Goal: Transaction & Acquisition: Purchase product/service

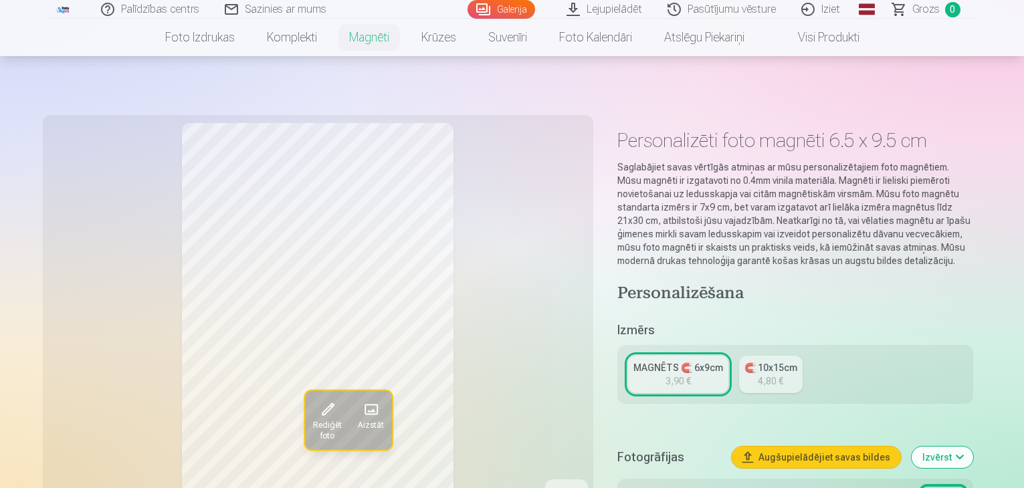
scroll to position [334, 0]
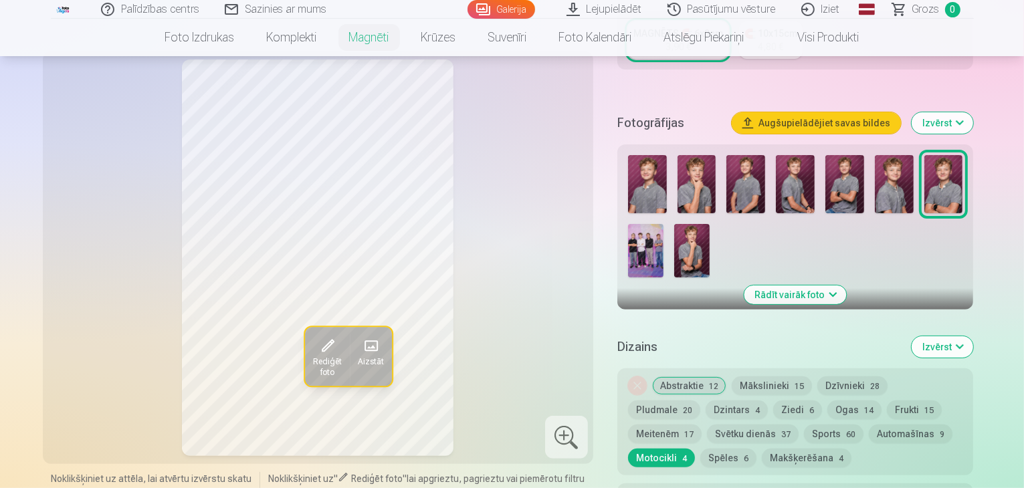
click at [688, 181] on img at bounding box center [696, 184] width 39 height 58
click at [757, 181] on img at bounding box center [745, 184] width 39 height 58
click at [800, 185] on img at bounding box center [795, 184] width 39 height 58
click at [850, 179] on img at bounding box center [844, 184] width 39 height 58
click at [660, 187] on img at bounding box center [647, 184] width 39 height 58
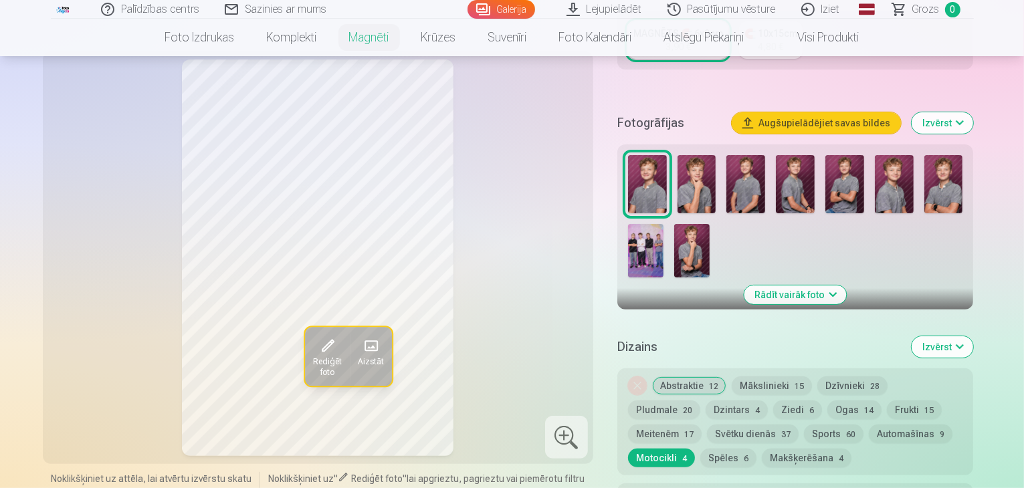
click at [805, 170] on img at bounding box center [795, 184] width 39 height 58
click at [657, 169] on img at bounding box center [647, 184] width 39 height 58
click at [849, 179] on img at bounding box center [844, 184] width 39 height 58
click at [948, 183] on img at bounding box center [943, 184] width 39 height 58
click at [853, 183] on img at bounding box center [844, 184] width 39 height 58
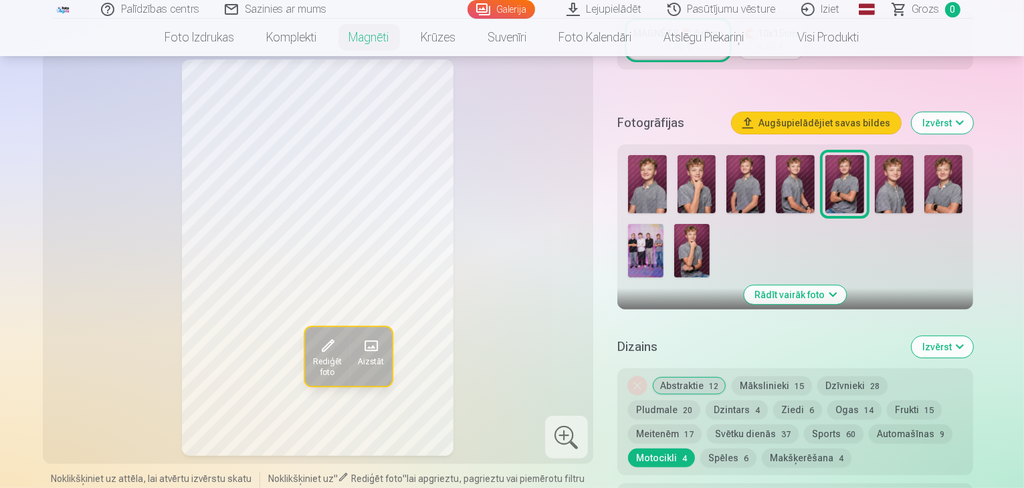
click at [909, 188] on img at bounding box center [894, 184] width 39 height 58
click at [663, 224] on img at bounding box center [645, 250] width 35 height 53
click at [677, 238] on div at bounding box center [796, 216] width 346 height 133
click at [674, 231] on img at bounding box center [691, 250] width 35 height 53
click at [824, 286] on button "Rādīt vairāk foto" at bounding box center [795, 295] width 102 height 19
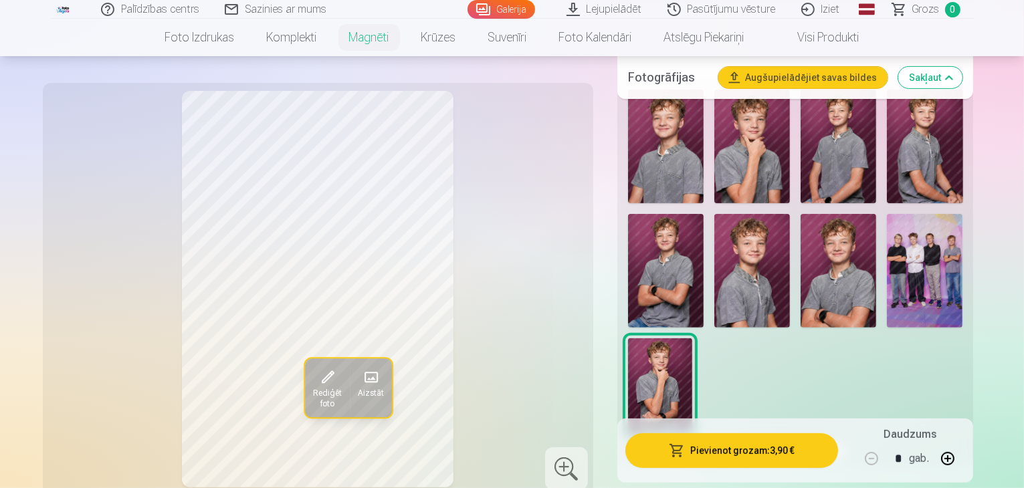
scroll to position [401, 0]
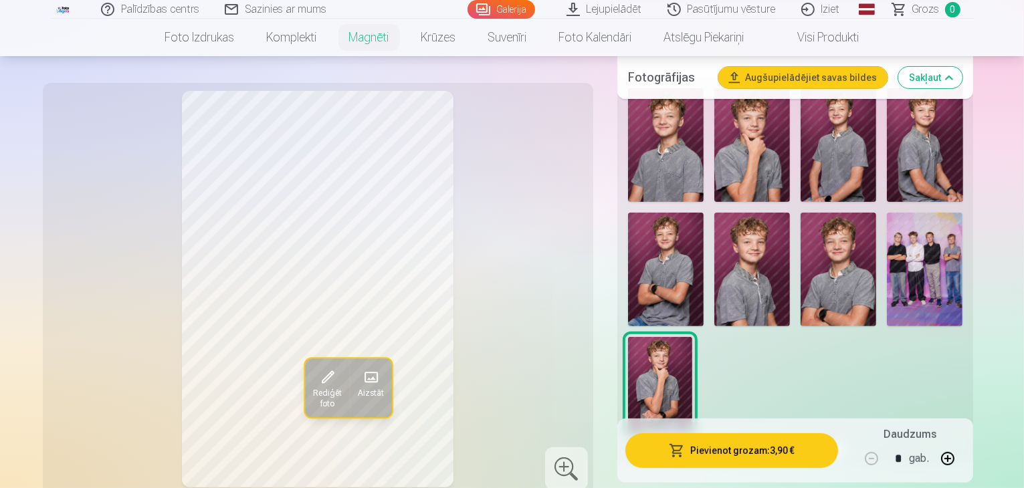
scroll to position [1004, 0]
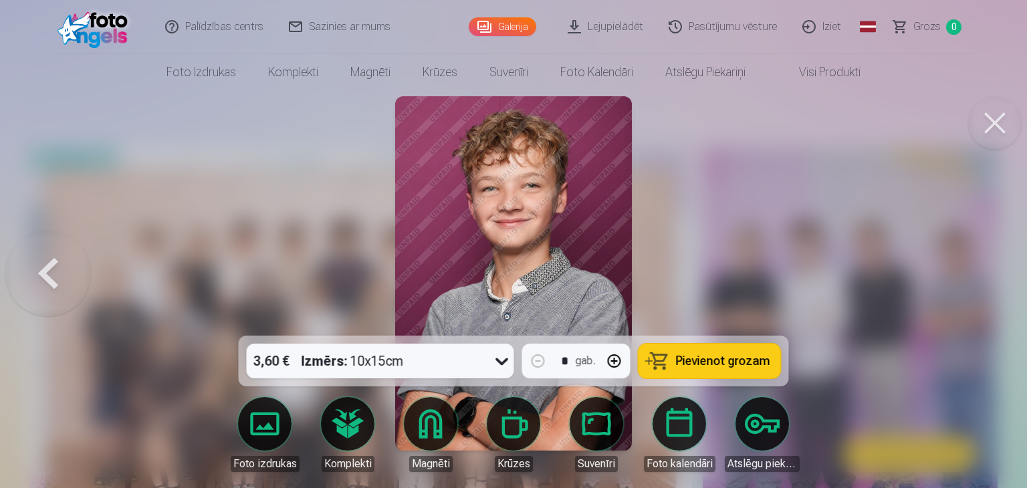
click at [988, 115] on button at bounding box center [994, 122] width 53 height 53
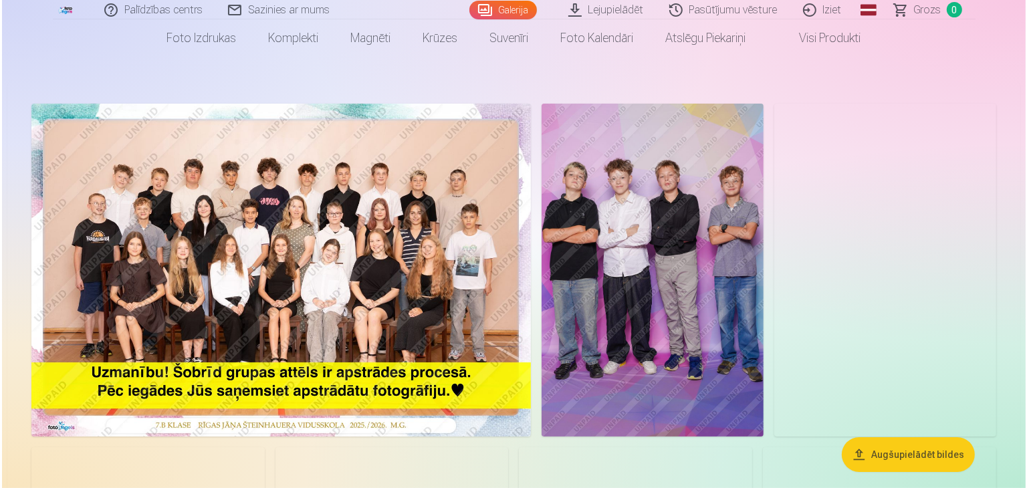
scroll to position [67, 0]
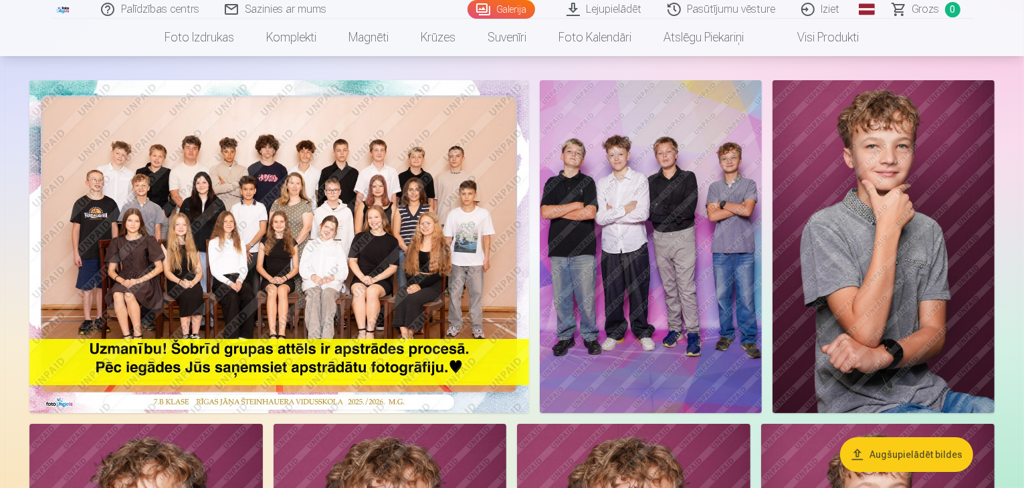
click at [398, 267] on img at bounding box center [279, 246] width 500 height 333
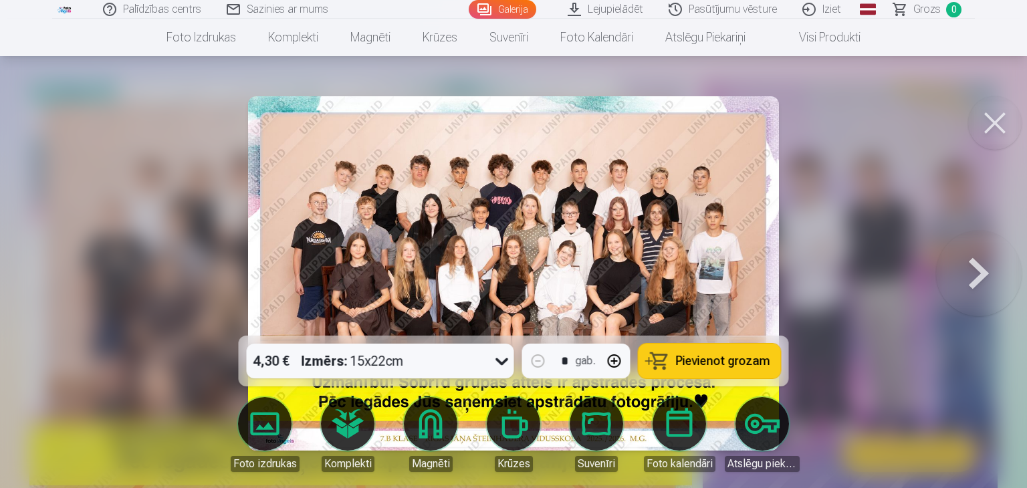
click at [486, 247] on img at bounding box center [513, 273] width 531 height 354
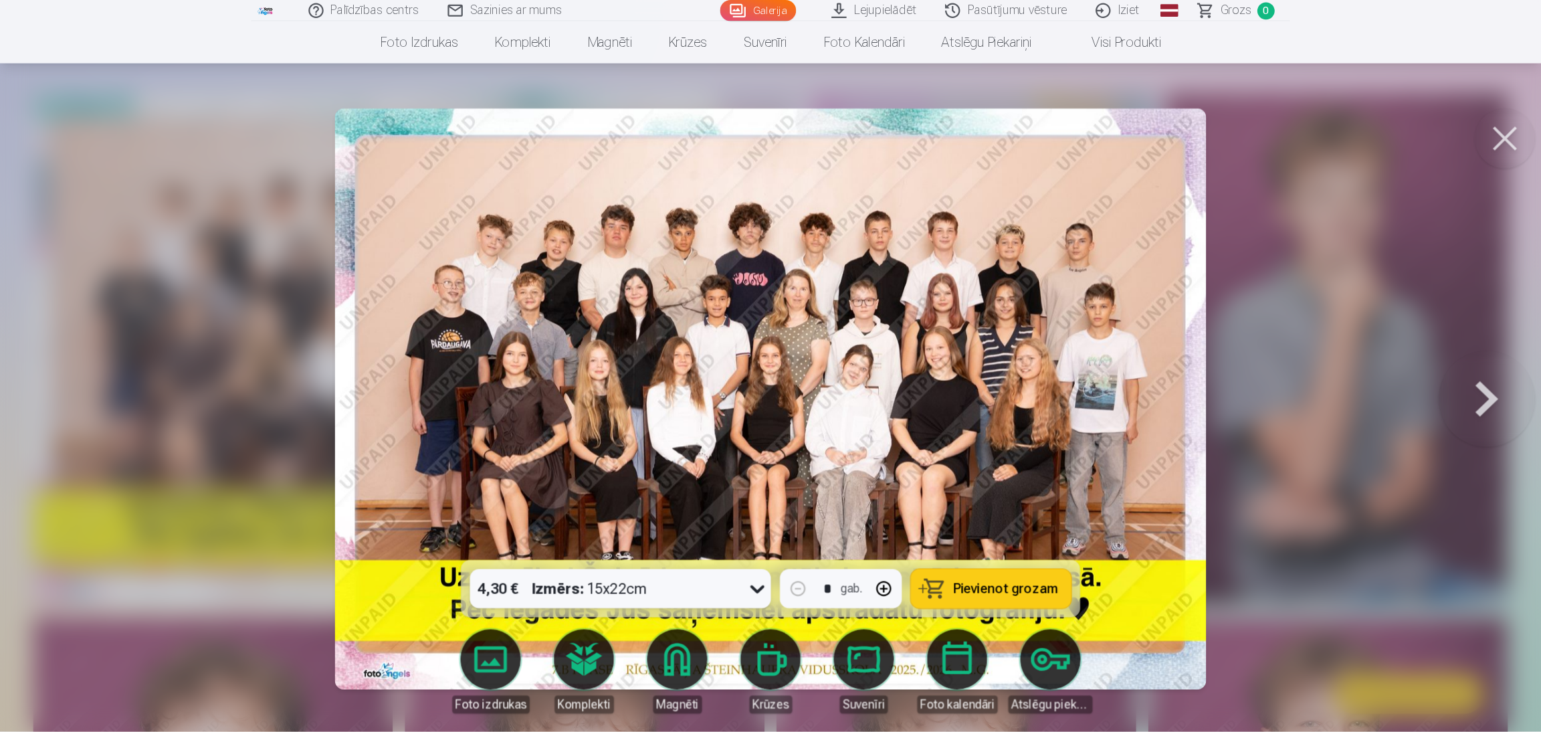
scroll to position [65, 0]
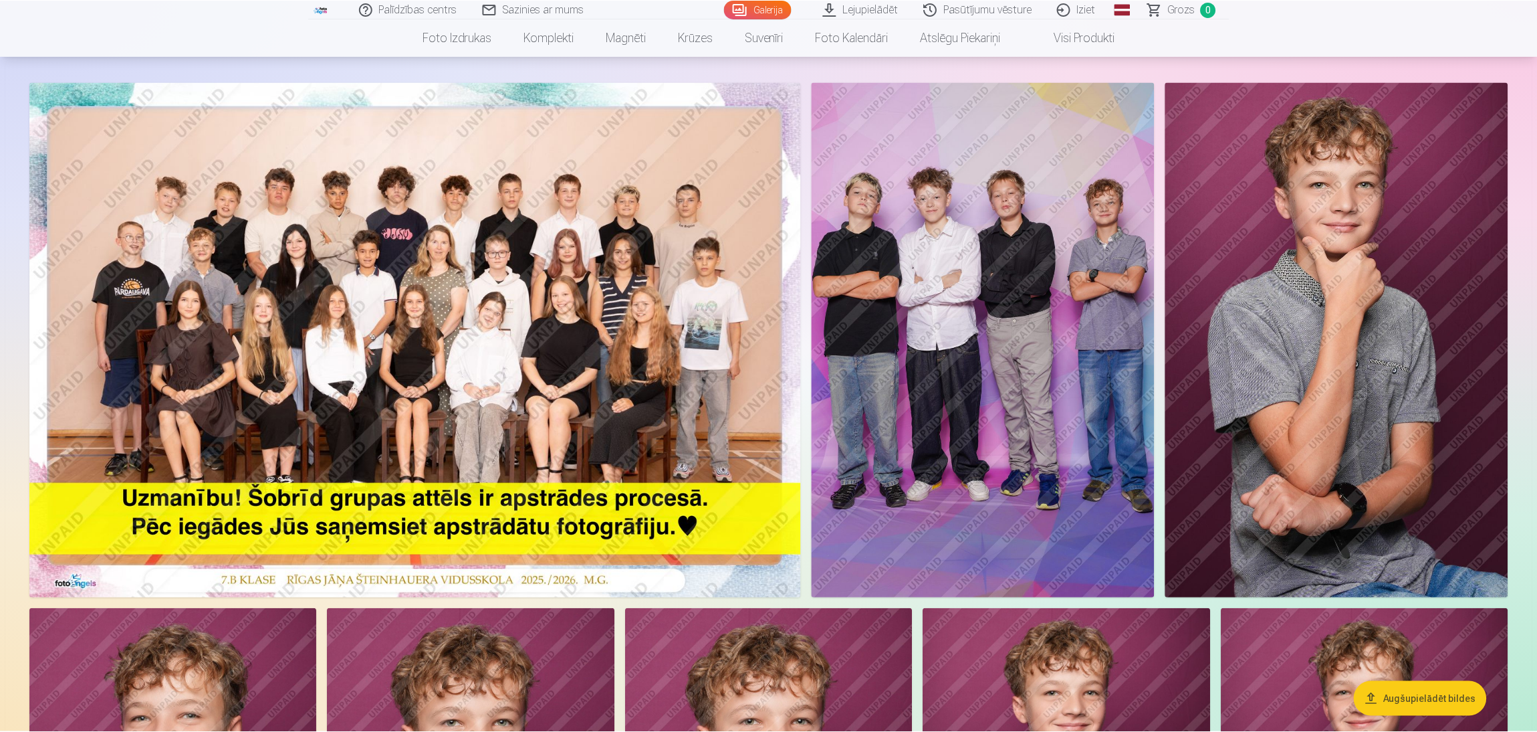
scroll to position [100, 0]
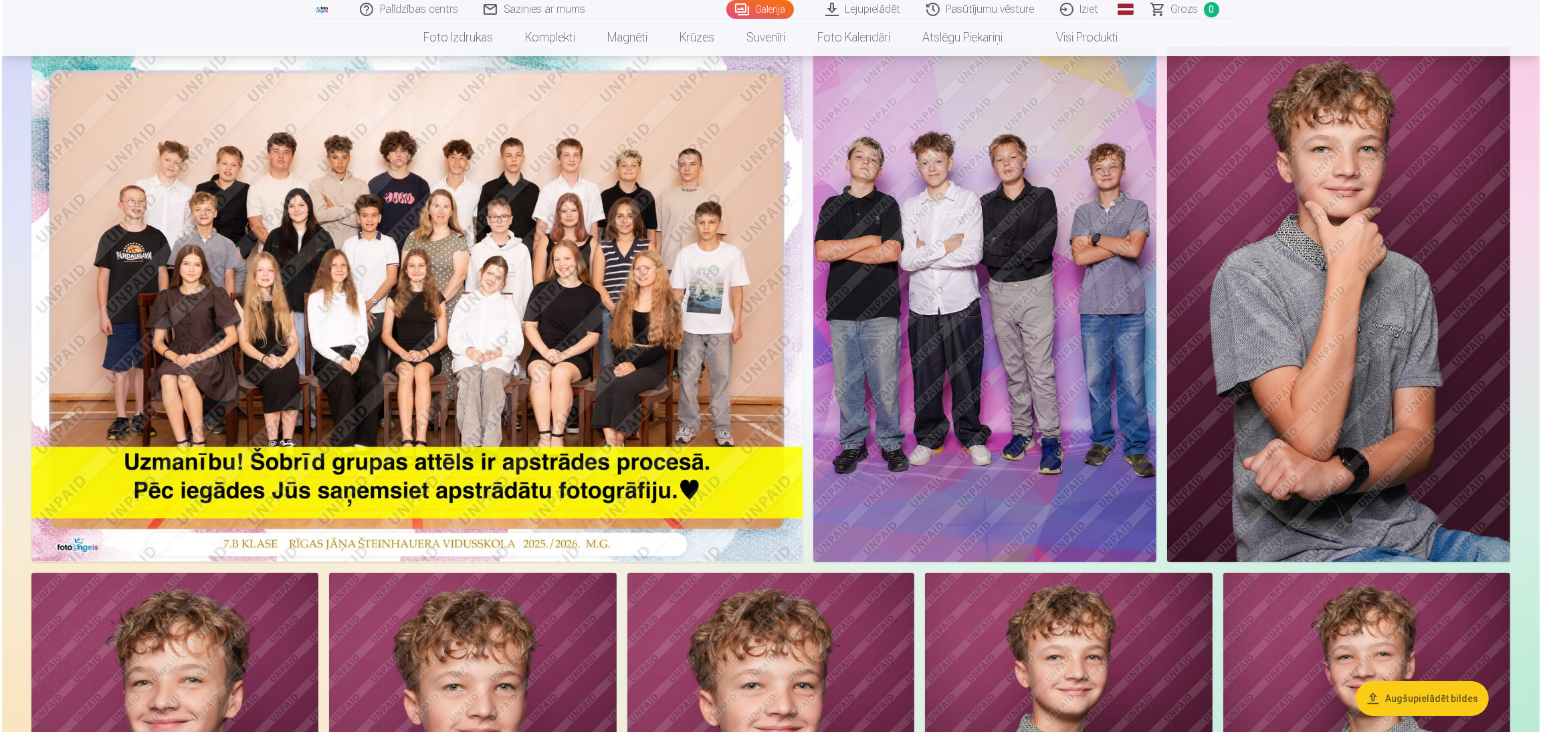
scroll to position [1507, 0]
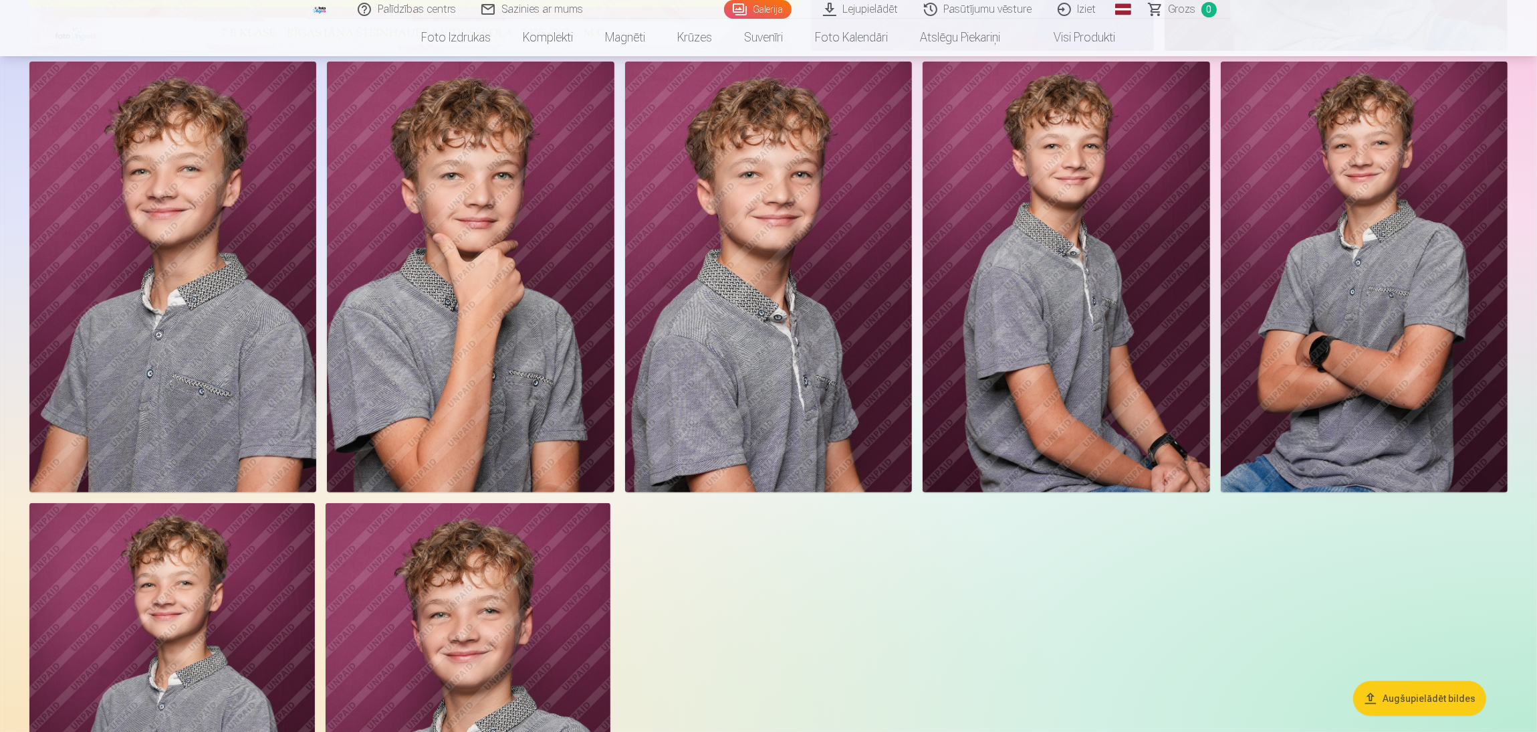
scroll to position [601, 0]
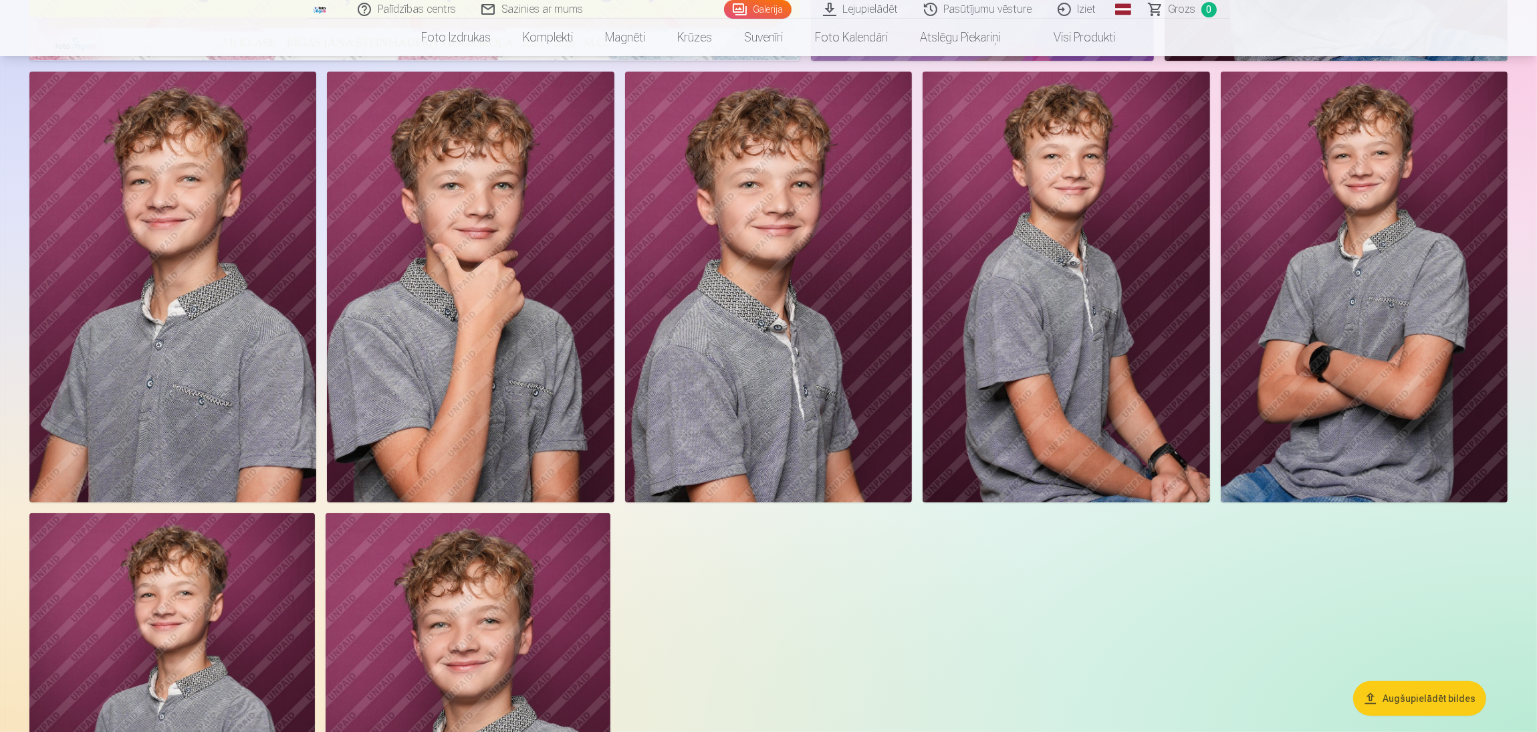
click at [1023, 312] on img at bounding box center [1364, 287] width 287 height 431
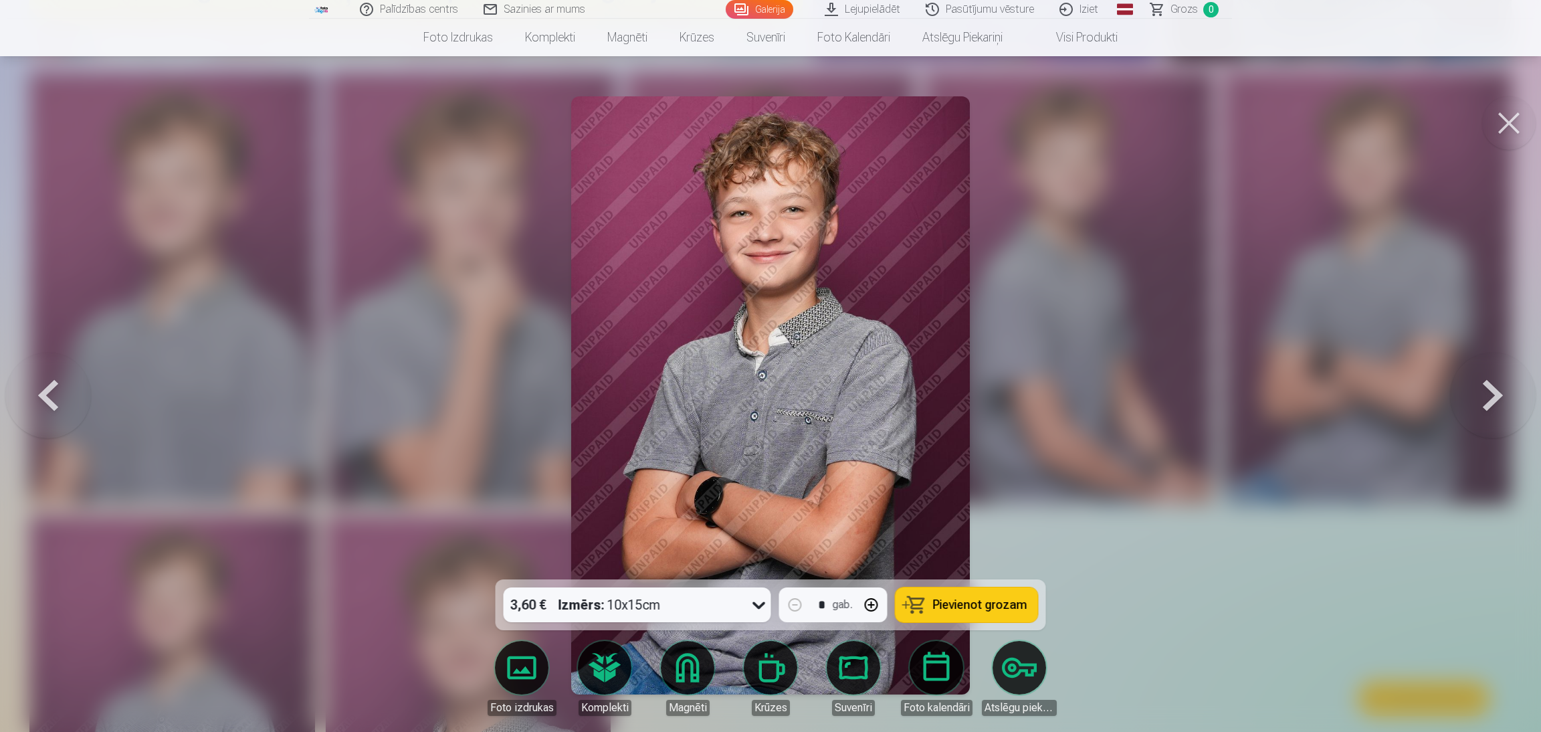
click at [891, 362] on img at bounding box center [770, 395] width 399 height 598
click at [1023, 488] on div at bounding box center [770, 366] width 1541 height 732
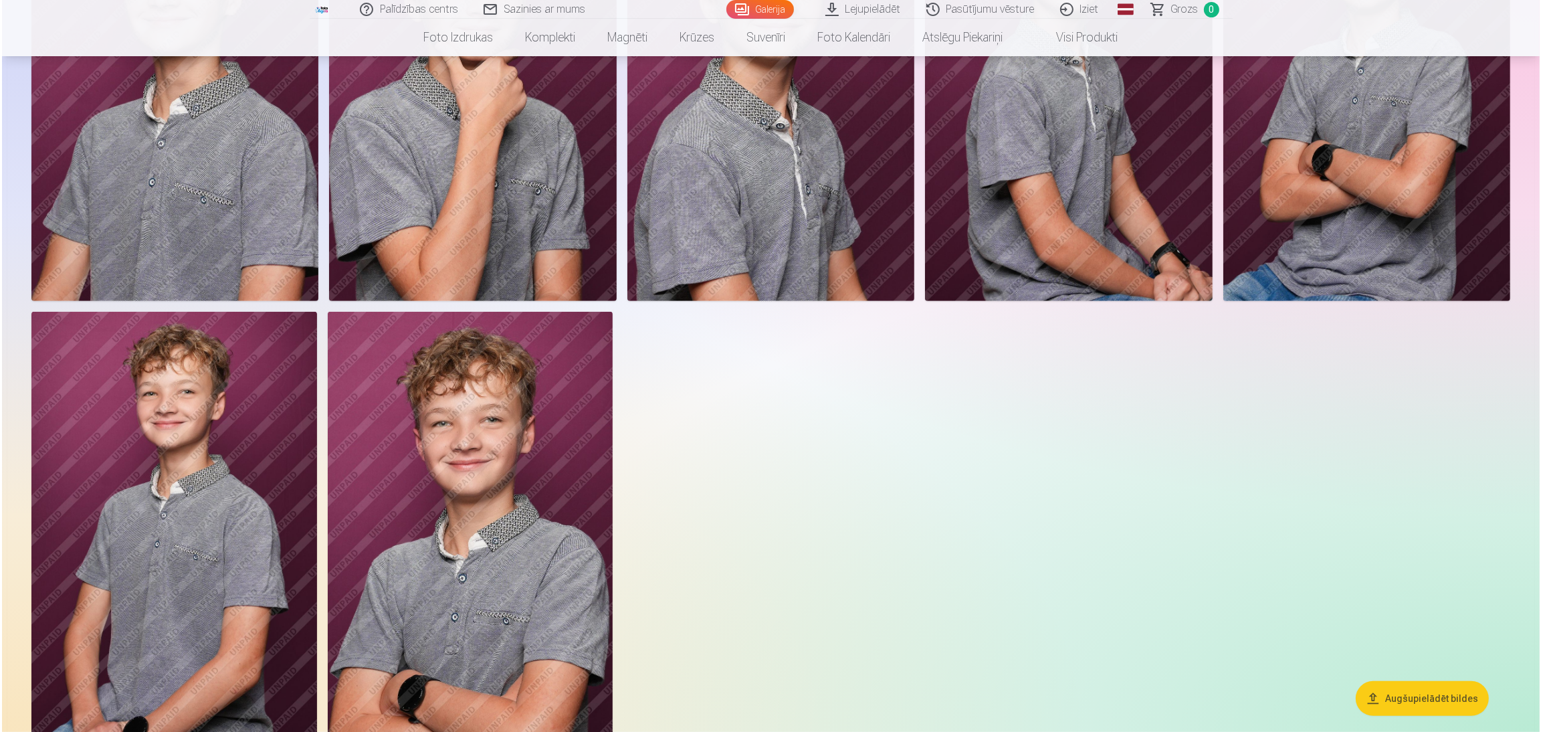
scroll to position [601, 0]
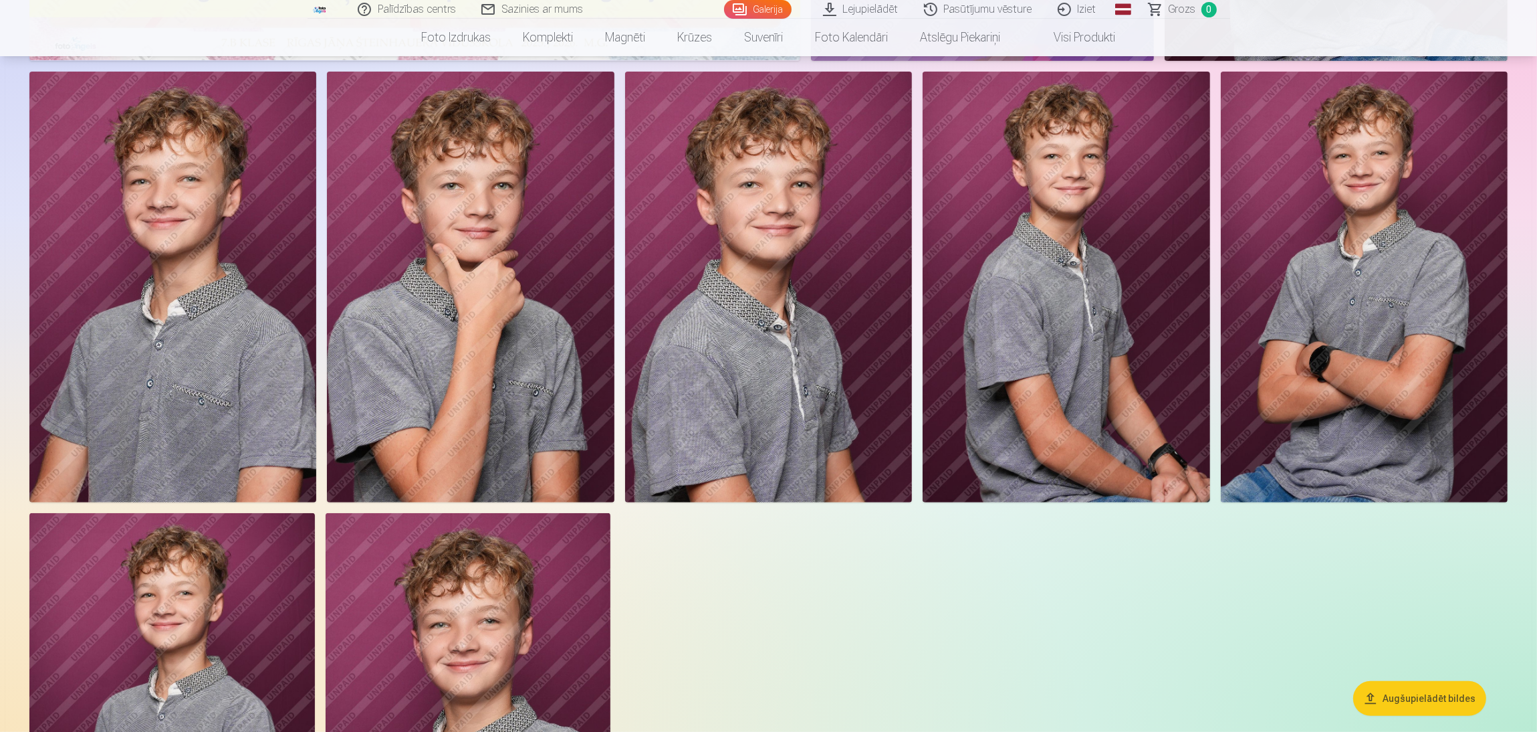
click at [1023, 321] on img at bounding box center [1364, 287] width 287 height 431
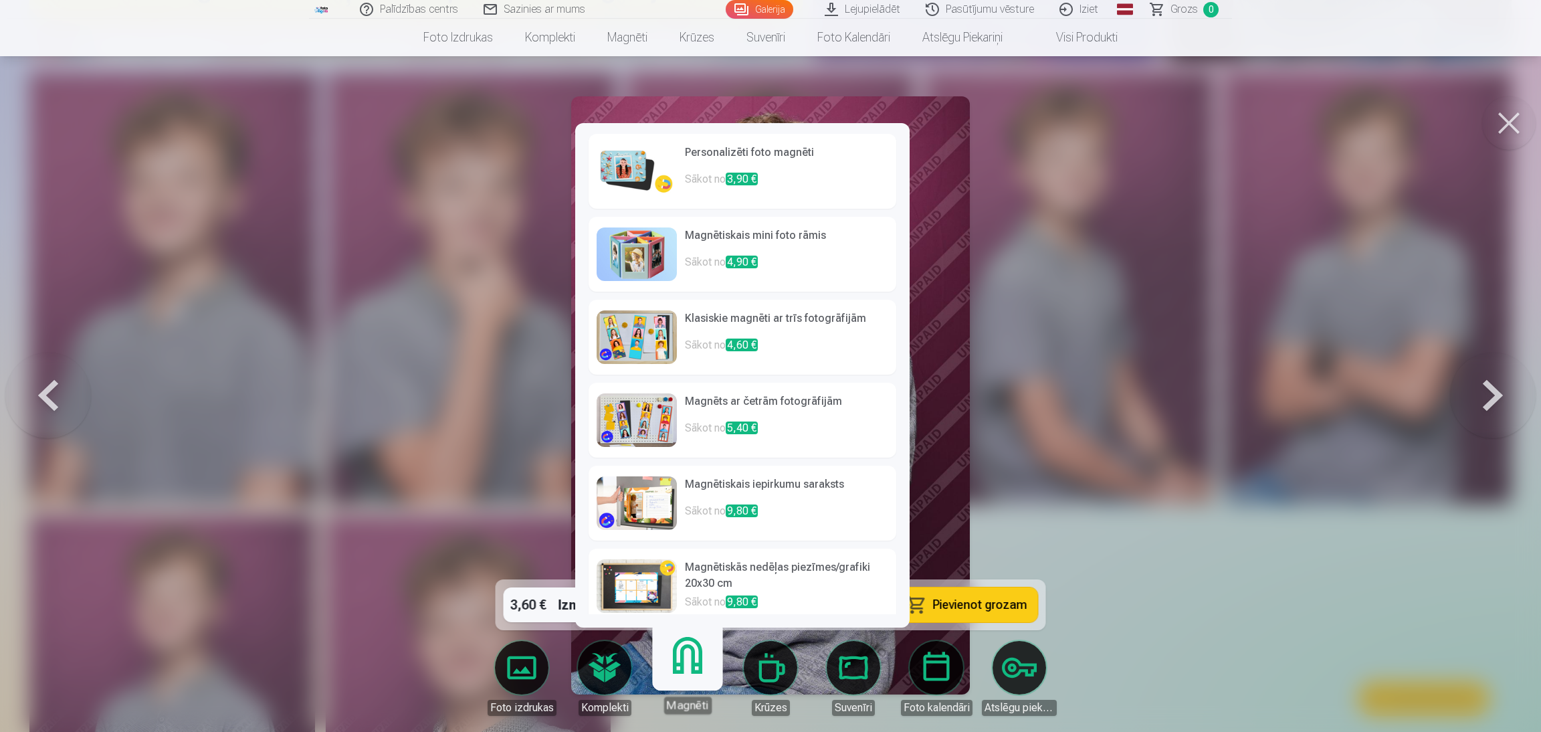
click at [688, 154] on h6 "Personalizēti foto magnēti" at bounding box center [786, 157] width 203 height 27
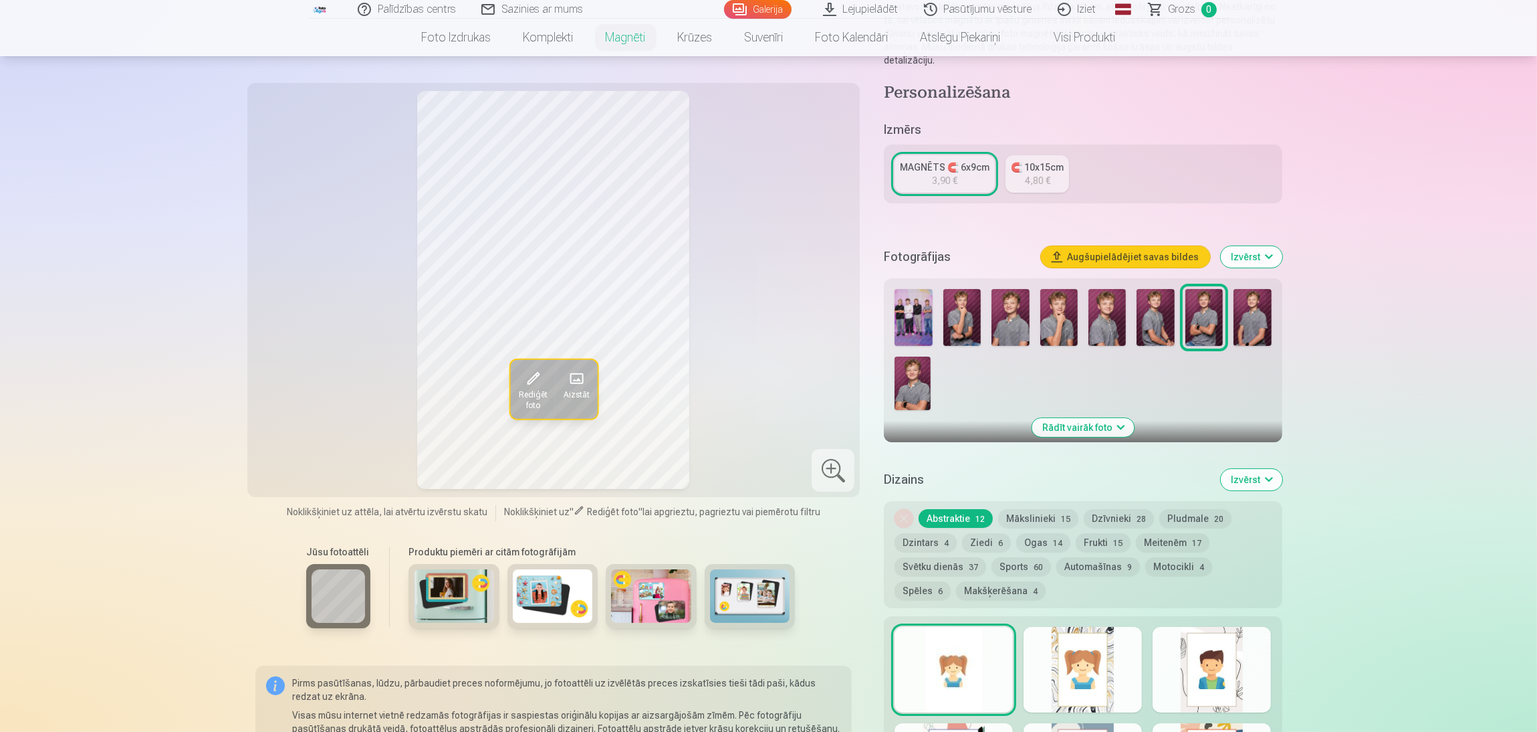
scroll to position [401, 0]
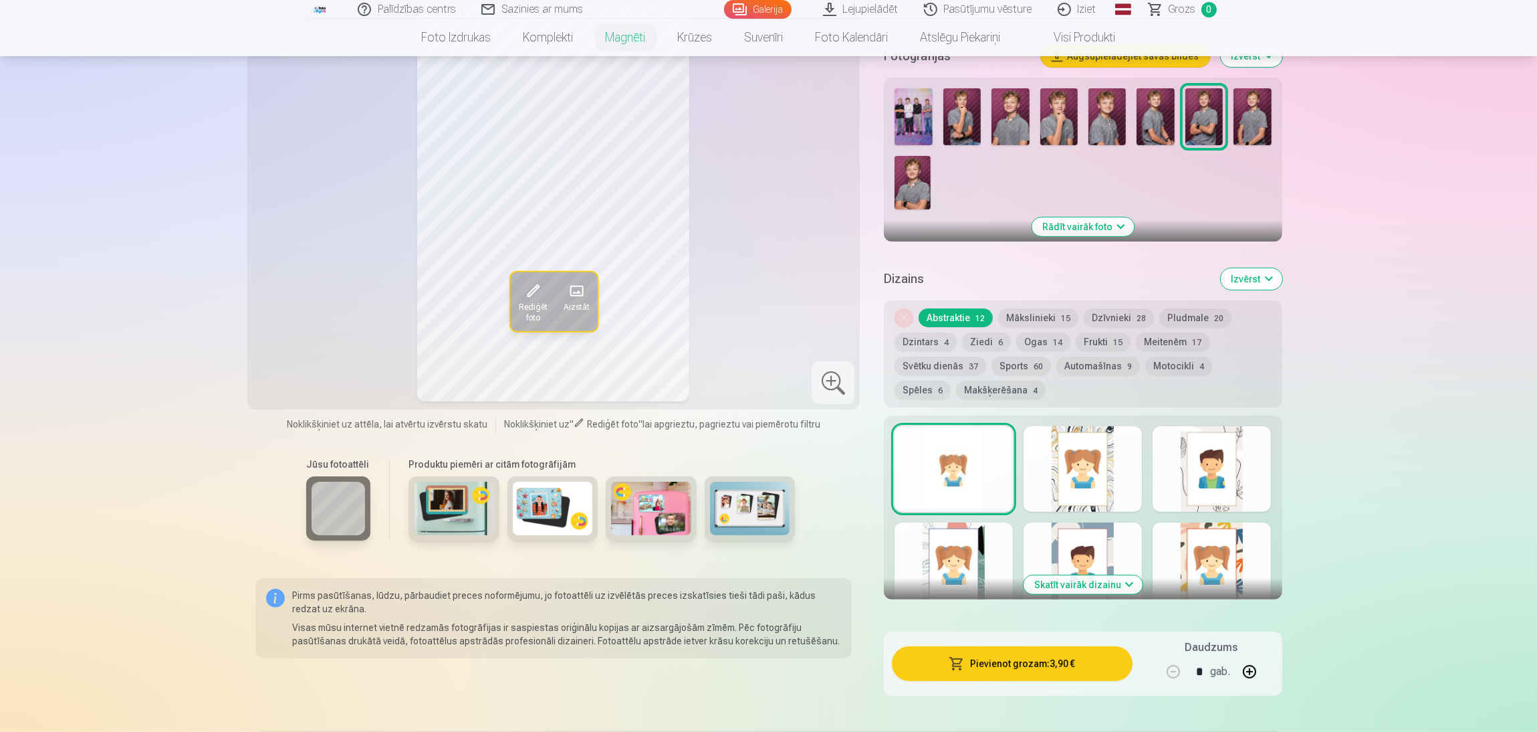
click at [1023, 461] on div at bounding box center [1083, 469] width 118 height 86
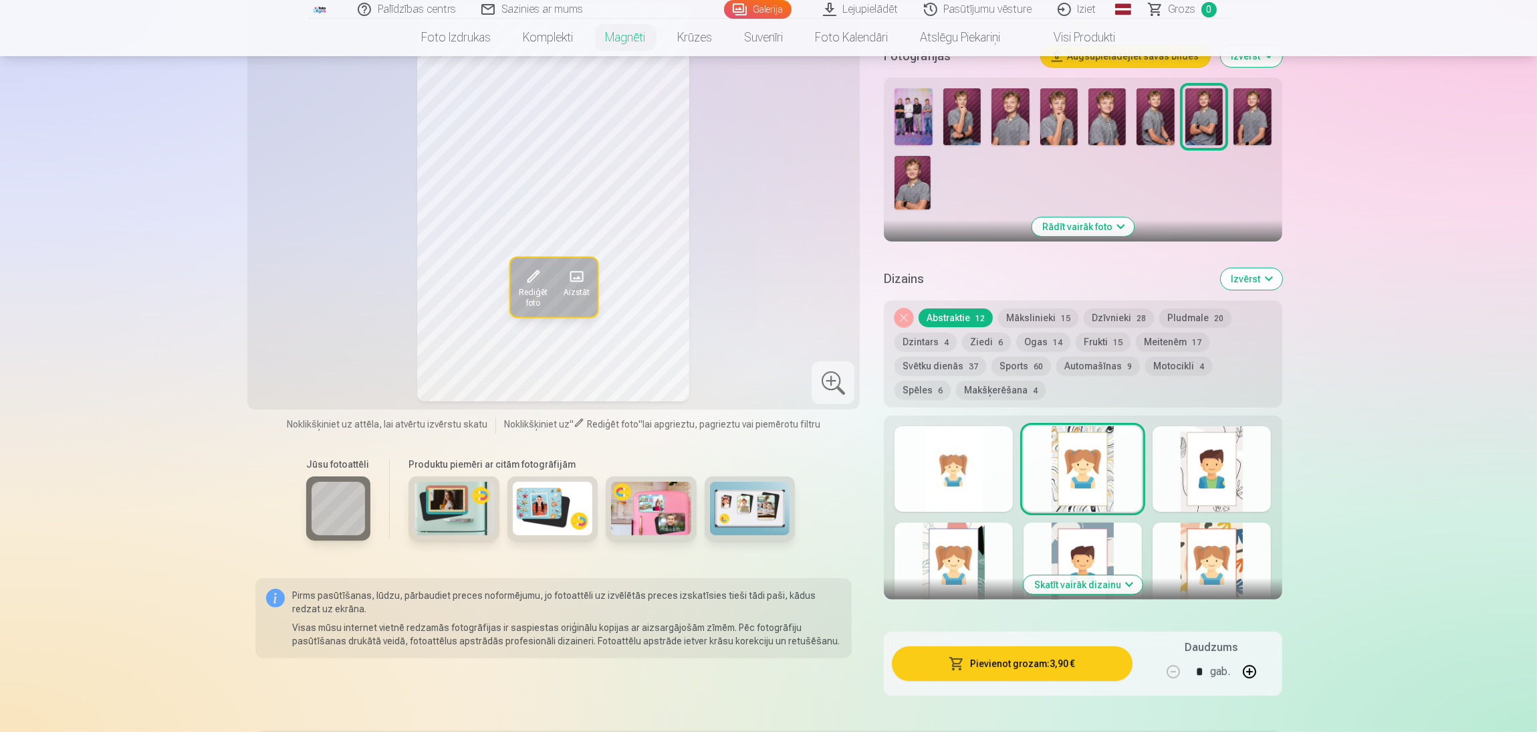
scroll to position [300, 0]
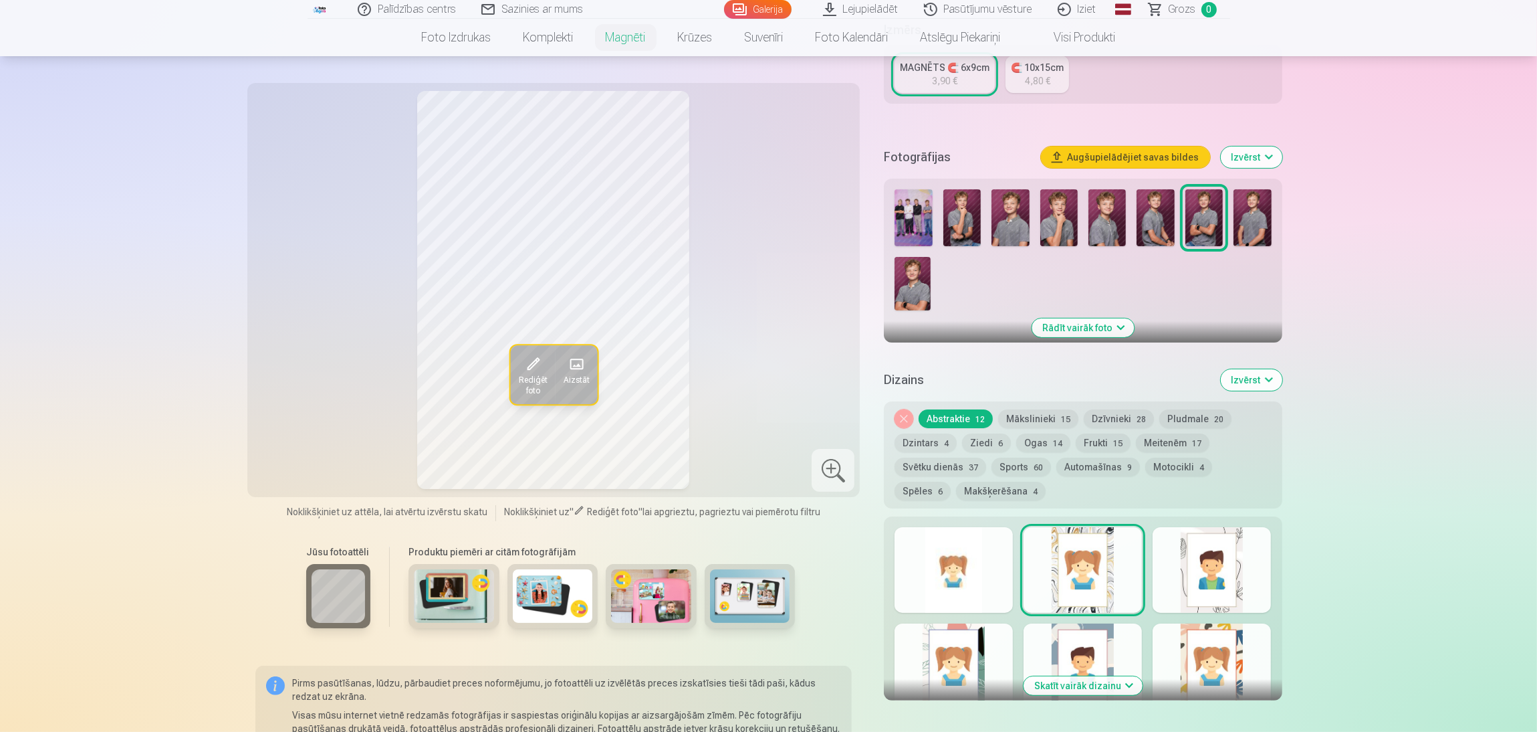
click at [1023, 488] on div at bounding box center [1212, 570] width 118 height 86
click at [1023, 488] on div at bounding box center [1212, 666] width 118 height 86
click at [1023, 488] on div at bounding box center [1083, 666] width 118 height 86
click at [958, 488] on div at bounding box center [954, 666] width 118 height 86
click at [1023, 409] on button "Mākslinieki 15" at bounding box center [1038, 418] width 80 height 19
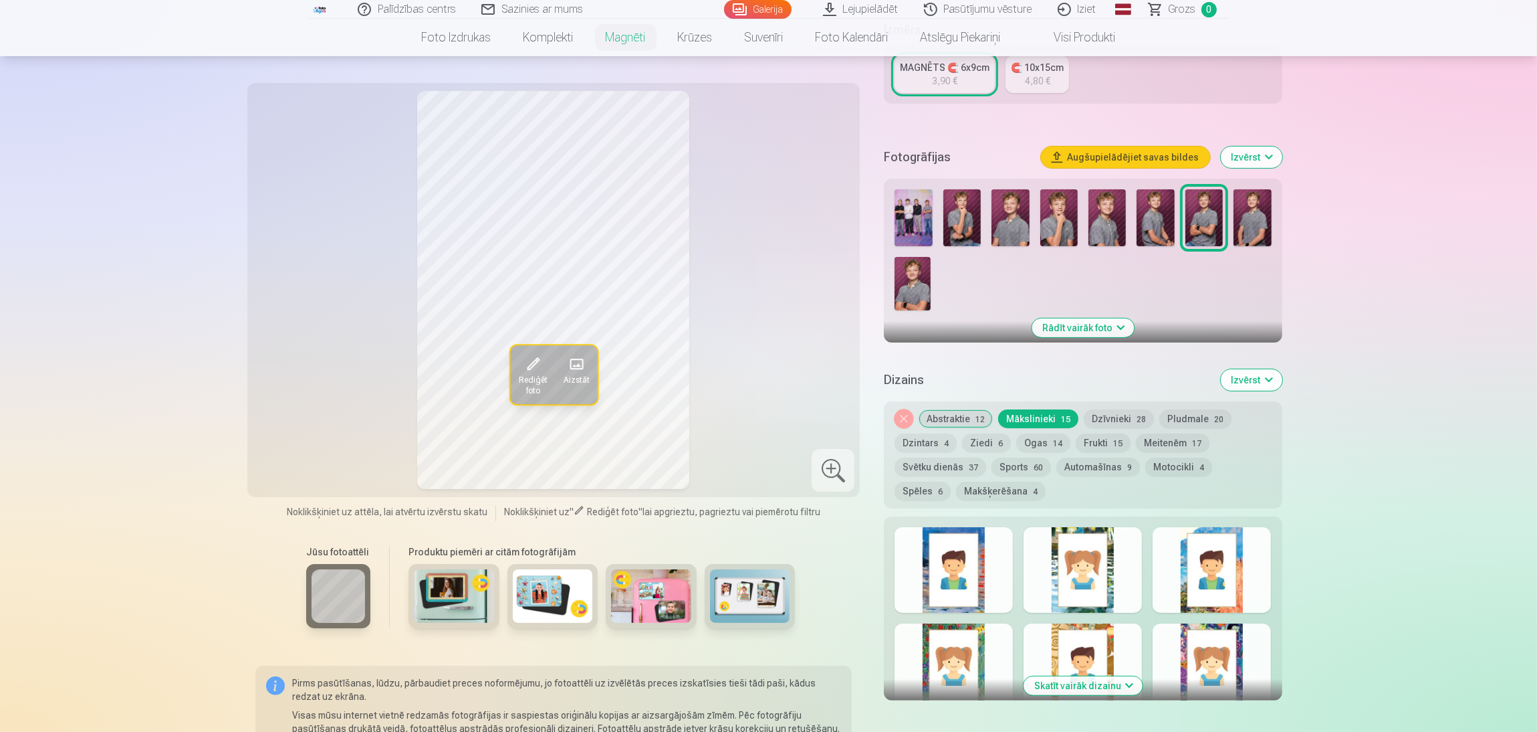
click at [1023, 488] on div at bounding box center [1083, 570] width 118 height 86
click at [1023, 488] on div at bounding box center [1212, 570] width 118 height 86
click at [966, 488] on div at bounding box center [954, 570] width 118 height 86
click at [962, 488] on div "Skatīt vairāk dizainu" at bounding box center [1083, 608] width 398 height 184
click at [960, 488] on div at bounding box center [954, 666] width 118 height 86
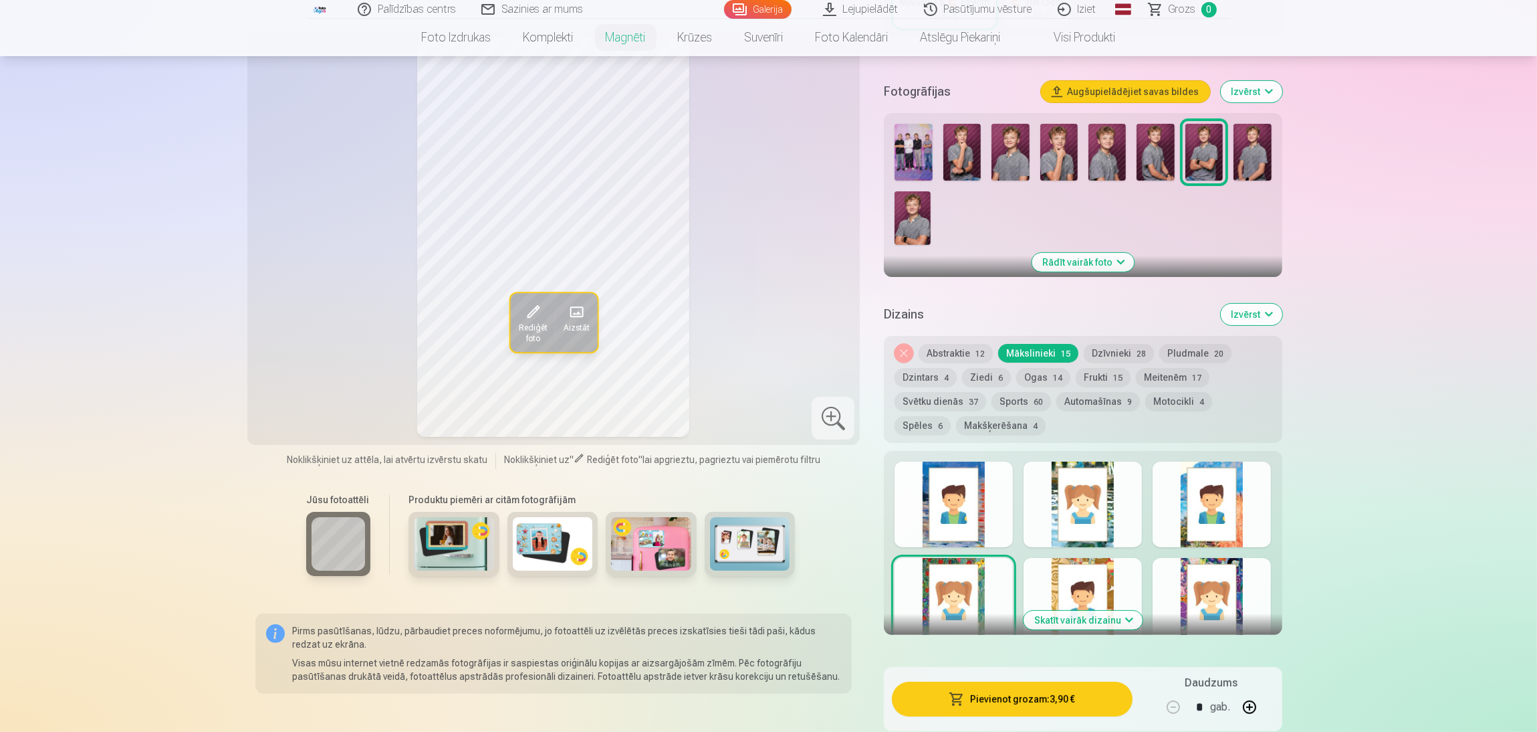
scroll to position [401, 0]
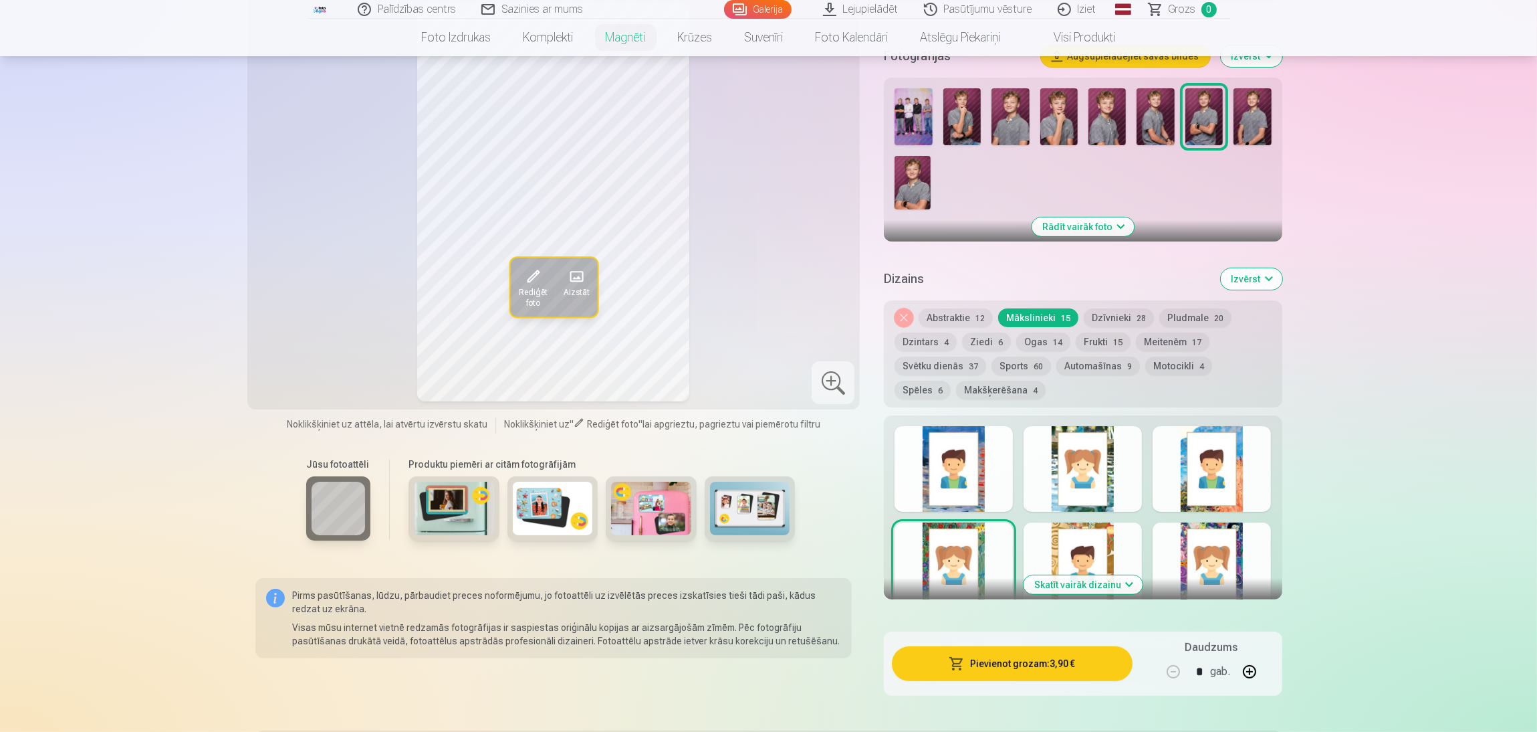
click at [1023, 488] on div at bounding box center [1083, 565] width 118 height 86
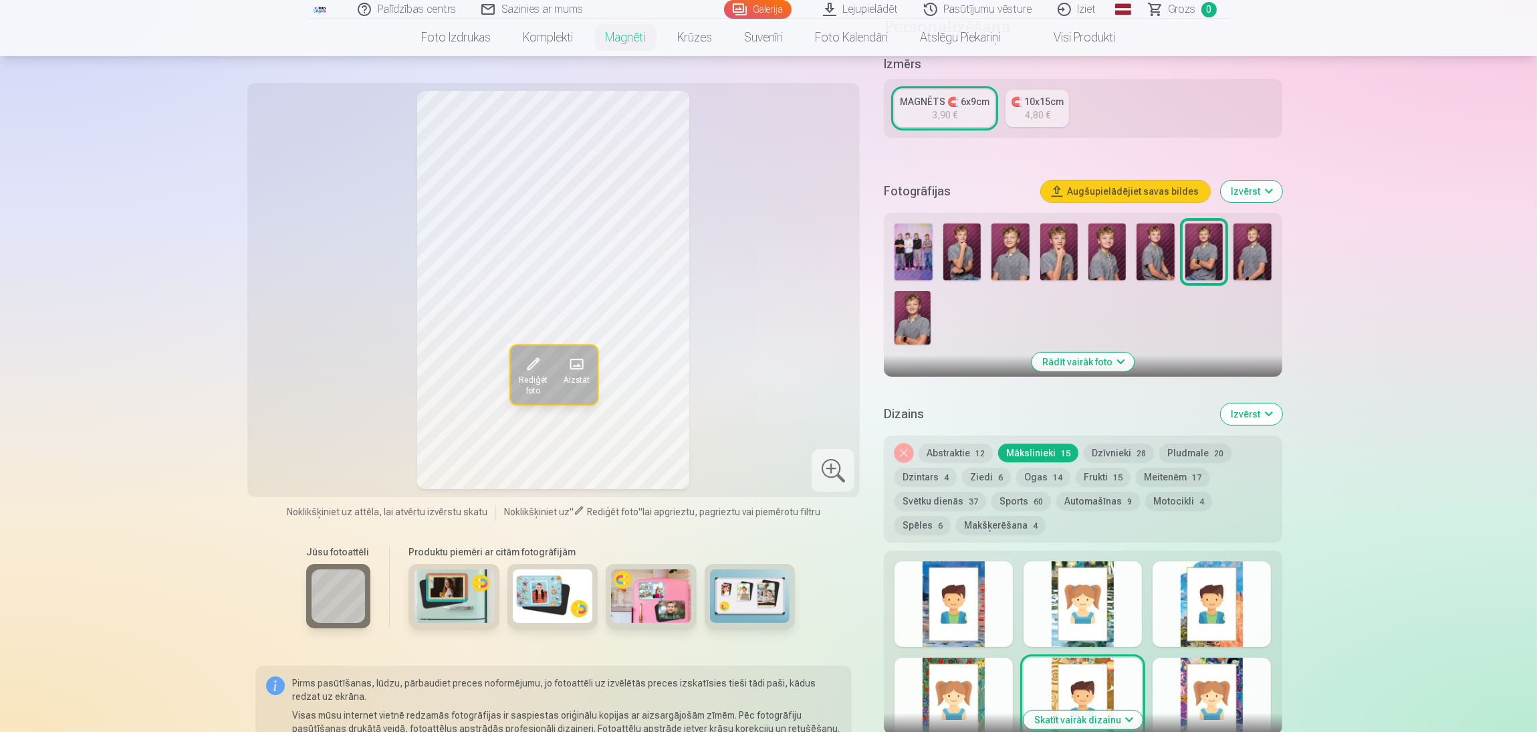
scroll to position [300, 0]
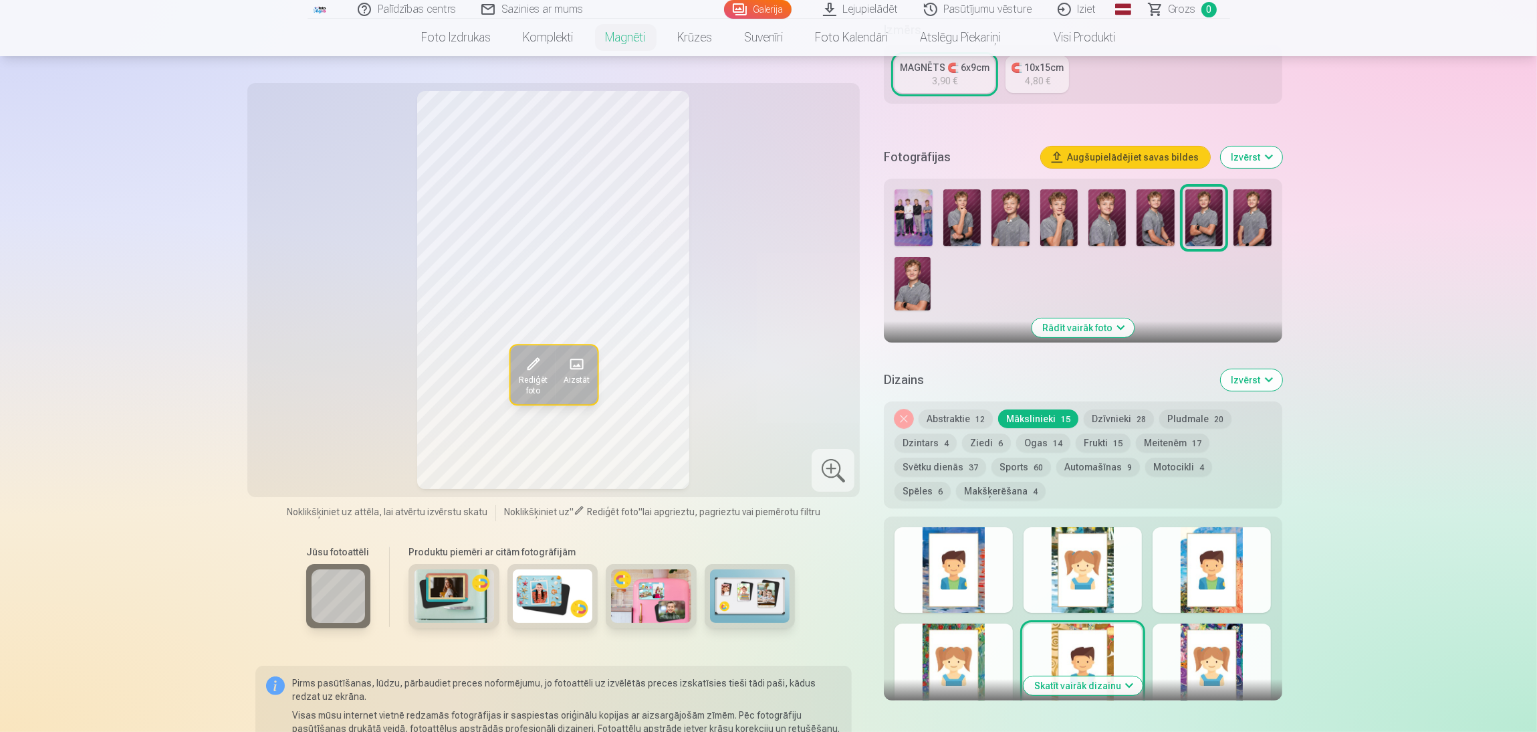
click at [1023, 488] on div at bounding box center [1212, 666] width 118 height 86
click at [1023, 409] on button "Dzīvnieki 28" at bounding box center [1119, 418] width 70 height 19
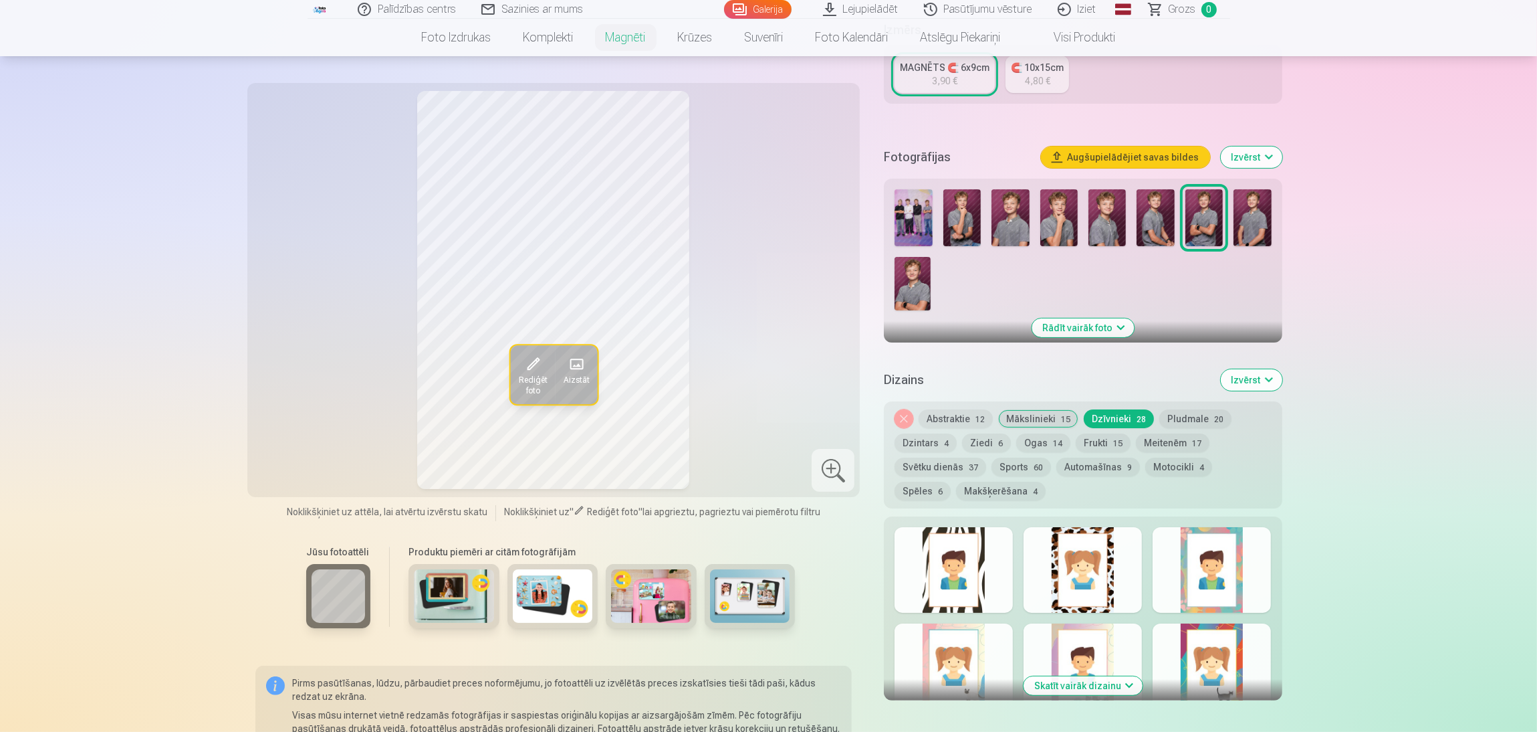
click at [1023, 488] on div at bounding box center [1083, 570] width 118 height 86
click at [1023, 488] on div at bounding box center [1212, 570] width 118 height 86
click at [966, 488] on div at bounding box center [954, 666] width 118 height 86
click at [1023, 488] on div at bounding box center [1083, 666] width 118 height 86
click at [1023, 488] on div at bounding box center [1212, 666] width 118 height 86
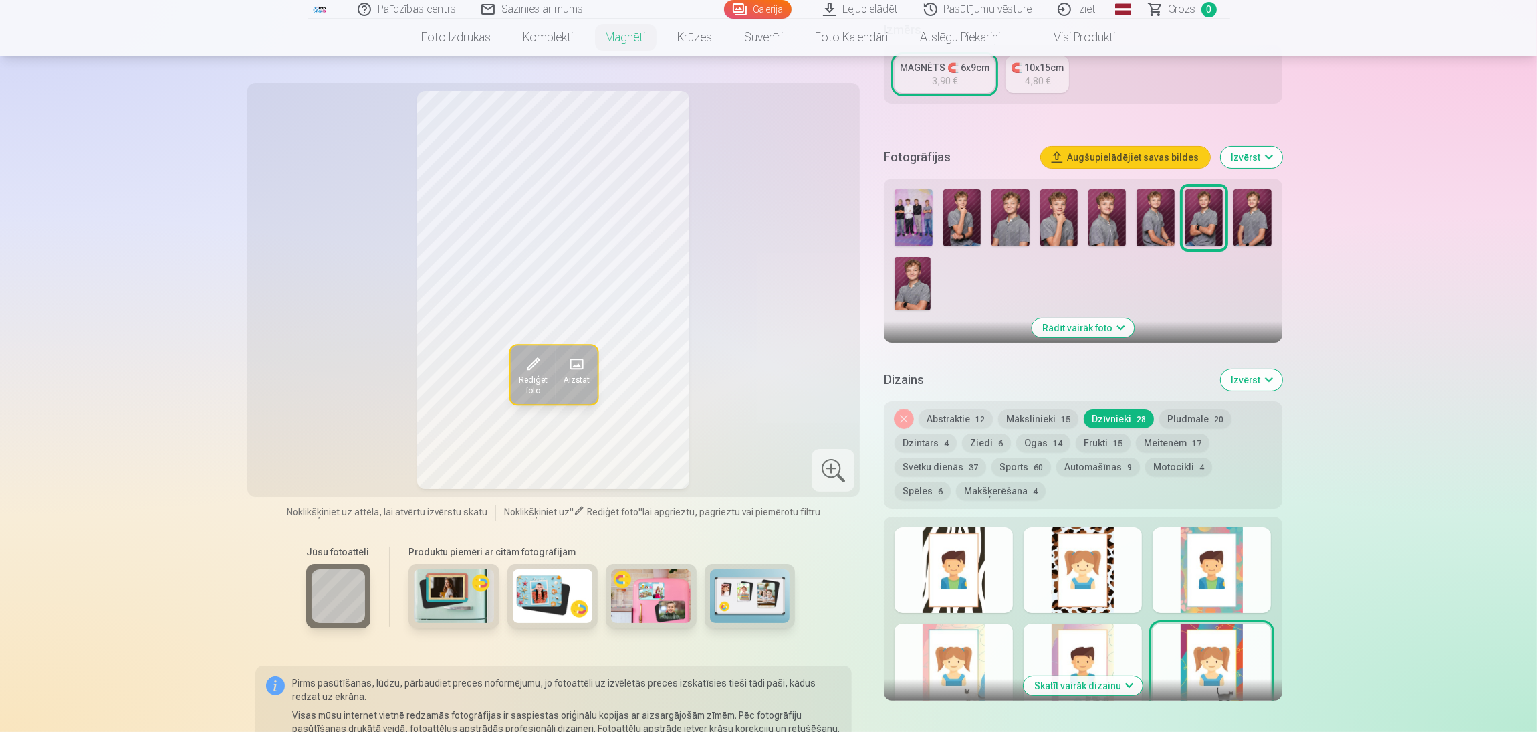
click at [1023, 457] on button "Sports 60" at bounding box center [1022, 466] width 60 height 19
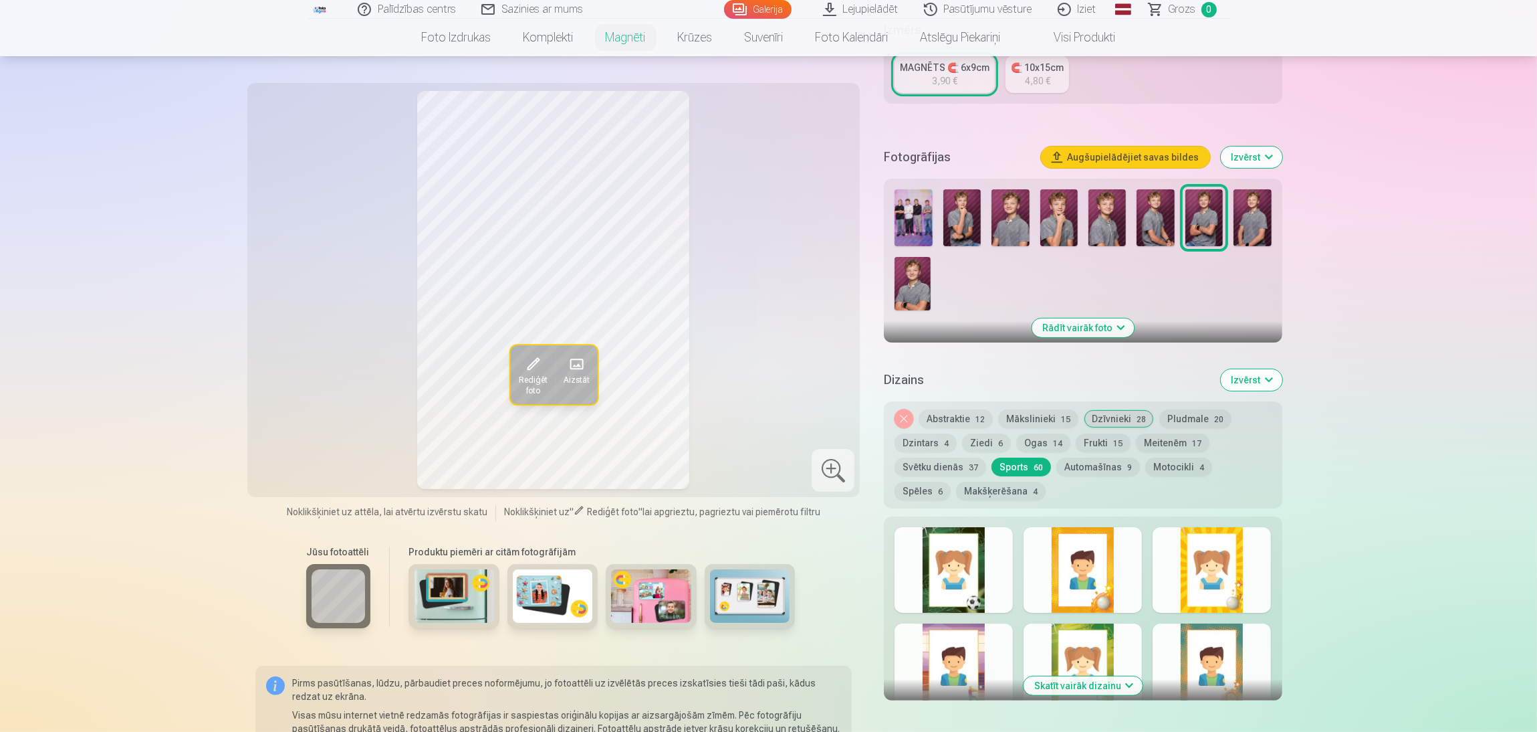
click at [968, 488] on div at bounding box center [954, 570] width 118 height 86
click at [1023, 488] on div at bounding box center [1083, 570] width 118 height 86
click at [1023, 488] on div at bounding box center [1212, 570] width 118 height 86
click at [974, 488] on div at bounding box center [954, 666] width 118 height 86
click at [1023, 488] on div at bounding box center [1083, 666] width 118 height 86
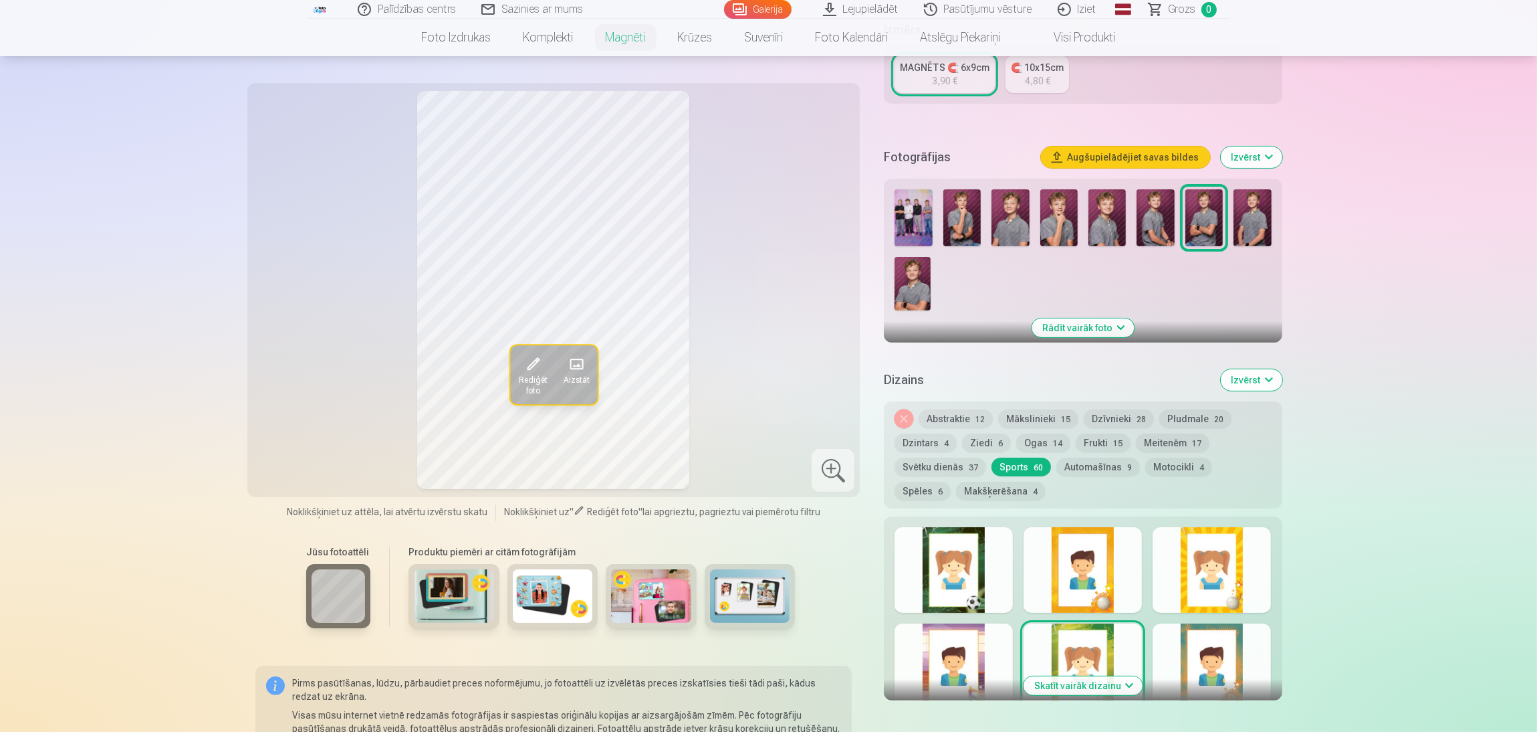
click at [1023, 488] on div at bounding box center [1212, 666] width 118 height 86
click at [951, 481] on button "Spēles 6" at bounding box center [923, 490] width 56 height 19
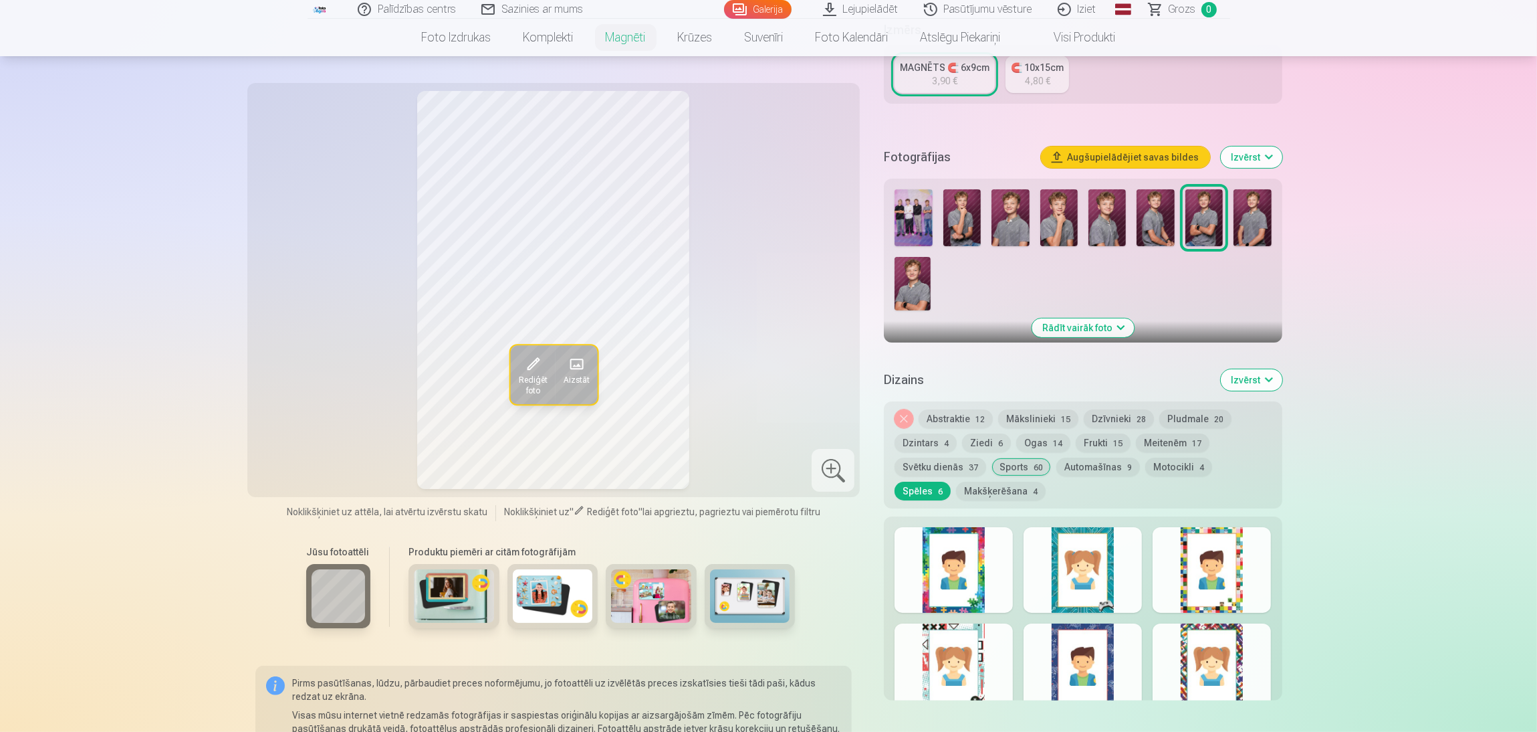
click at [1023, 488] on div at bounding box center [1083, 570] width 118 height 86
click at [954, 488] on div at bounding box center [954, 570] width 118 height 86
click at [1023, 488] on div at bounding box center [1212, 570] width 118 height 86
click at [966, 488] on div at bounding box center [954, 666] width 118 height 86
click at [1023, 488] on div at bounding box center [1083, 666] width 118 height 86
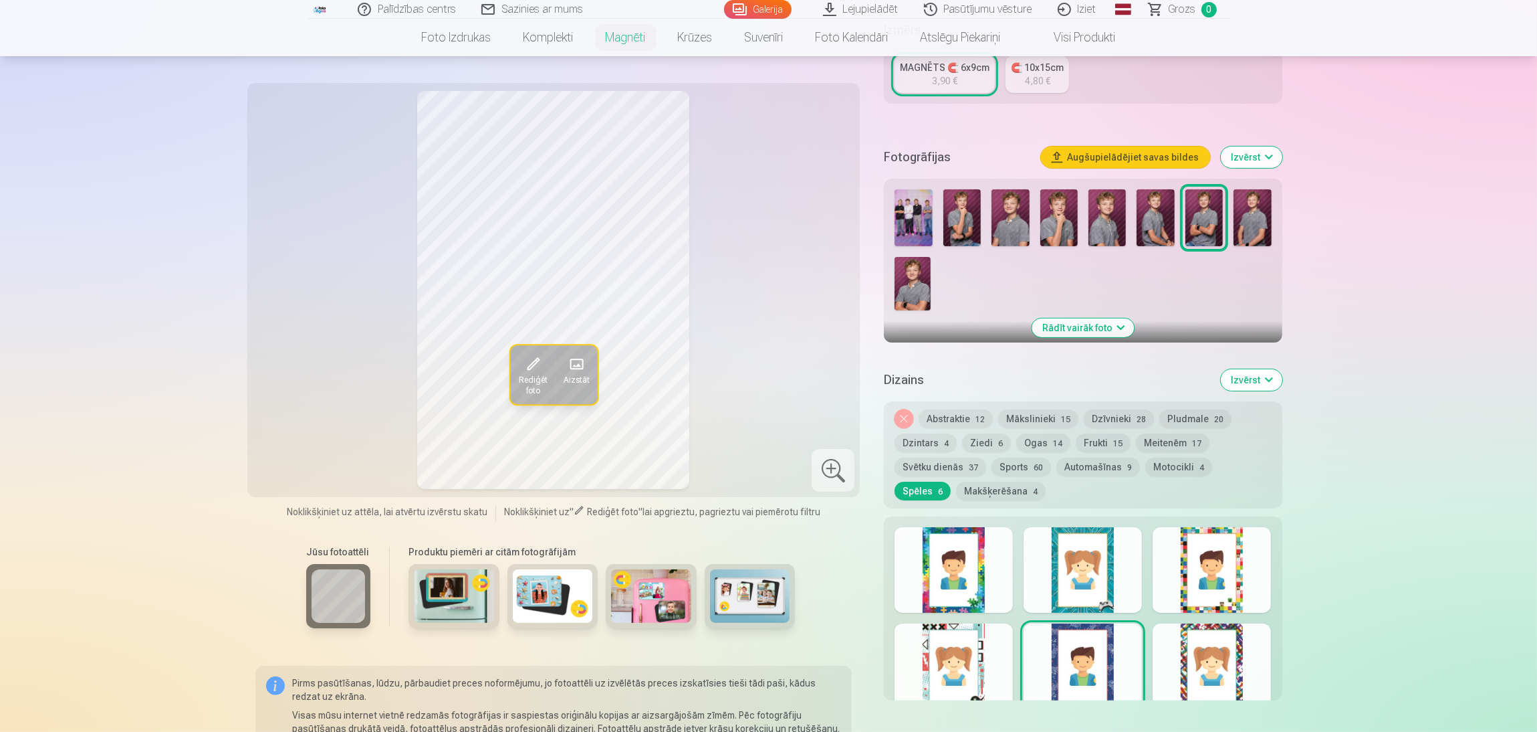
click at [1023, 488] on div at bounding box center [1212, 666] width 118 height 86
click at [953, 488] on div at bounding box center [954, 570] width 118 height 86
click at [956, 481] on button "Makšķerēšana 4" at bounding box center [1001, 490] width 90 height 19
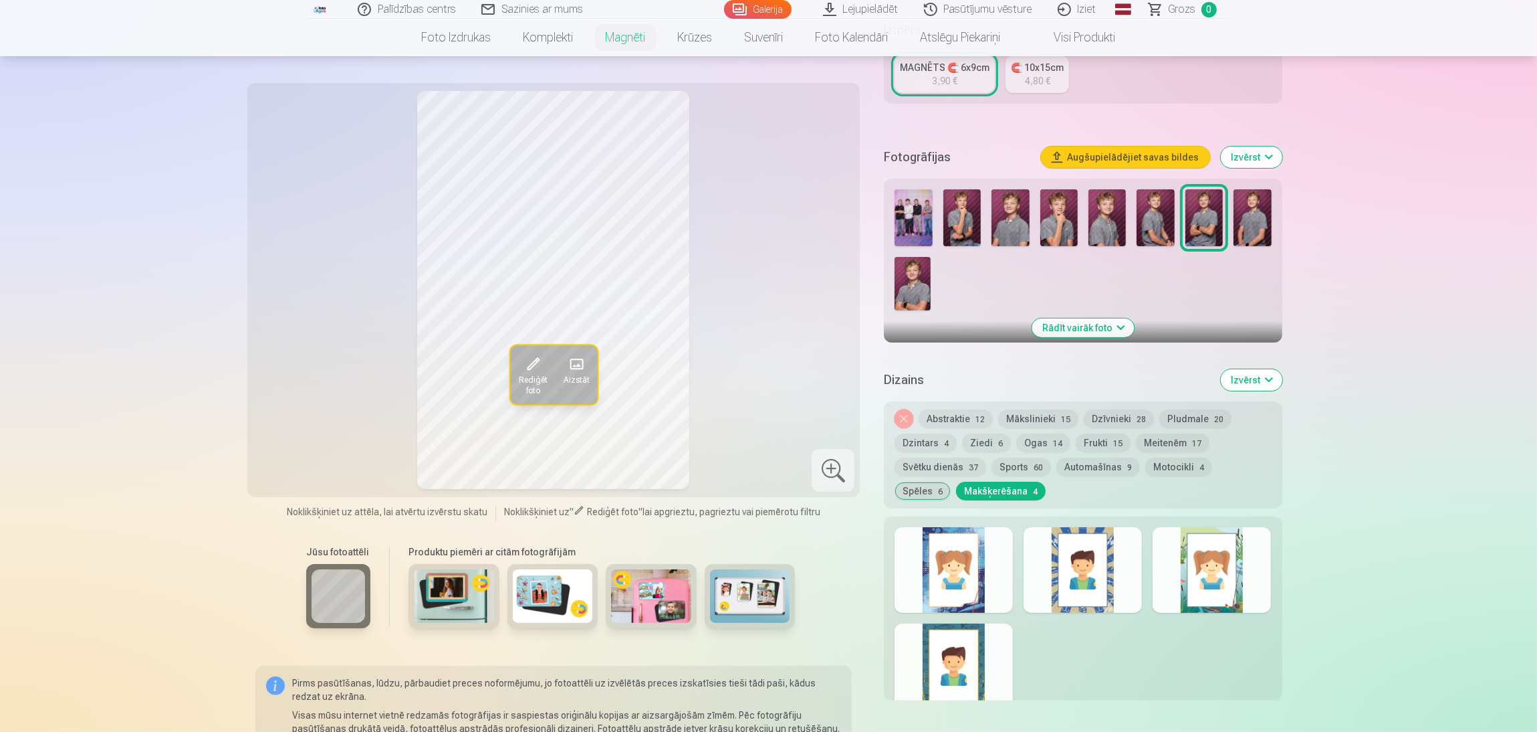
click at [962, 488] on div at bounding box center [954, 570] width 118 height 86
click at [1023, 488] on div at bounding box center [1083, 570] width 118 height 86
click at [1023, 488] on div at bounding box center [1212, 570] width 118 height 86
click at [940, 488] on div at bounding box center [954, 570] width 118 height 86
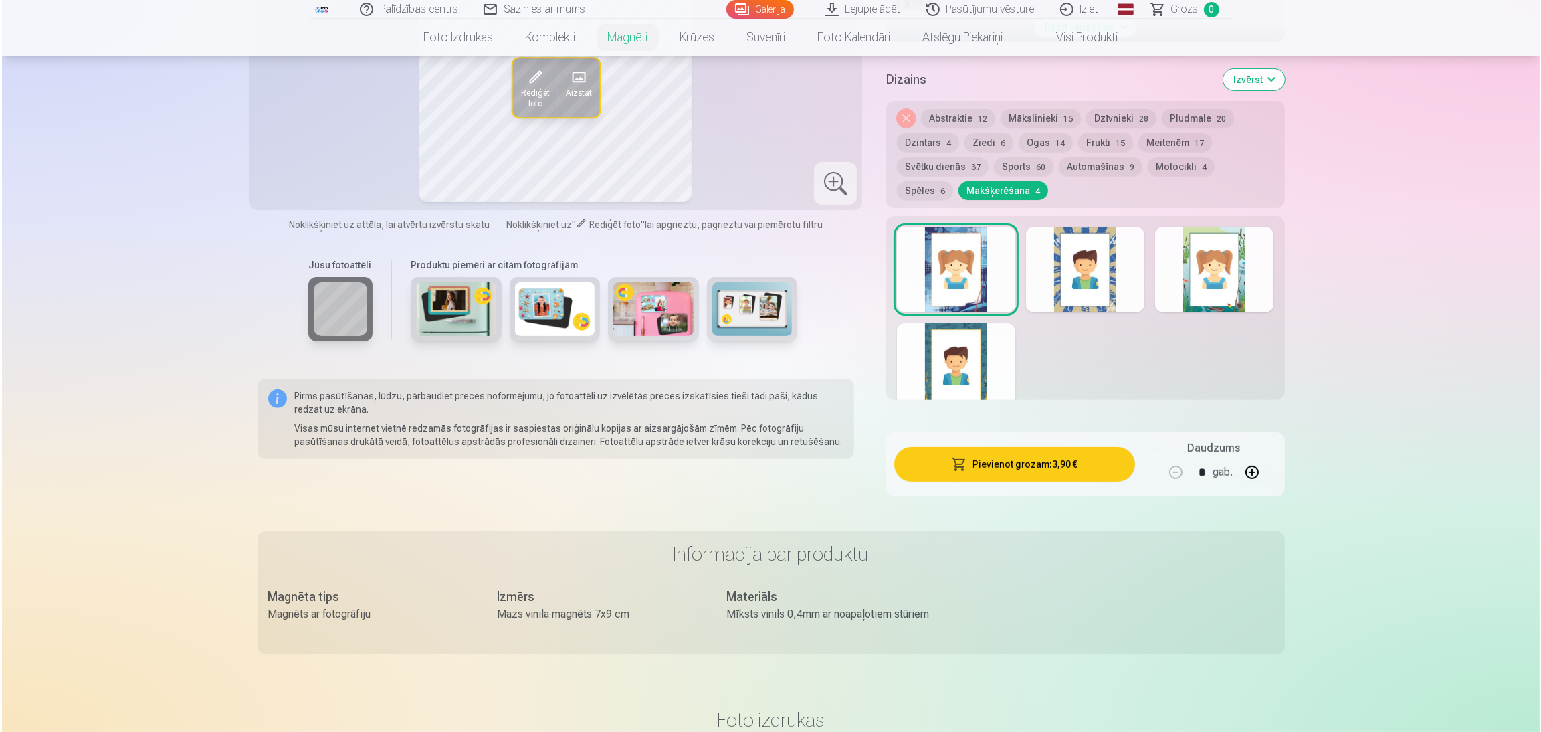
scroll to position [601, 0]
click at [970, 449] on button "Pievienot grozam : 3,90 €" at bounding box center [1012, 463] width 240 height 35
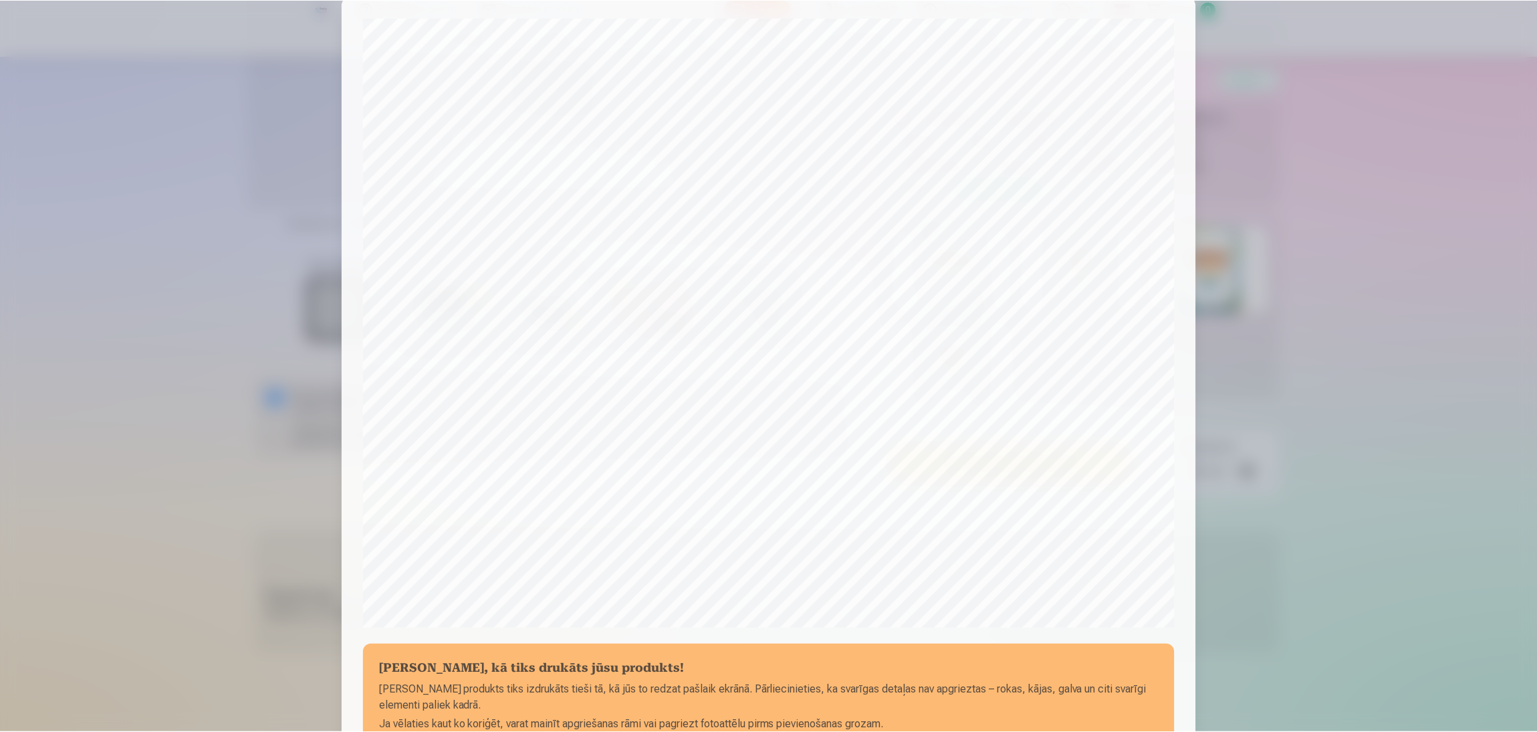
scroll to position [130, 0]
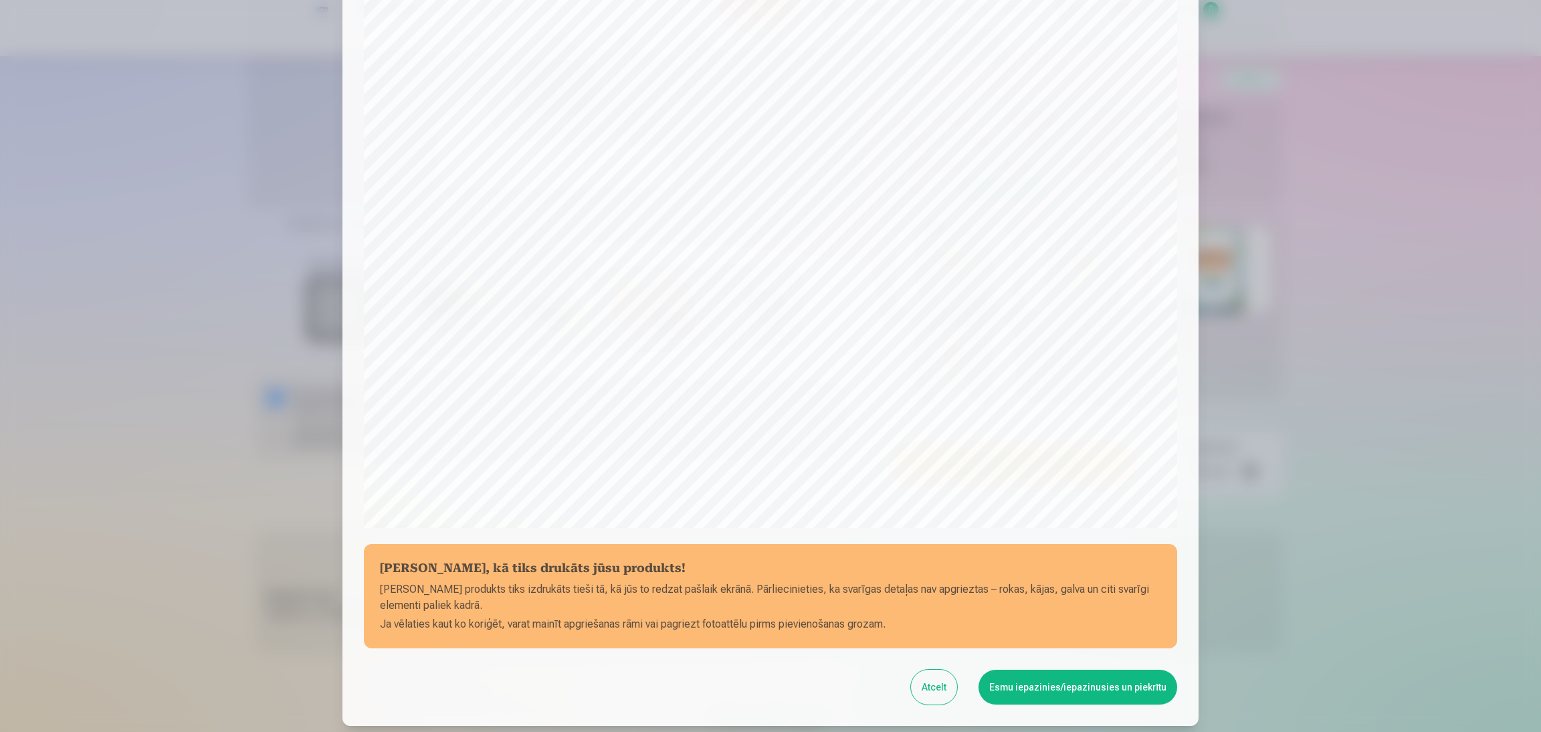
click at [941, 488] on button "Atcelt" at bounding box center [934, 686] width 46 height 35
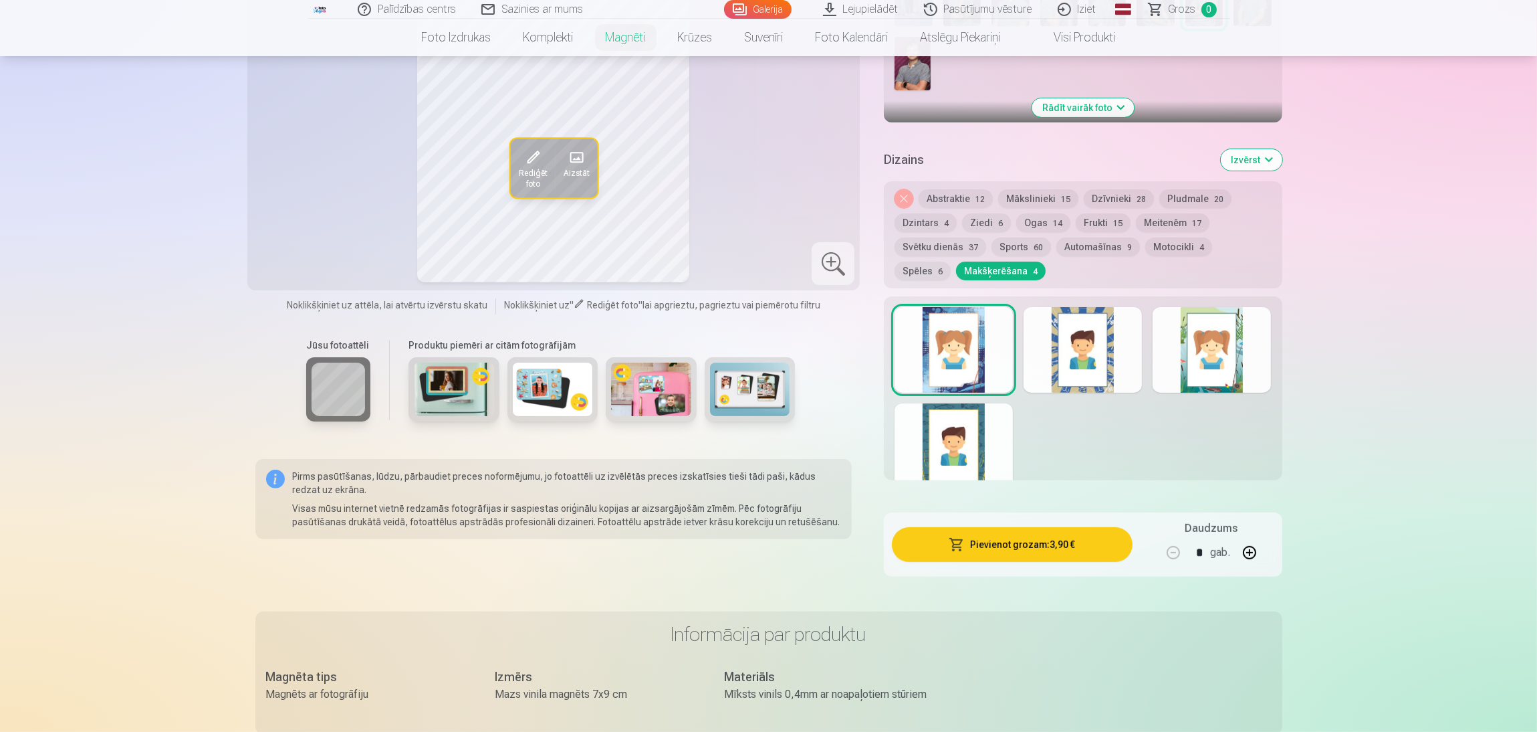
scroll to position [401, 0]
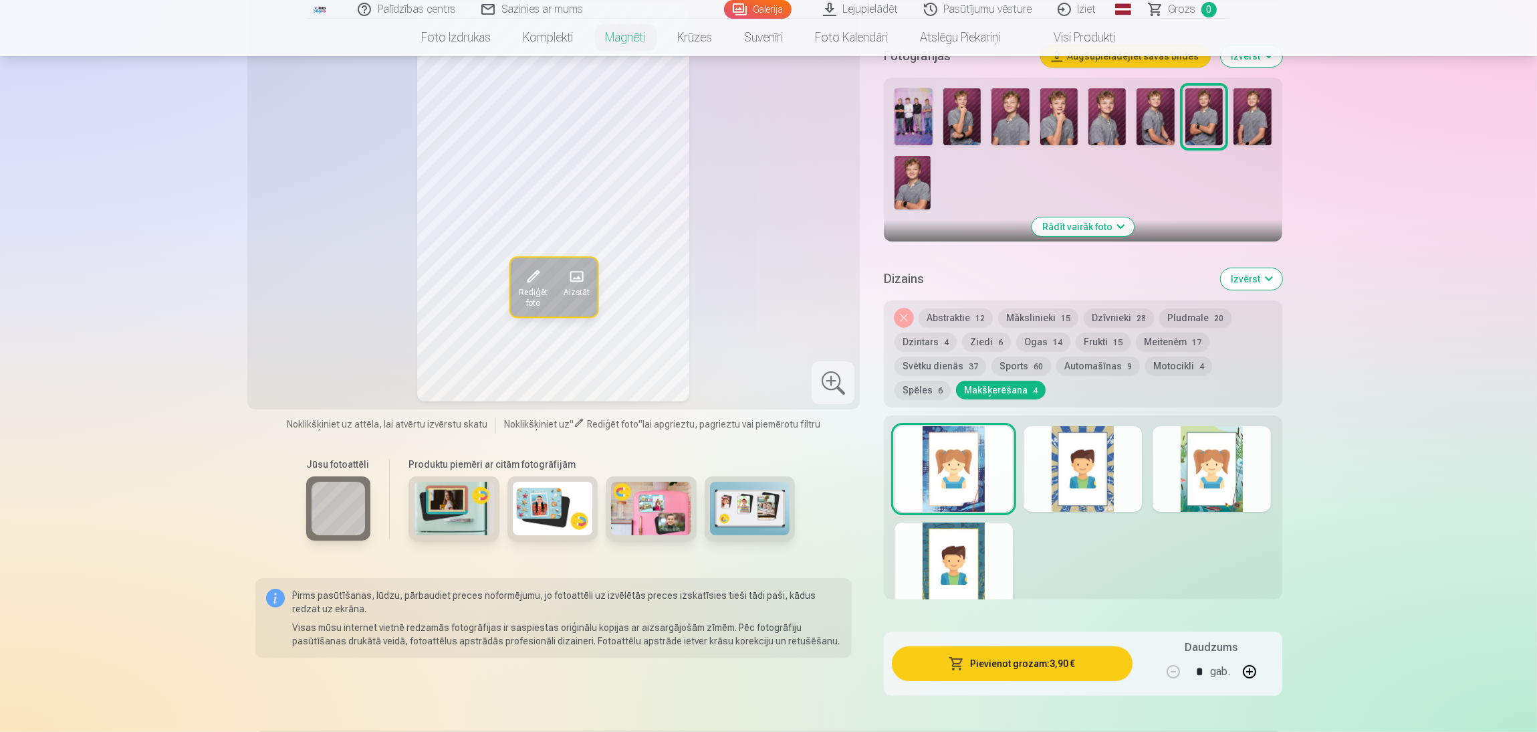
click at [960, 488] on div at bounding box center [954, 565] width 118 height 86
click at [966, 308] on button "Abstraktie 12" at bounding box center [956, 317] width 74 height 19
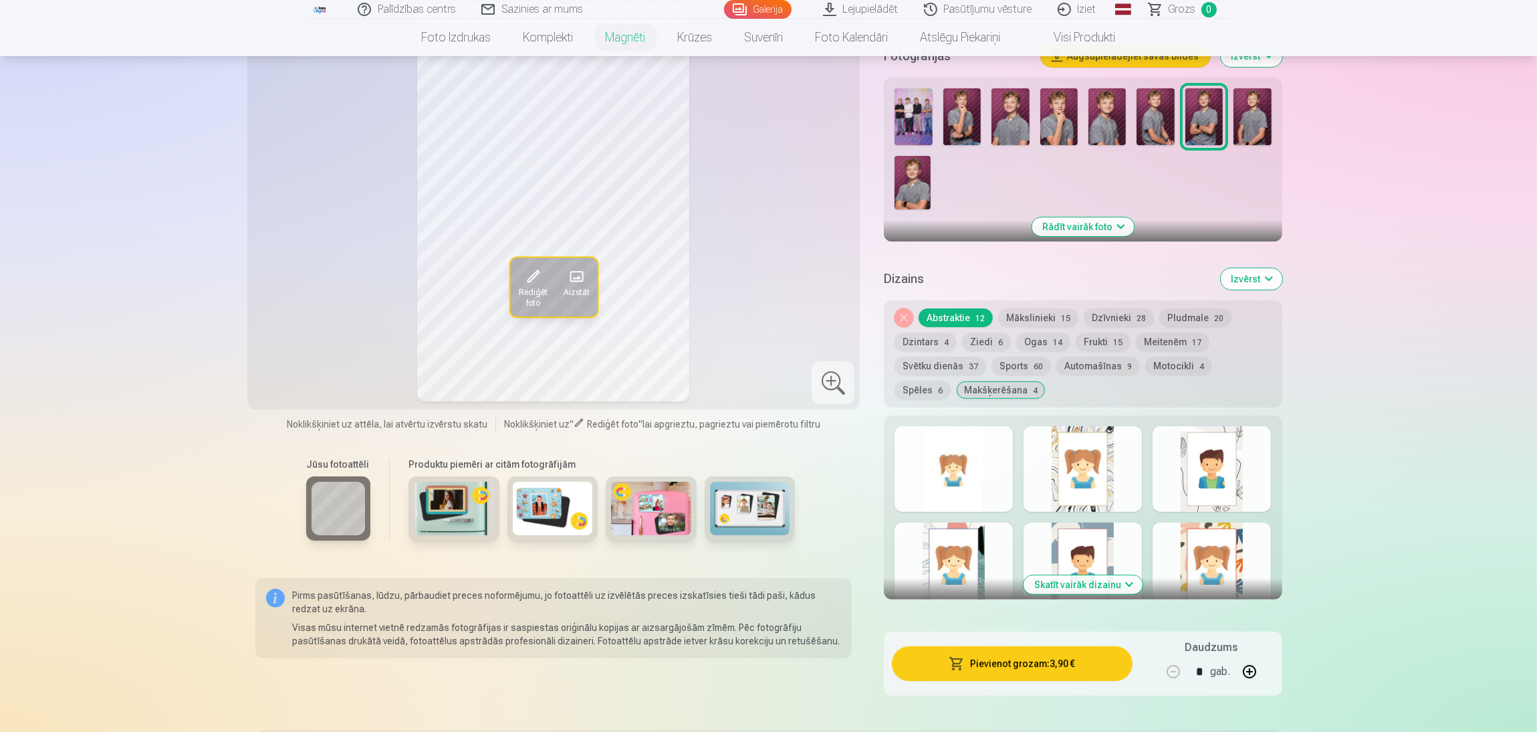
click at [1023, 457] on div at bounding box center [1083, 469] width 118 height 86
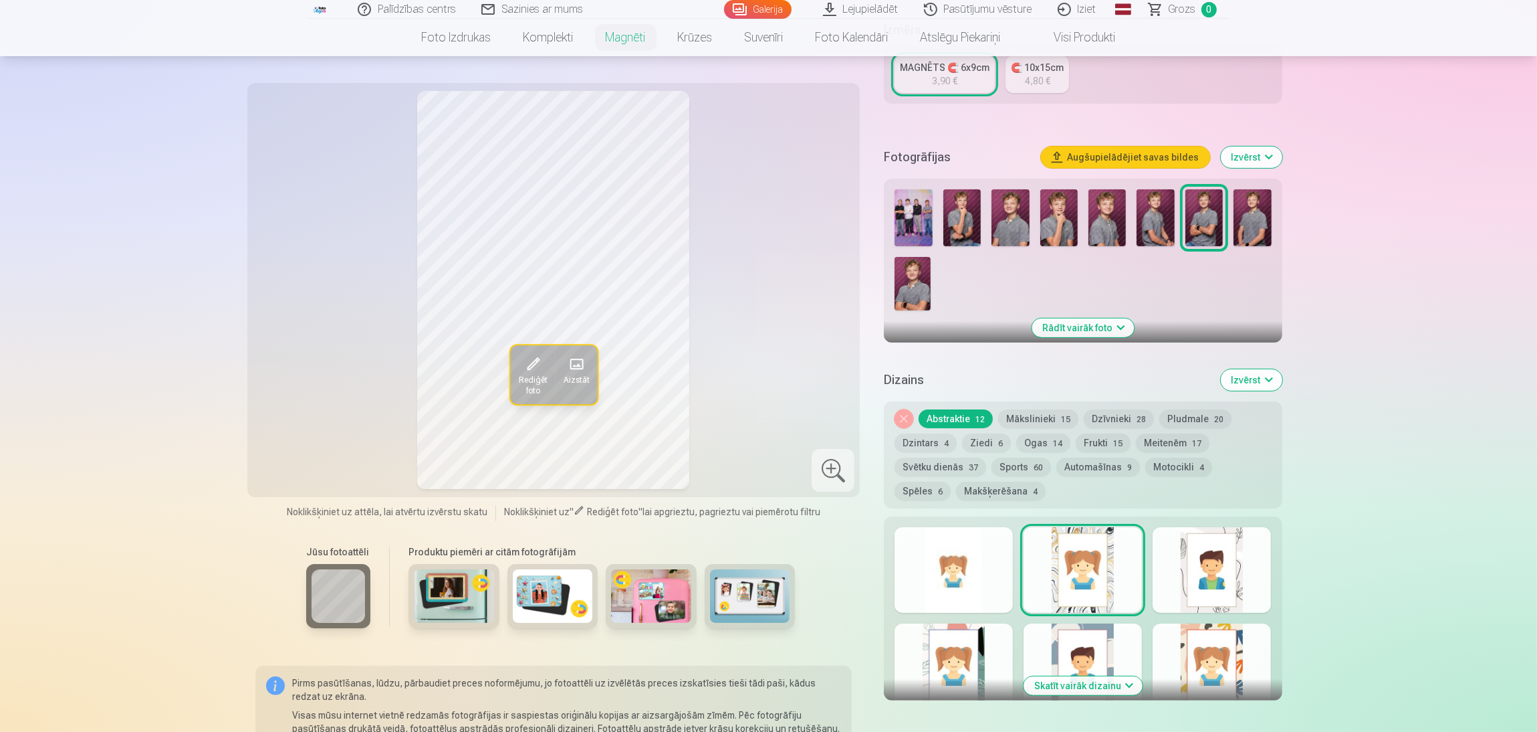
click at [1023, 488] on div at bounding box center [1212, 570] width 118 height 86
click at [960, 488] on div at bounding box center [954, 666] width 118 height 86
click at [1023, 488] on div at bounding box center [1083, 666] width 118 height 86
click at [1023, 488] on div at bounding box center [1212, 666] width 118 height 86
click at [1023, 488] on div at bounding box center [1212, 570] width 118 height 86
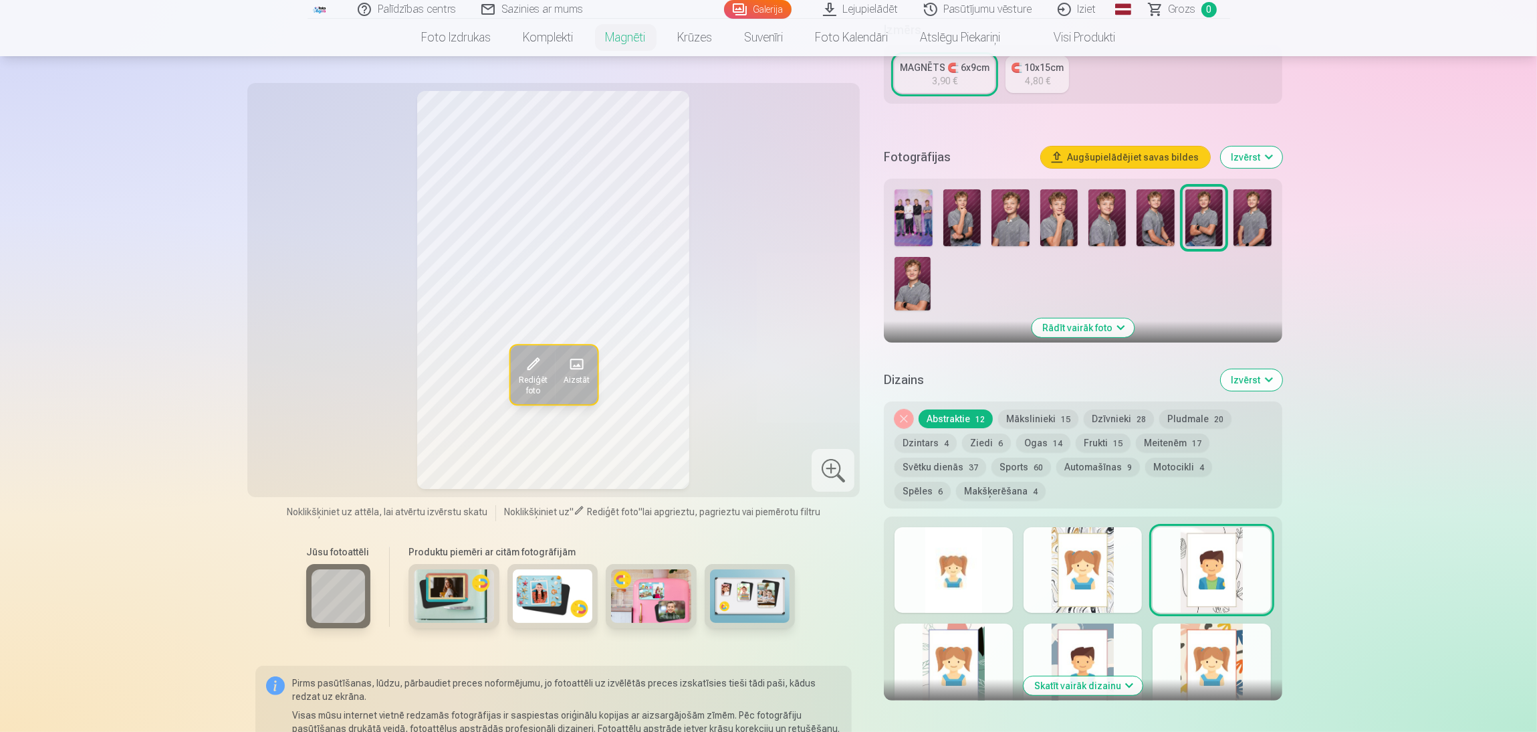
click at [1023, 488] on div at bounding box center [1083, 570] width 118 height 86
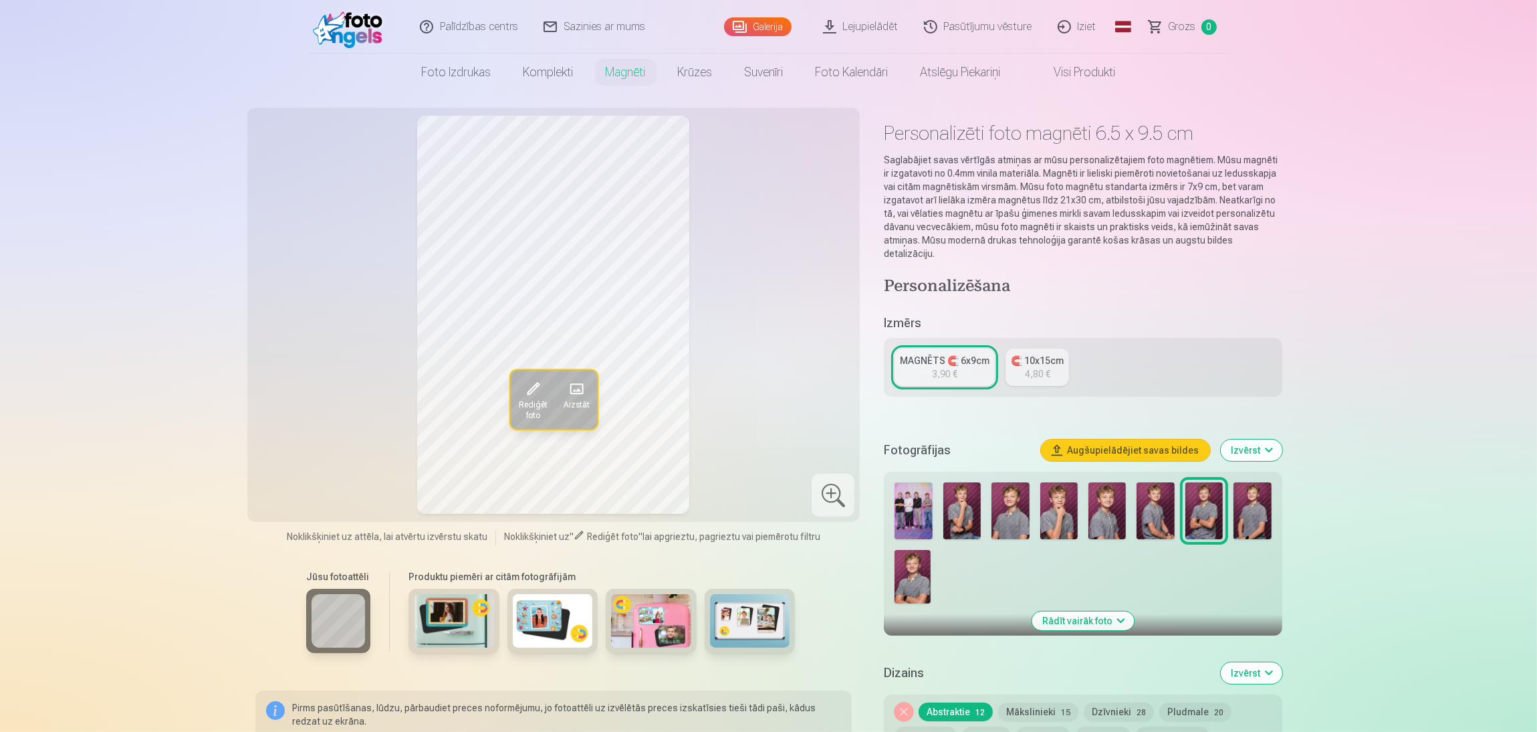
scroll to position [0, 0]
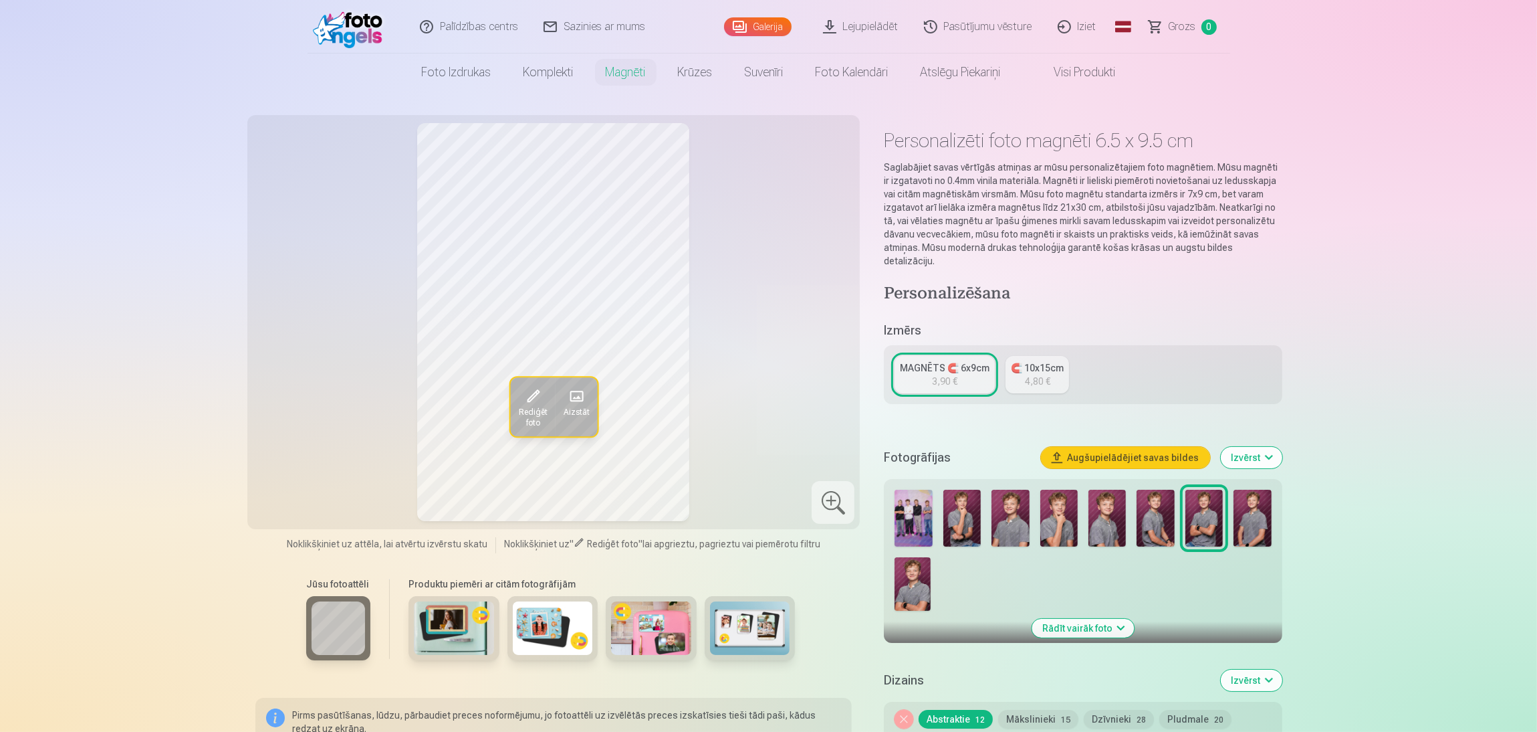
click at [942, 374] on div "3,90 €" at bounding box center [944, 380] width 25 height 13
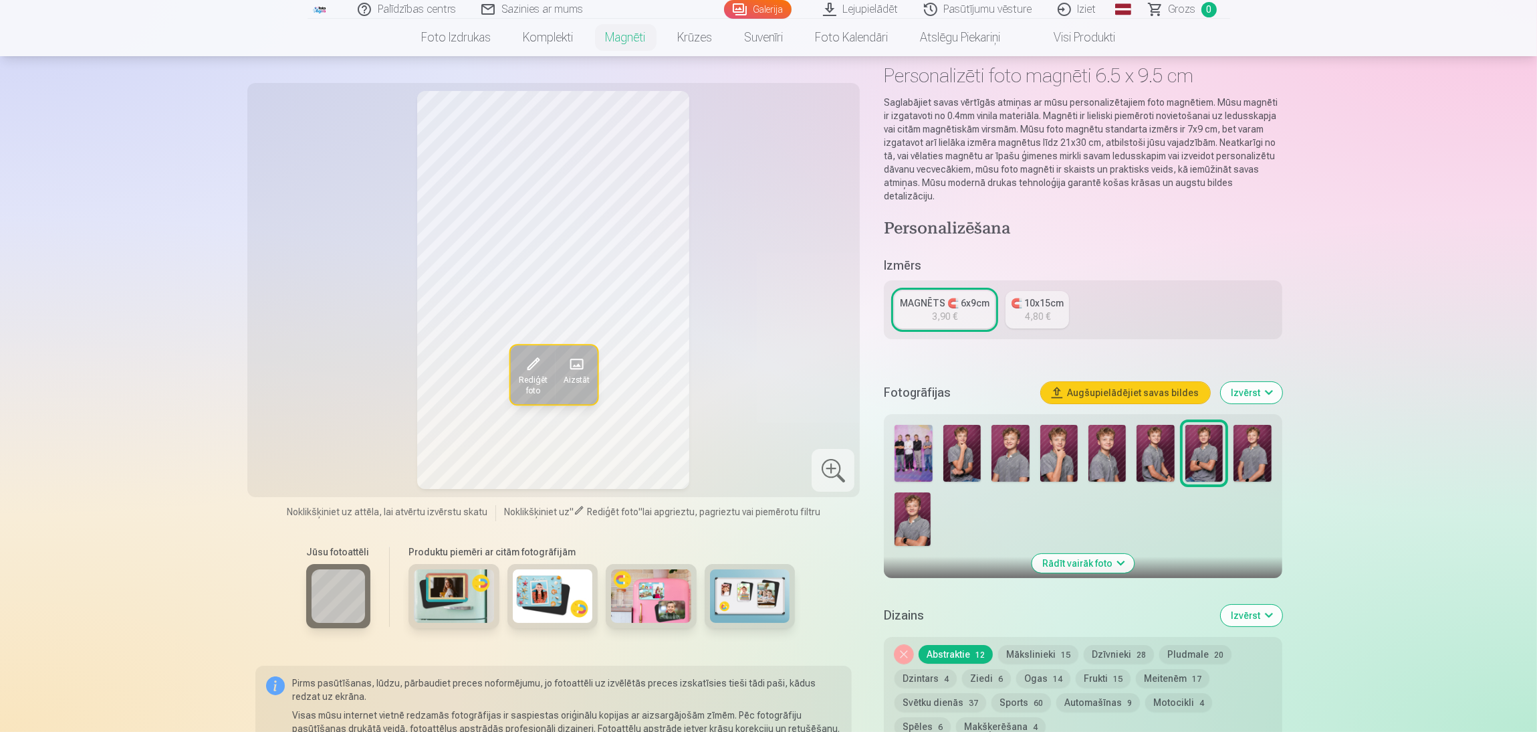
scroll to position [100, 0]
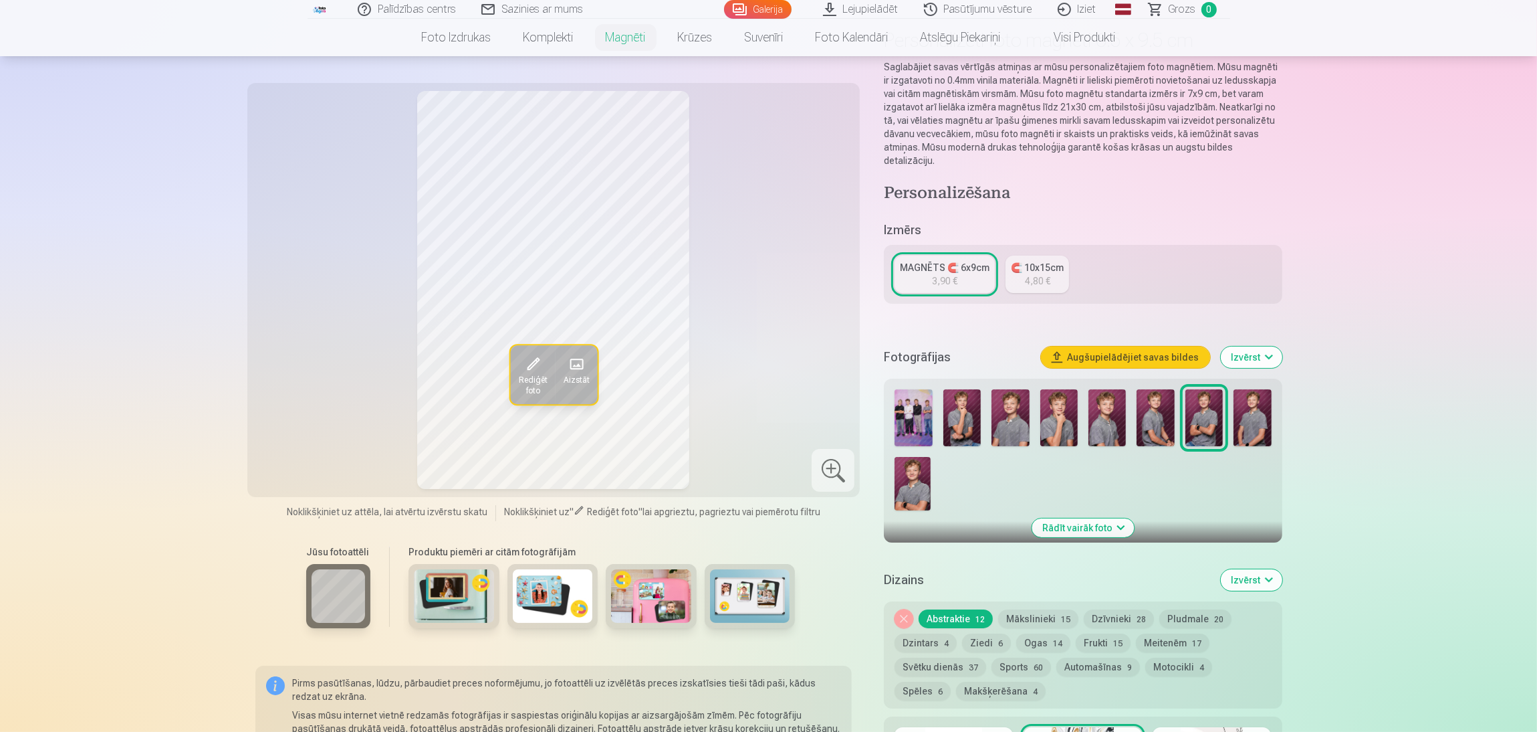
click at [1023, 346] on button "Augšupielādējiet savas bildes" at bounding box center [1125, 356] width 169 height 21
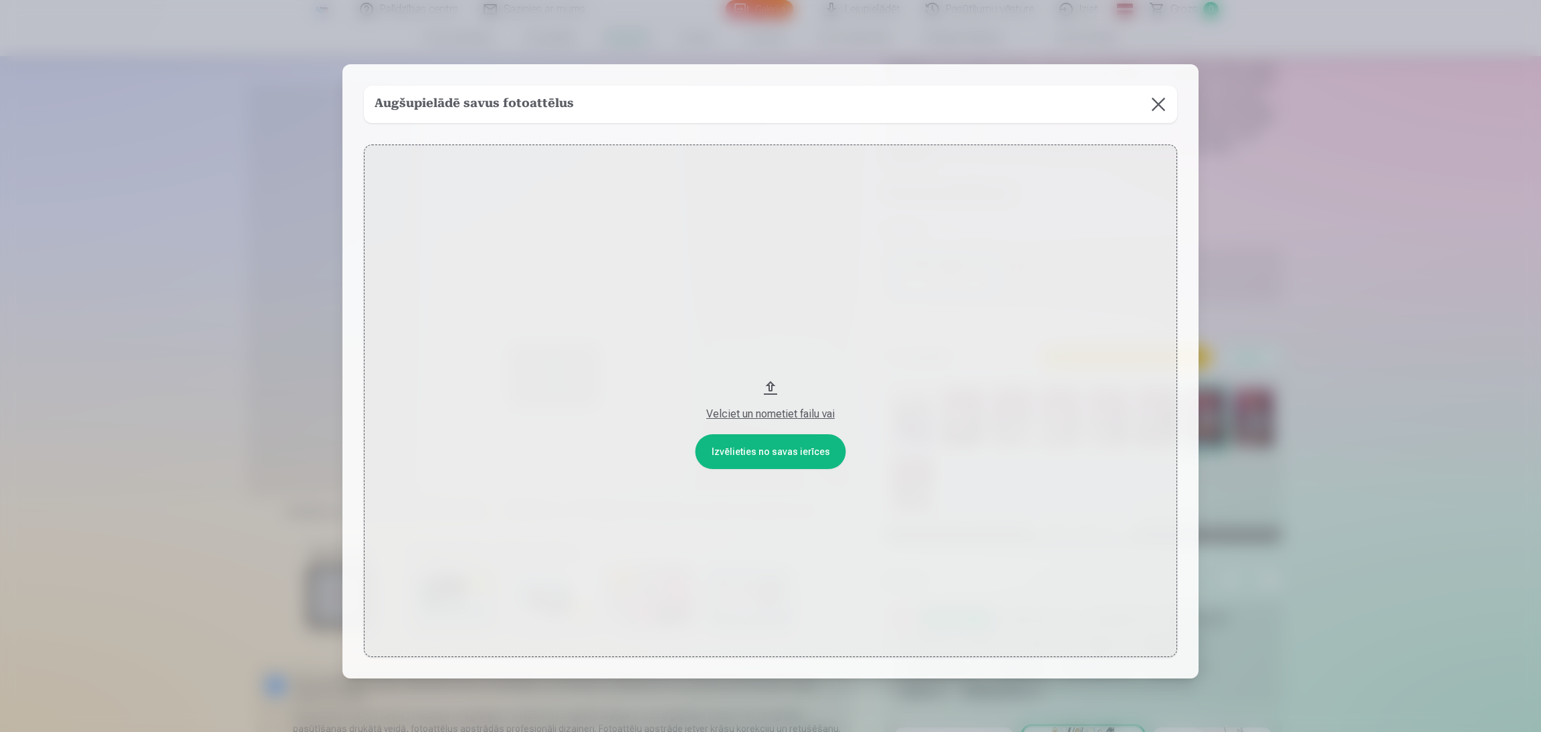
click at [1023, 108] on button at bounding box center [1158, 104] width 37 height 37
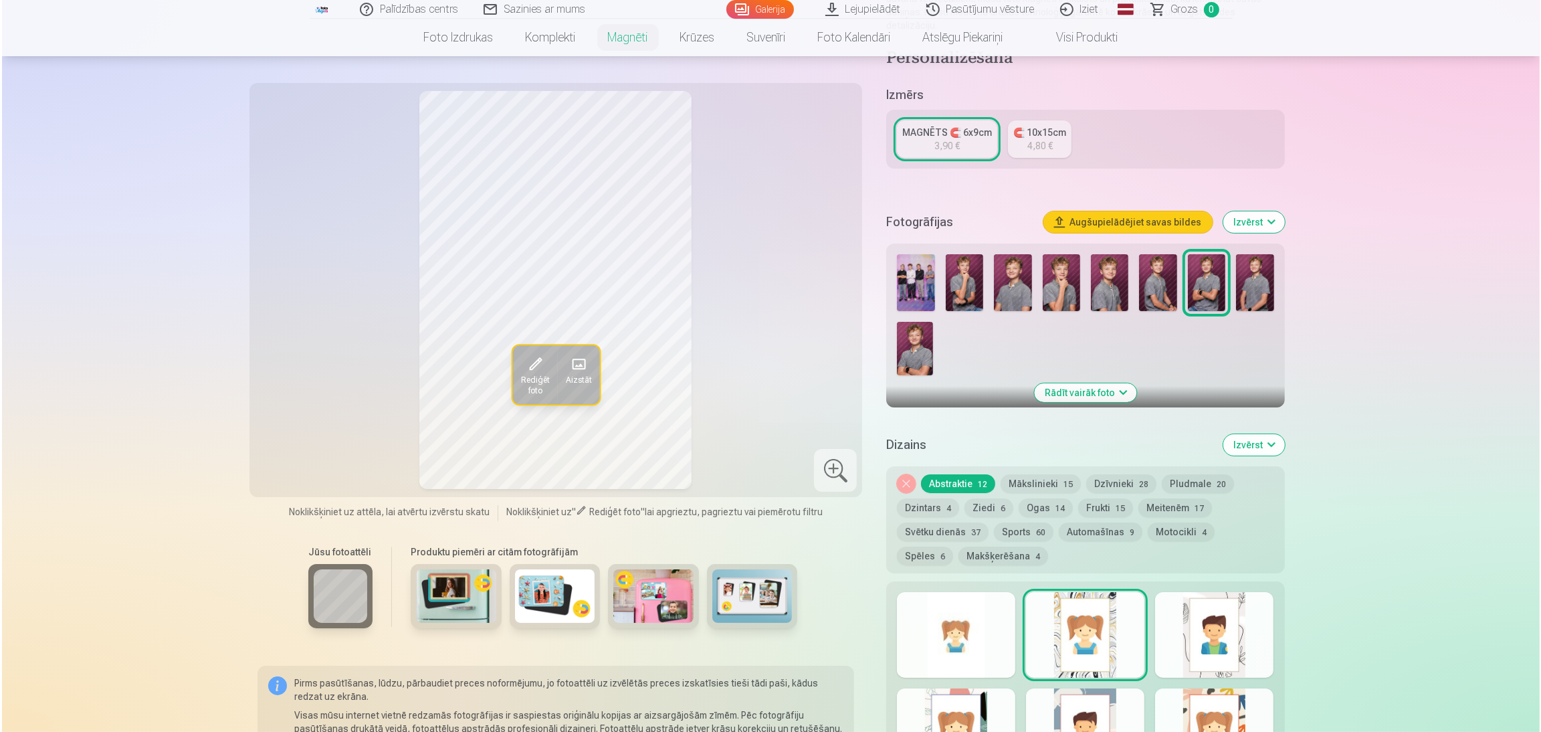
scroll to position [401, 0]
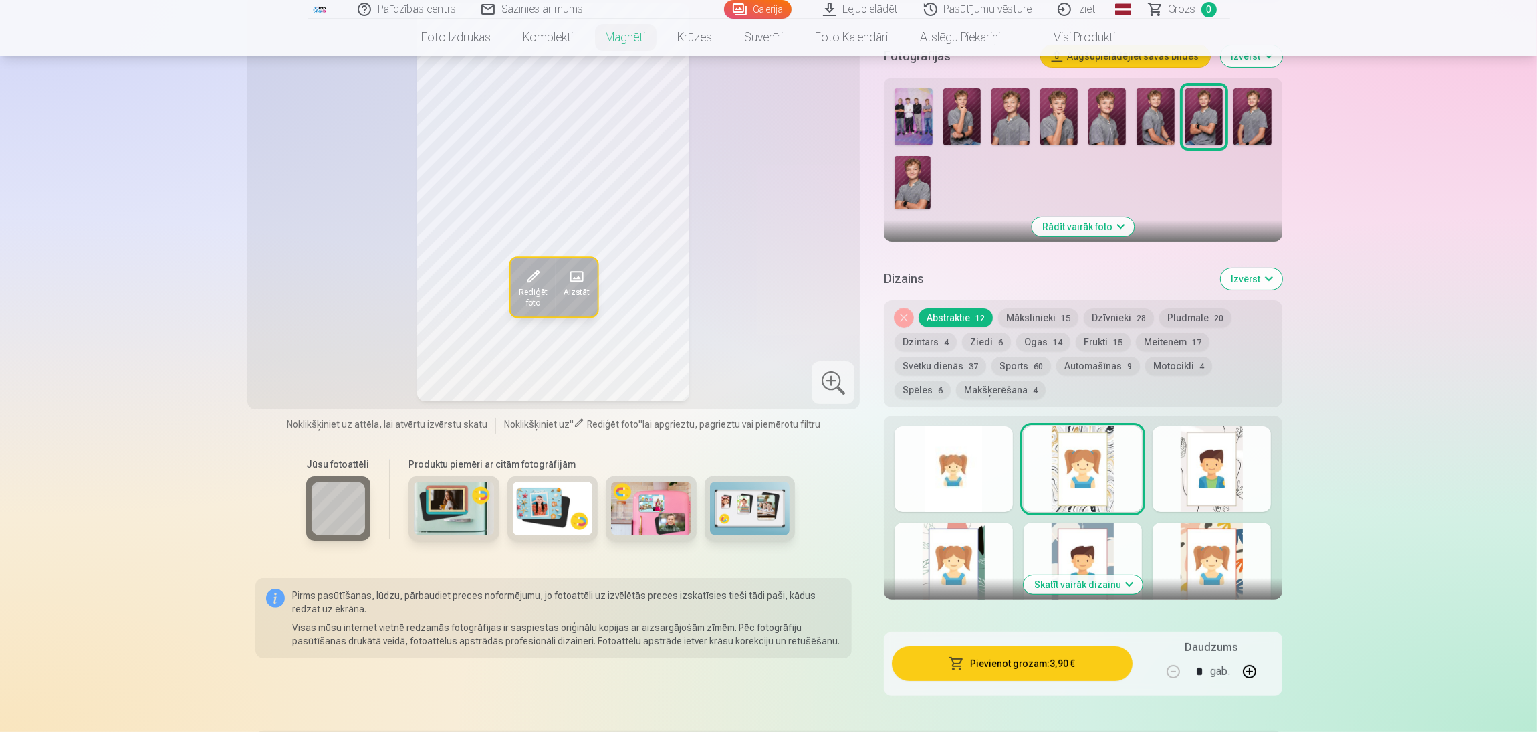
click at [964, 488] on span "button" at bounding box center [957, 663] width 16 height 13
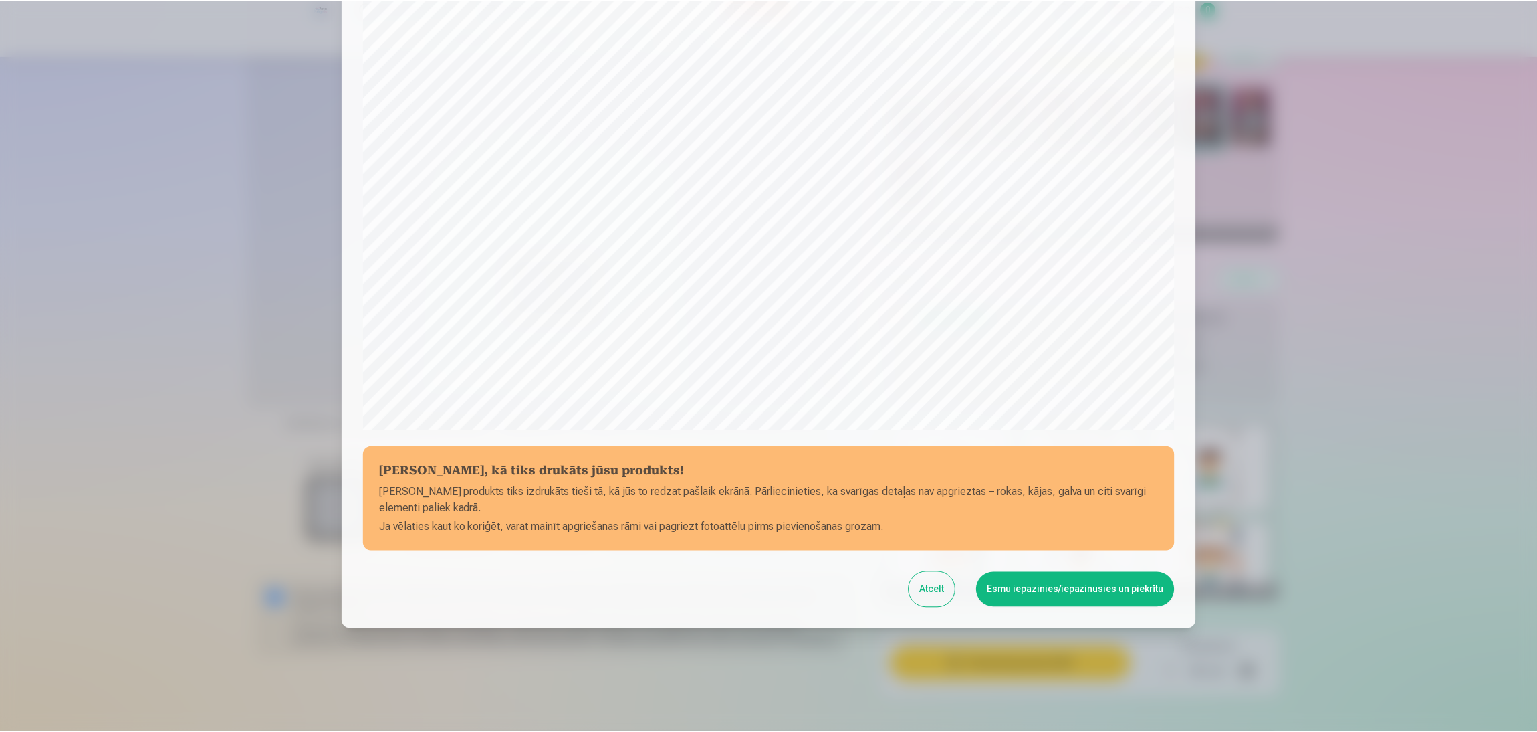
scroll to position [231, 0]
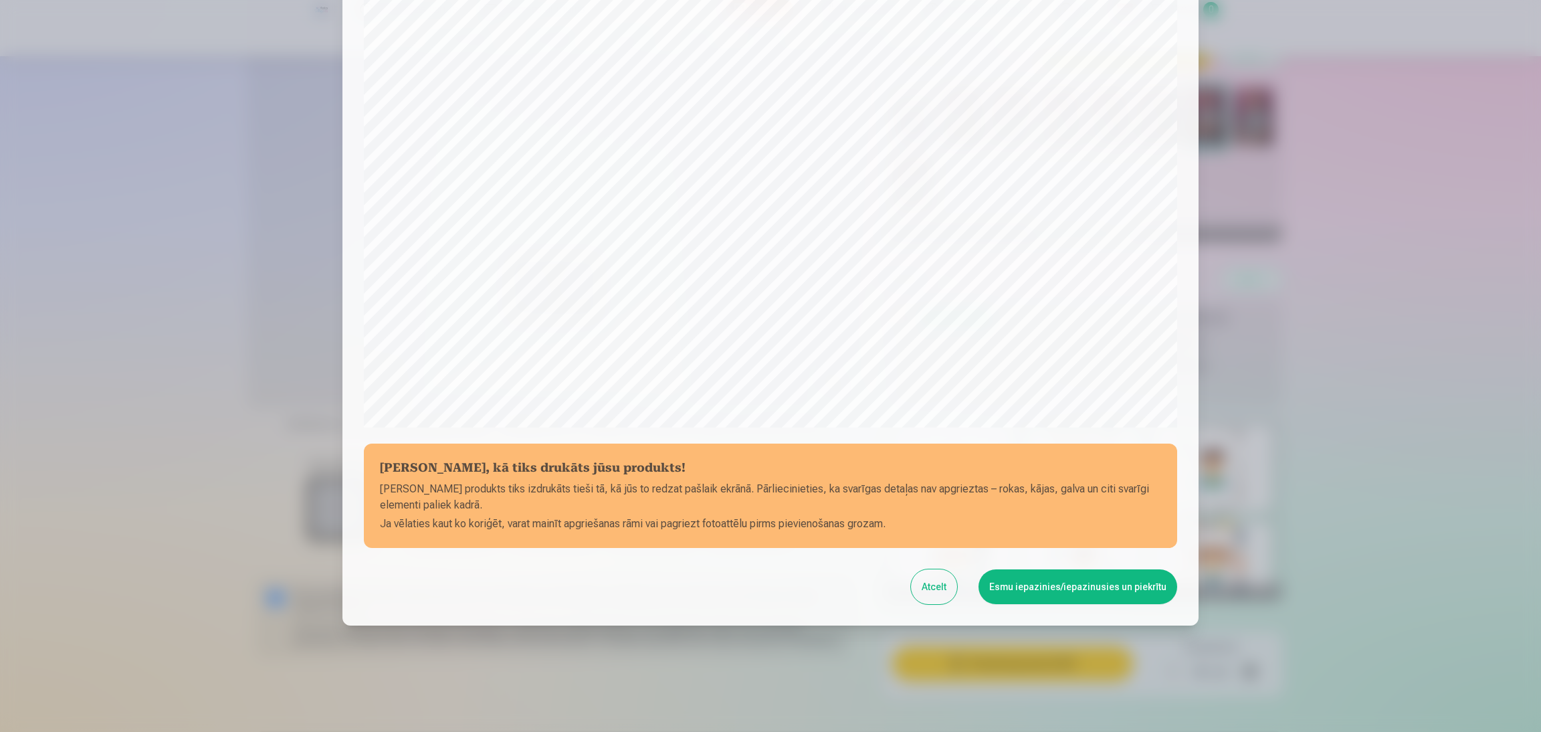
click at [1017, 488] on button "Esmu iepazinies/iepazinusies un piekrītu" at bounding box center [1077, 586] width 199 height 35
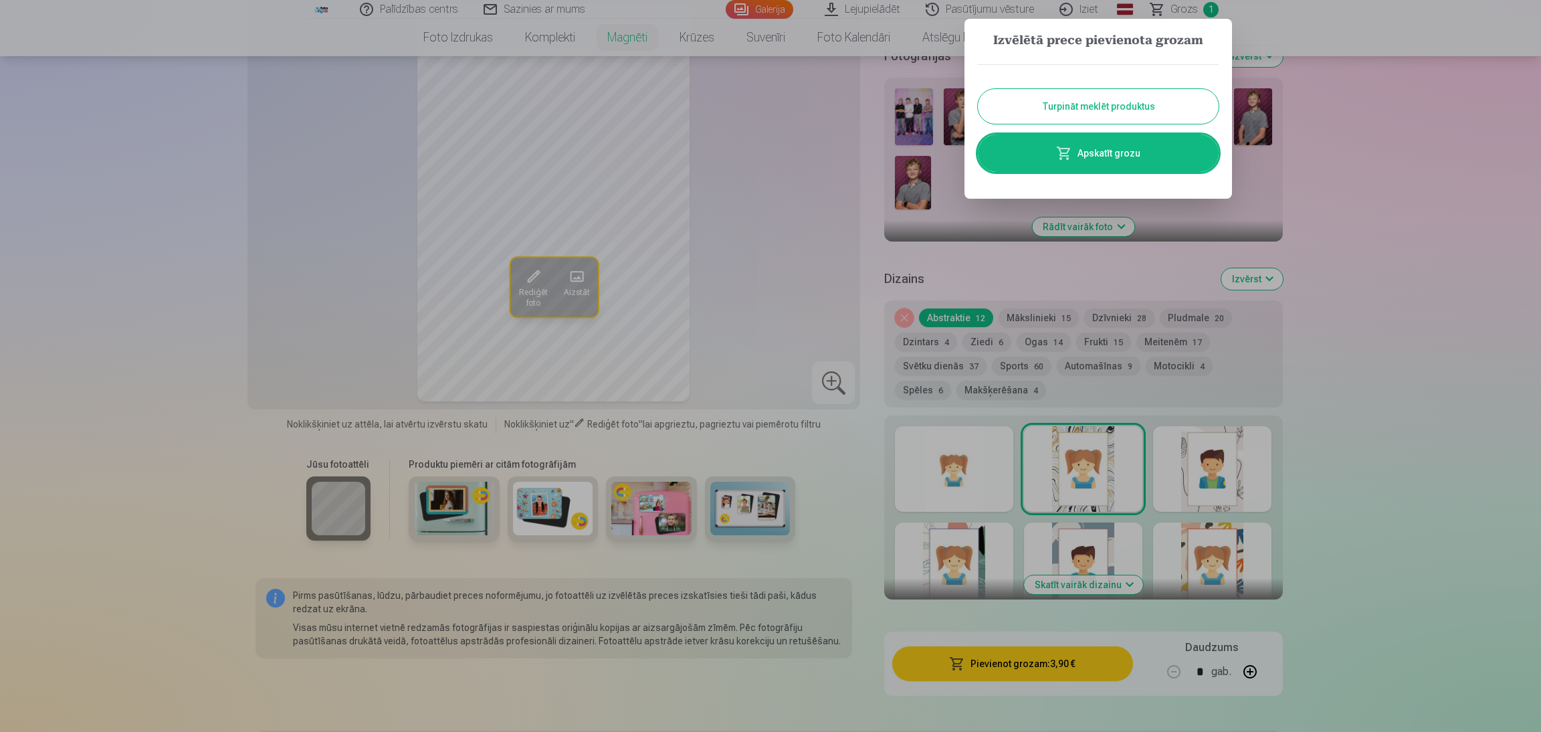
click at [1023, 106] on button "Turpināt meklēt produktus" at bounding box center [1098, 106] width 241 height 35
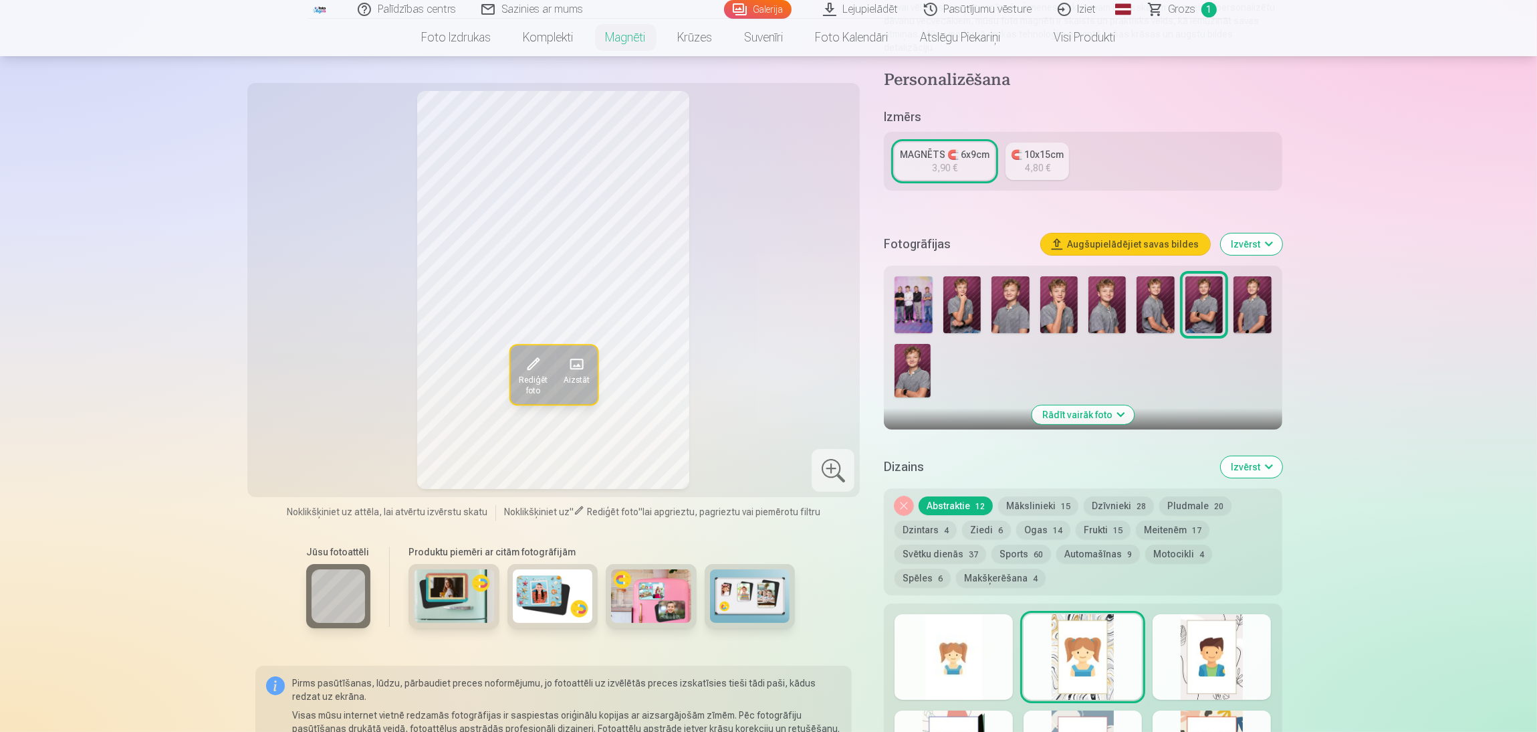
scroll to position [201, 0]
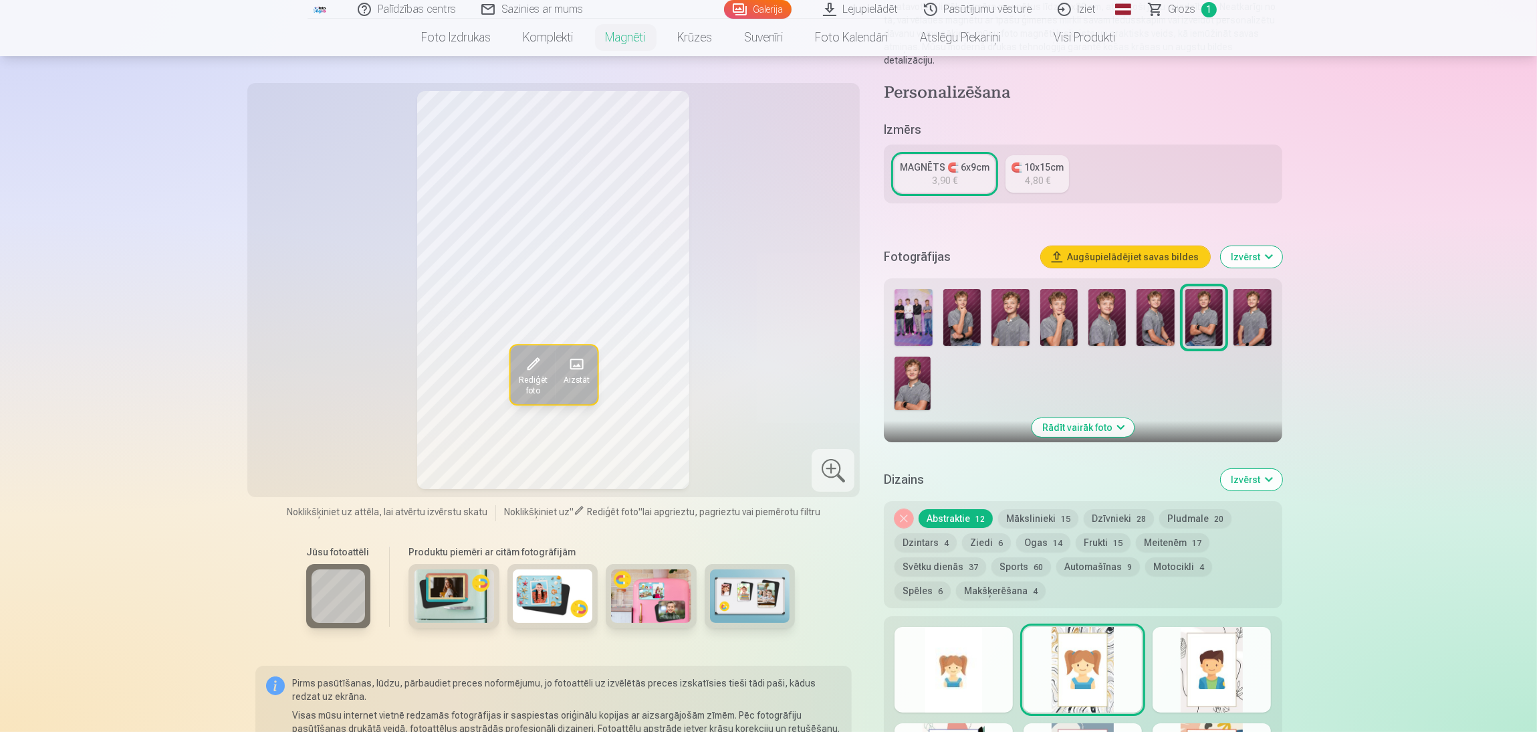
click at [914, 375] on img at bounding box center [912, 382] width 35 height 53
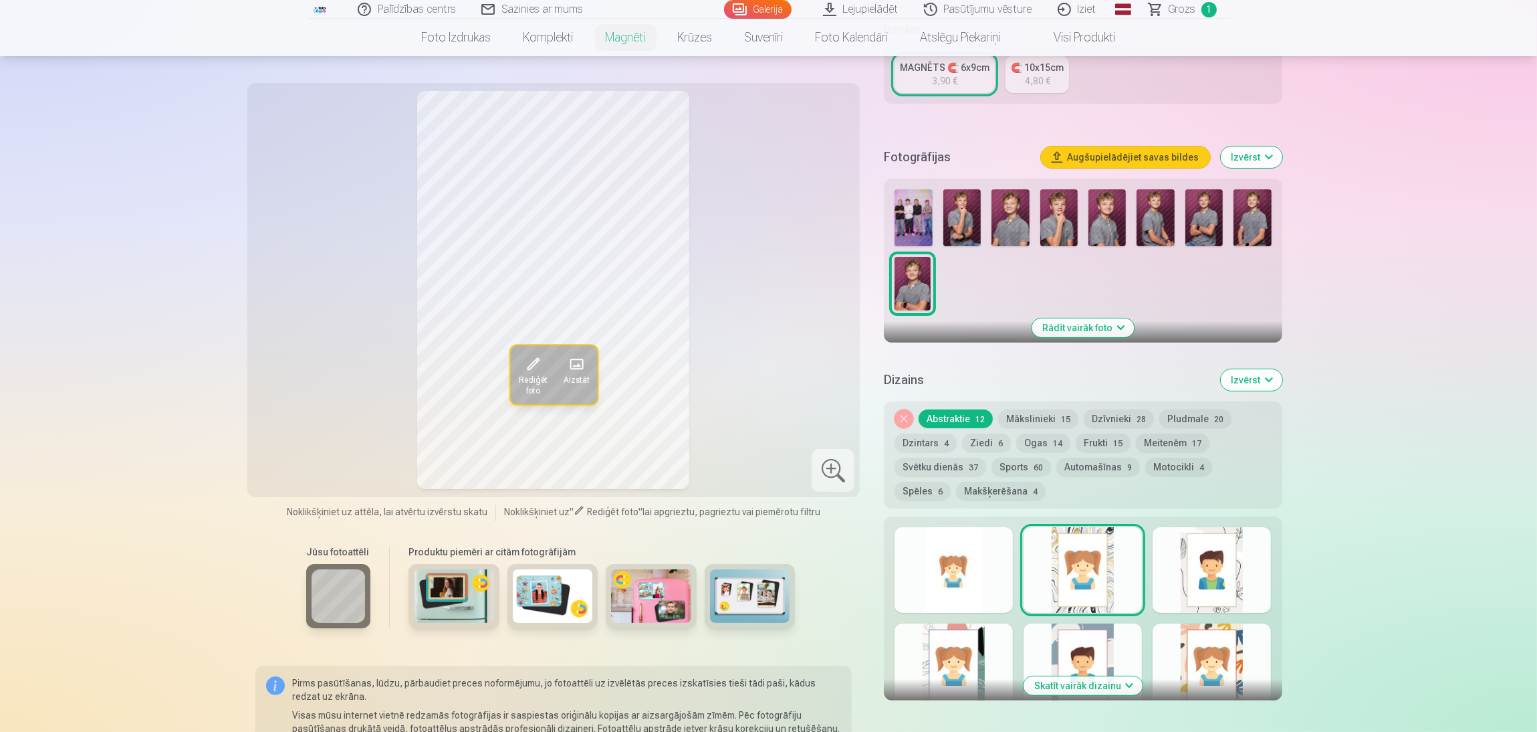
click at [989, 488] on div at bounding box center [954, 570] width 118 height 86
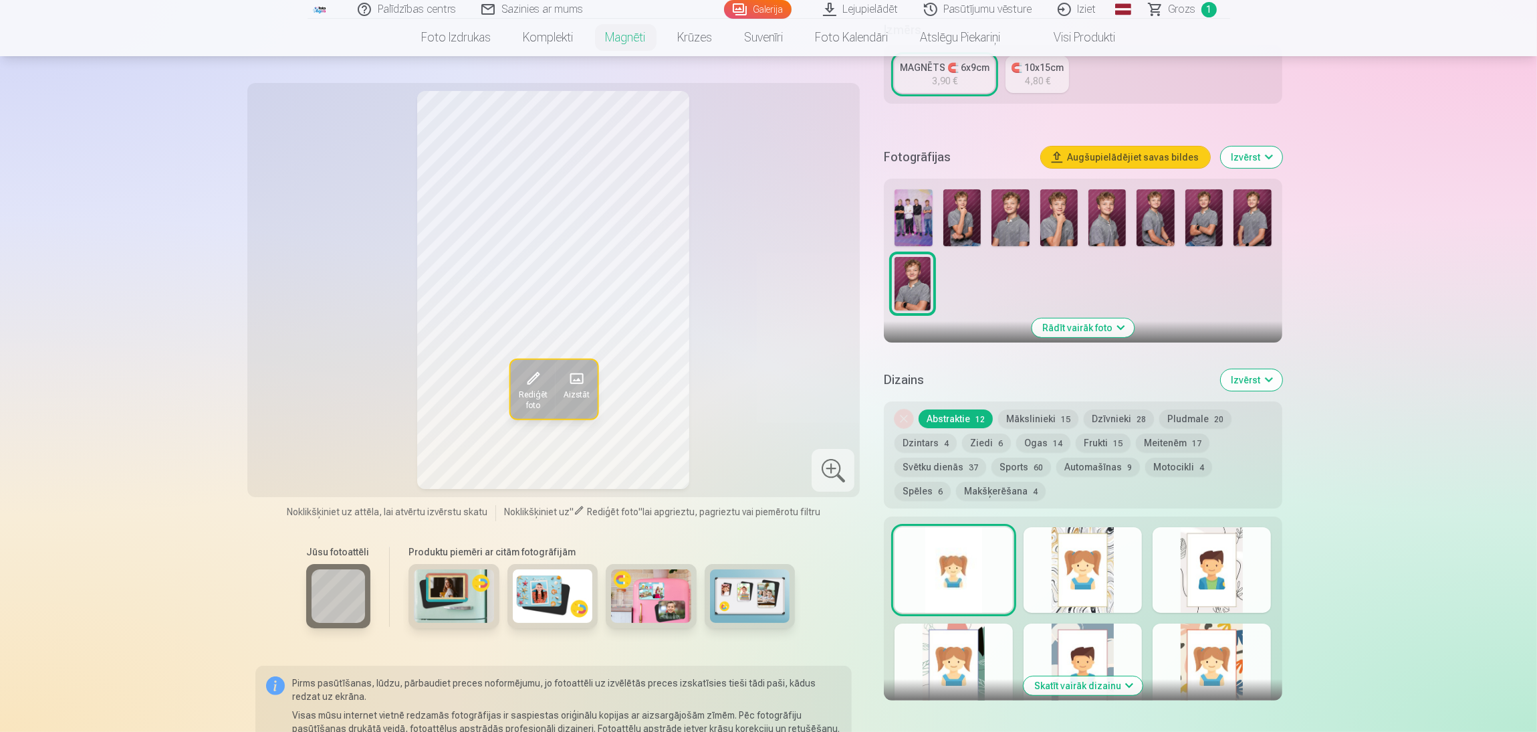
click at [973, 488] on div at bounding box center [954, 570] width 118 height 86
click at [1023, 488] on div at bounding box center [1083, 570] width 118 height 86
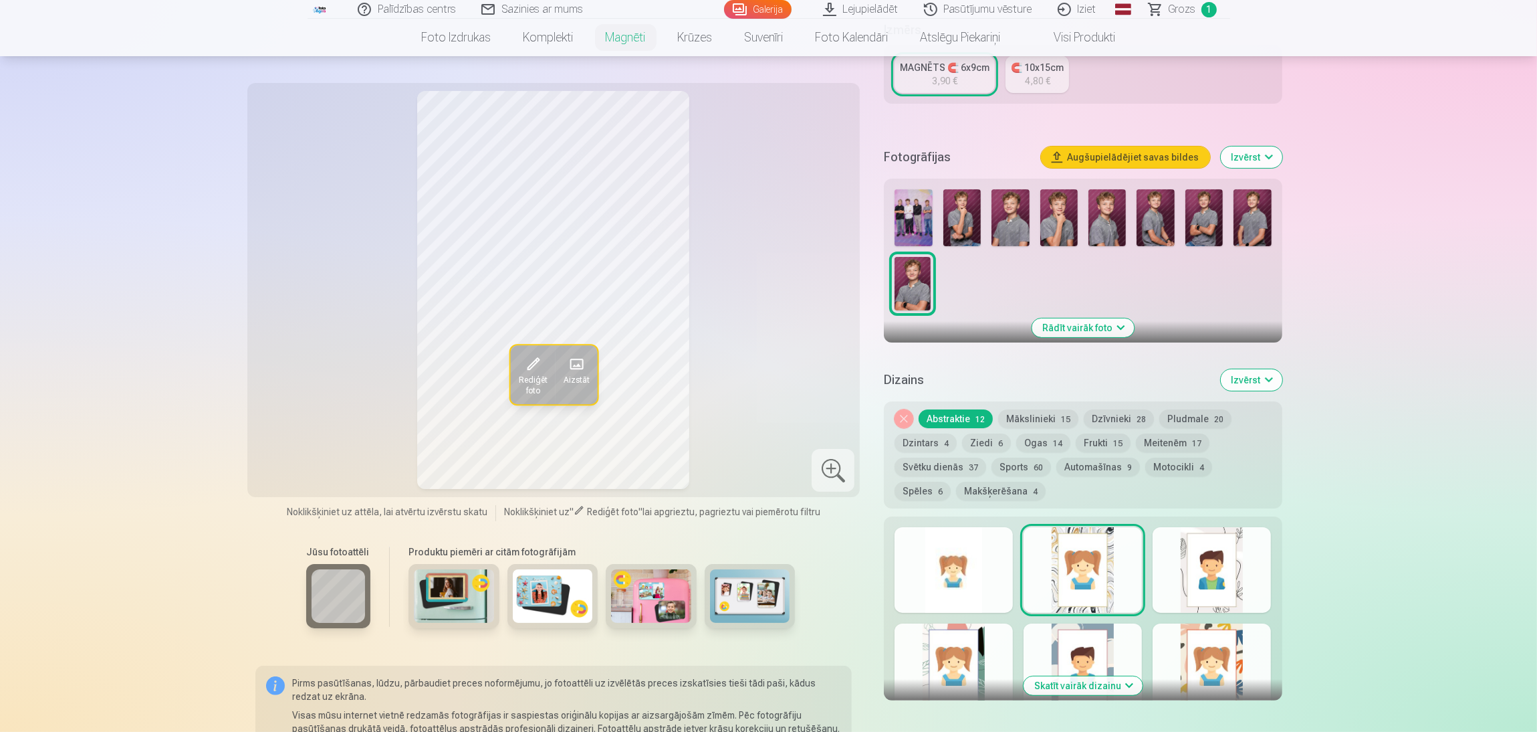
click at [1023, 488] on div at bounding box center [1083, 666] width 118 height 86
click at [976, 488] on div at bounding box center [954, 570] width 118 height 86
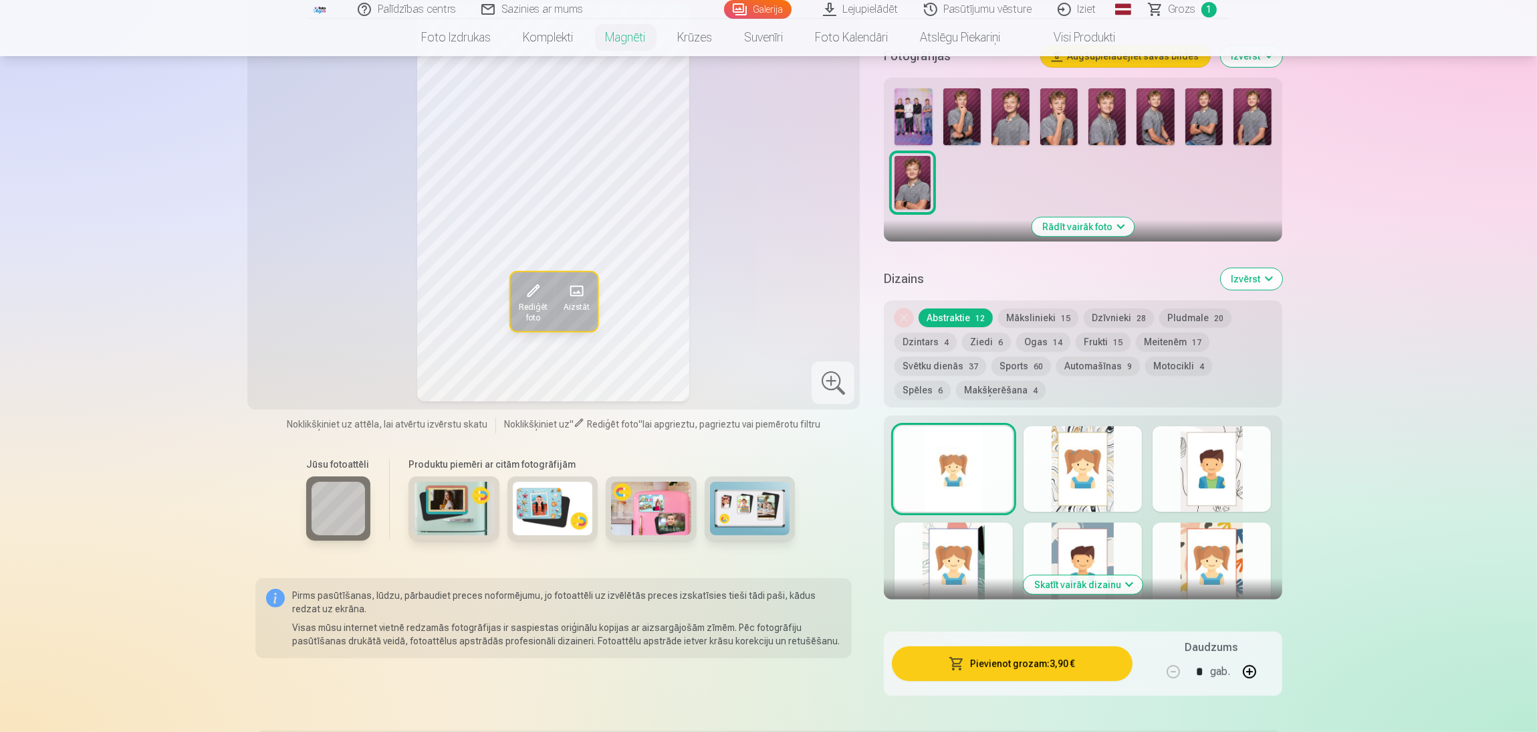
scroll to position [0, 0]
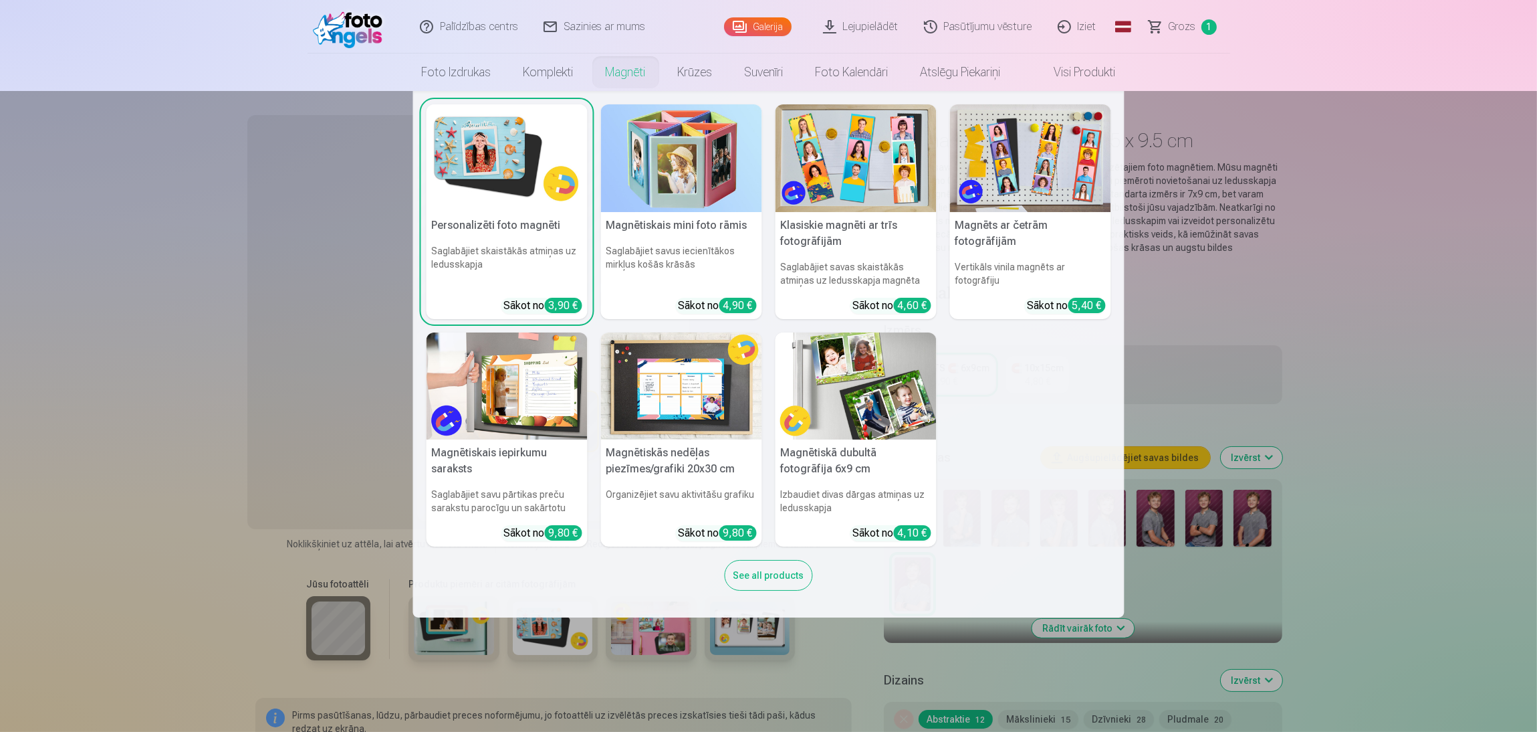
click at [628, 74] on link "Magnēti" at bounding box center [626, 71] width 72 height 37
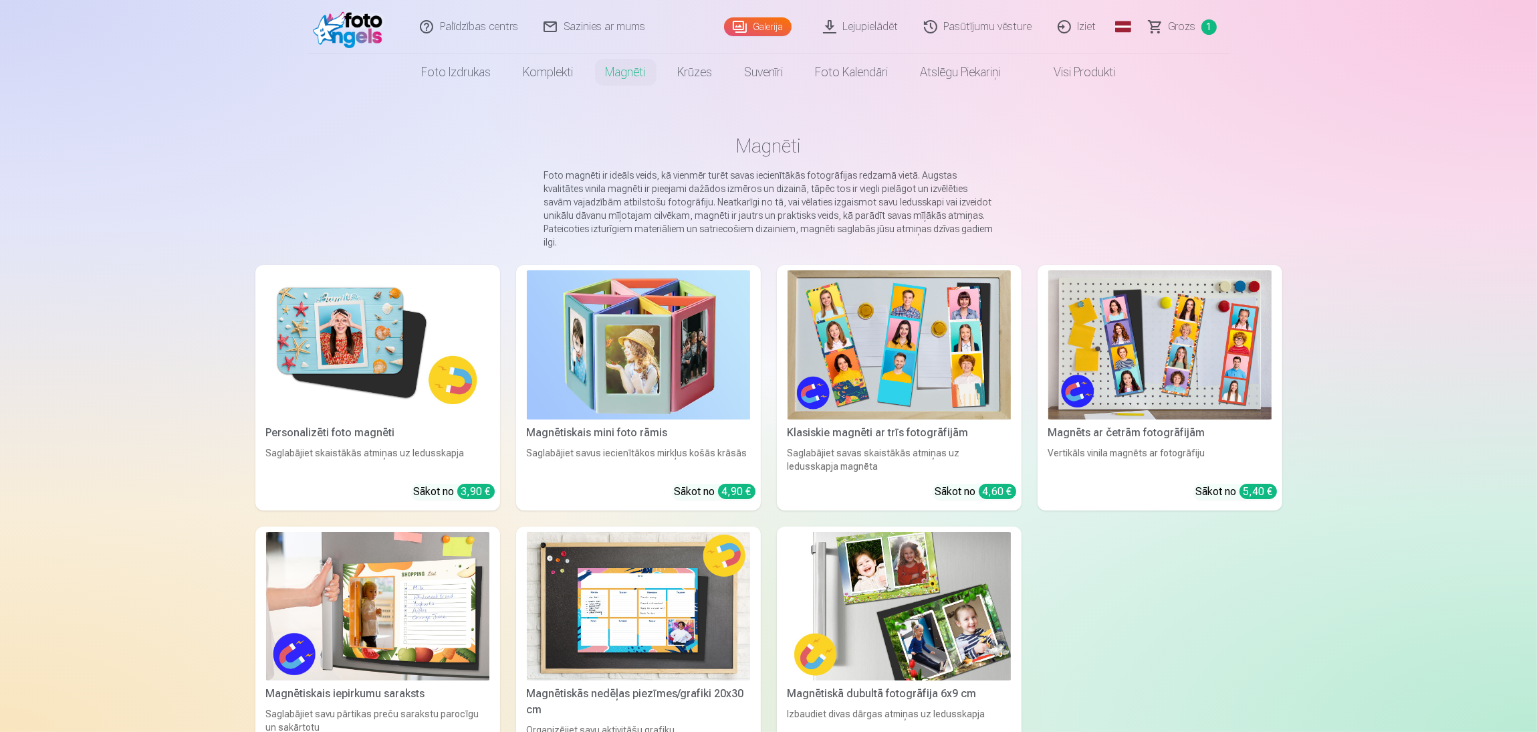
click at [628, 74] on link "Magnēti" at bounding box center [626, 71] width 72 height 37
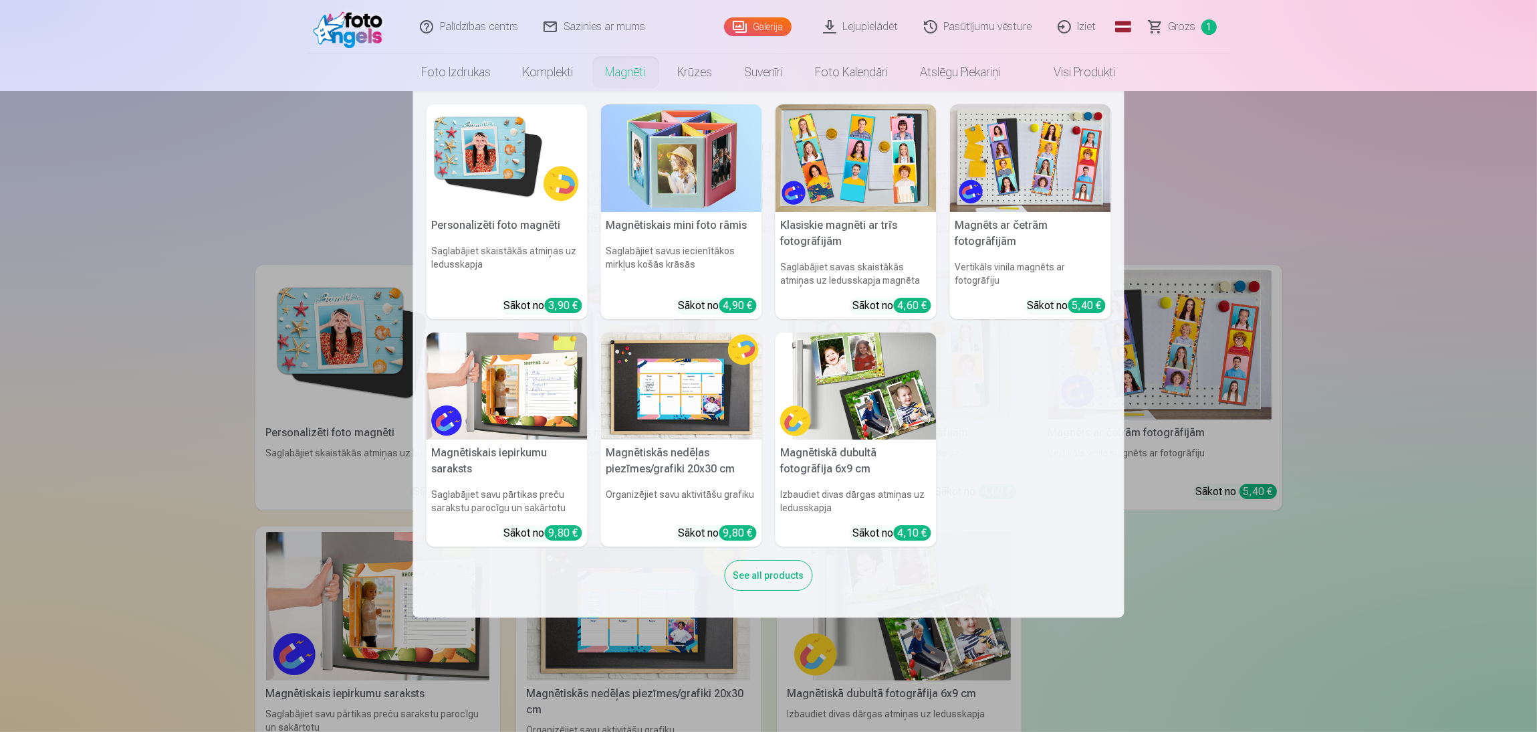
click at [1023, 334] on nav "Personalizēti foto magnēti Saglabājiet skaistākās atmiņas uz ledusskapja Sākot …" at bounding box center [768, 354] width 1537 height 526
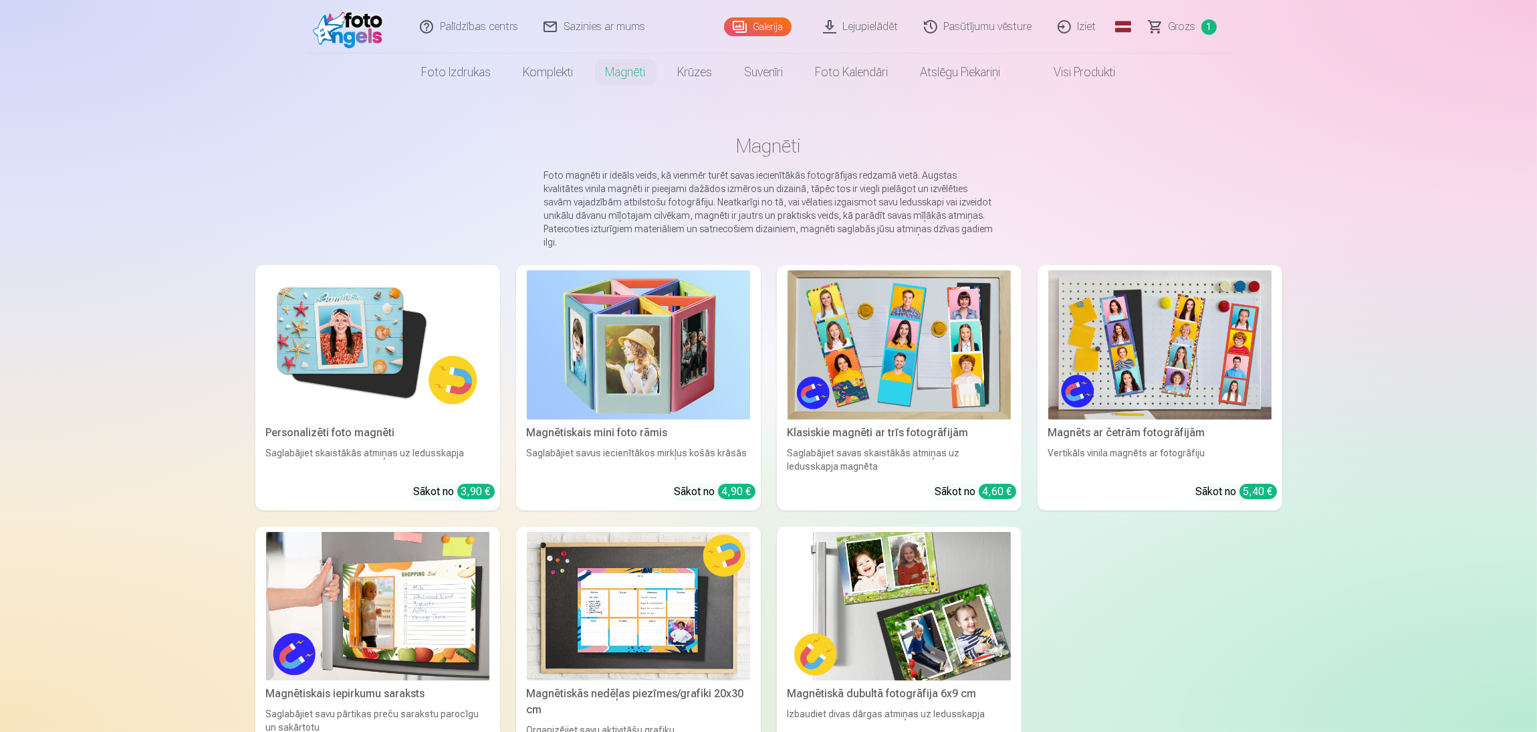
click at [772, 31] on link "Galerija" at bounding box center [758, 26] width 68 height 19
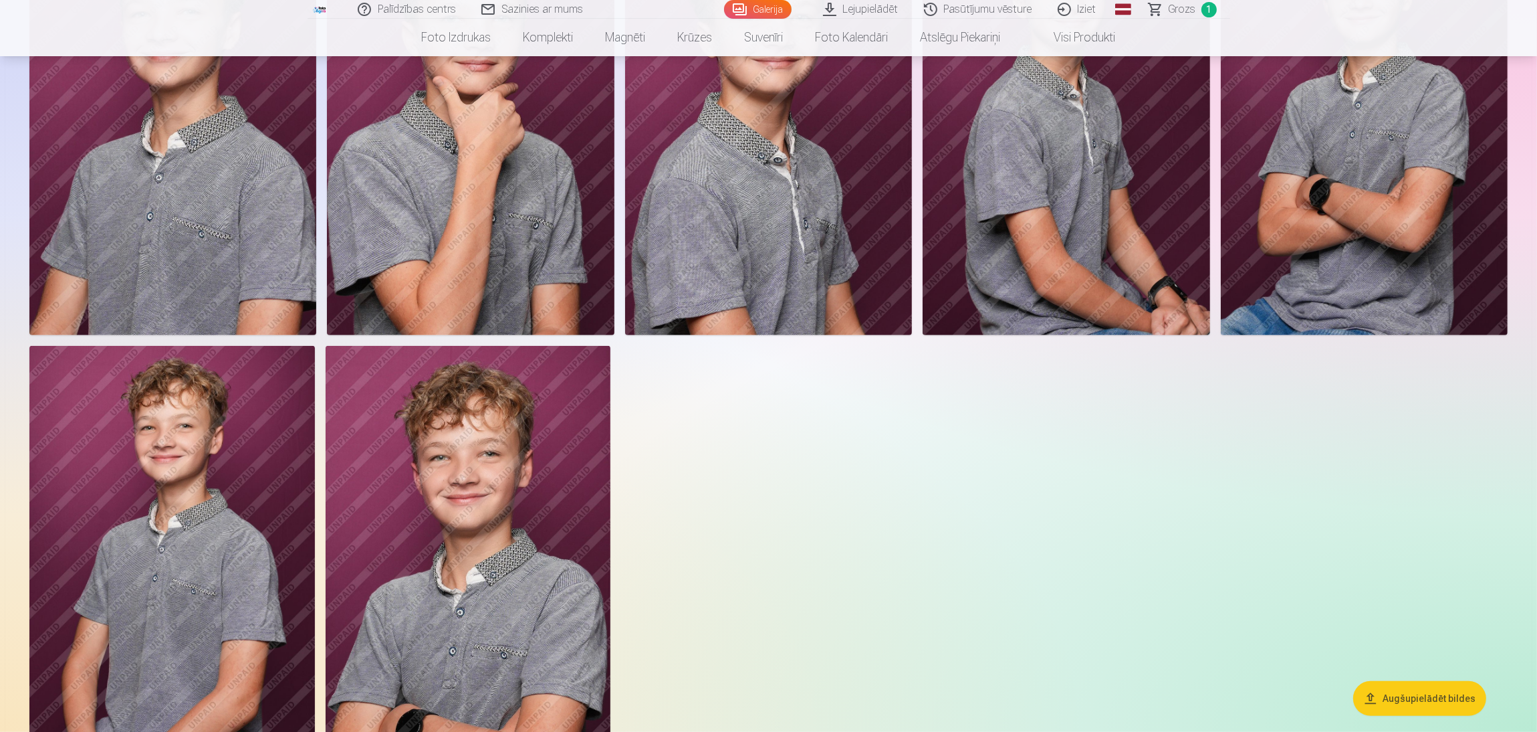
scroll to position [802, 0]
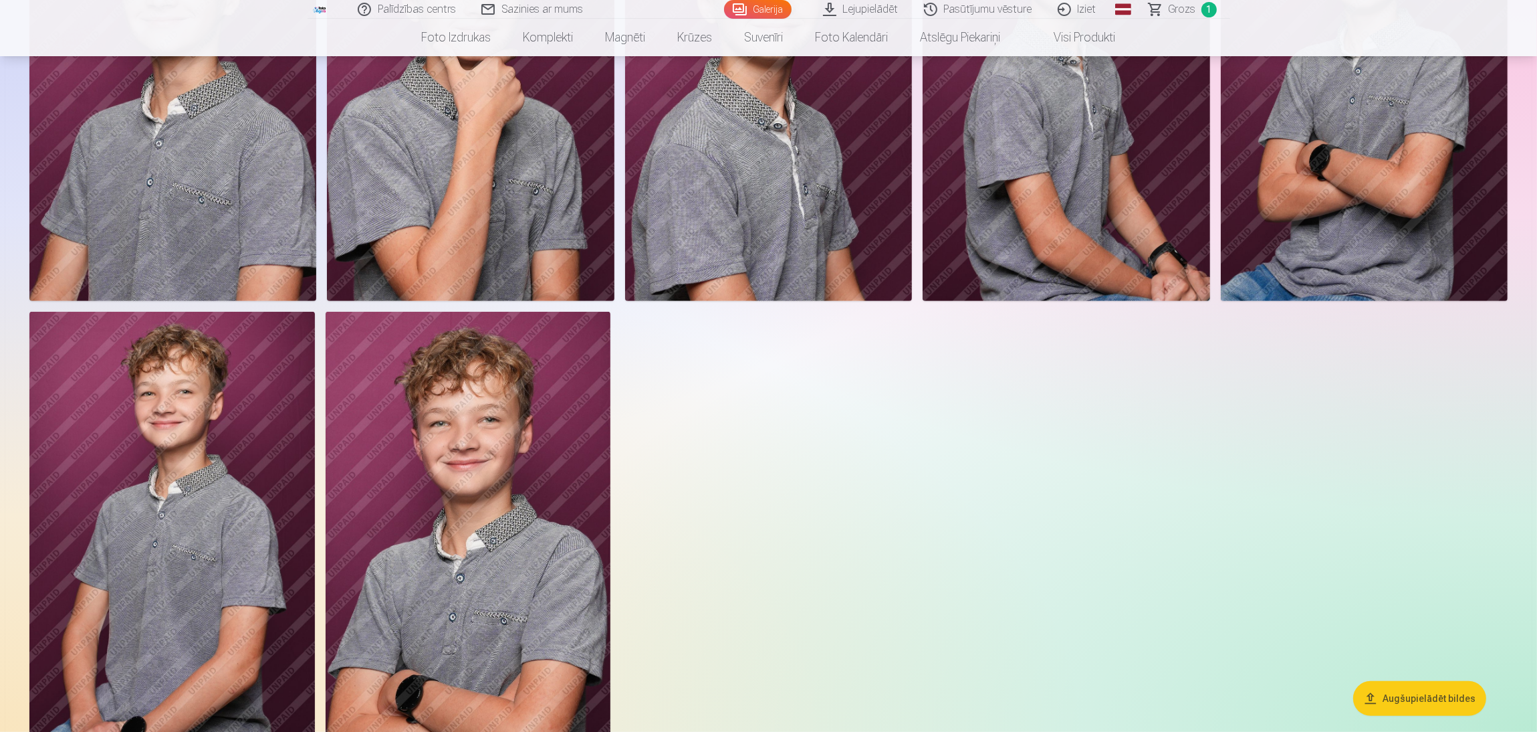
click at [509, 487] on img at bounding box center [469, 526] width 286 height 428
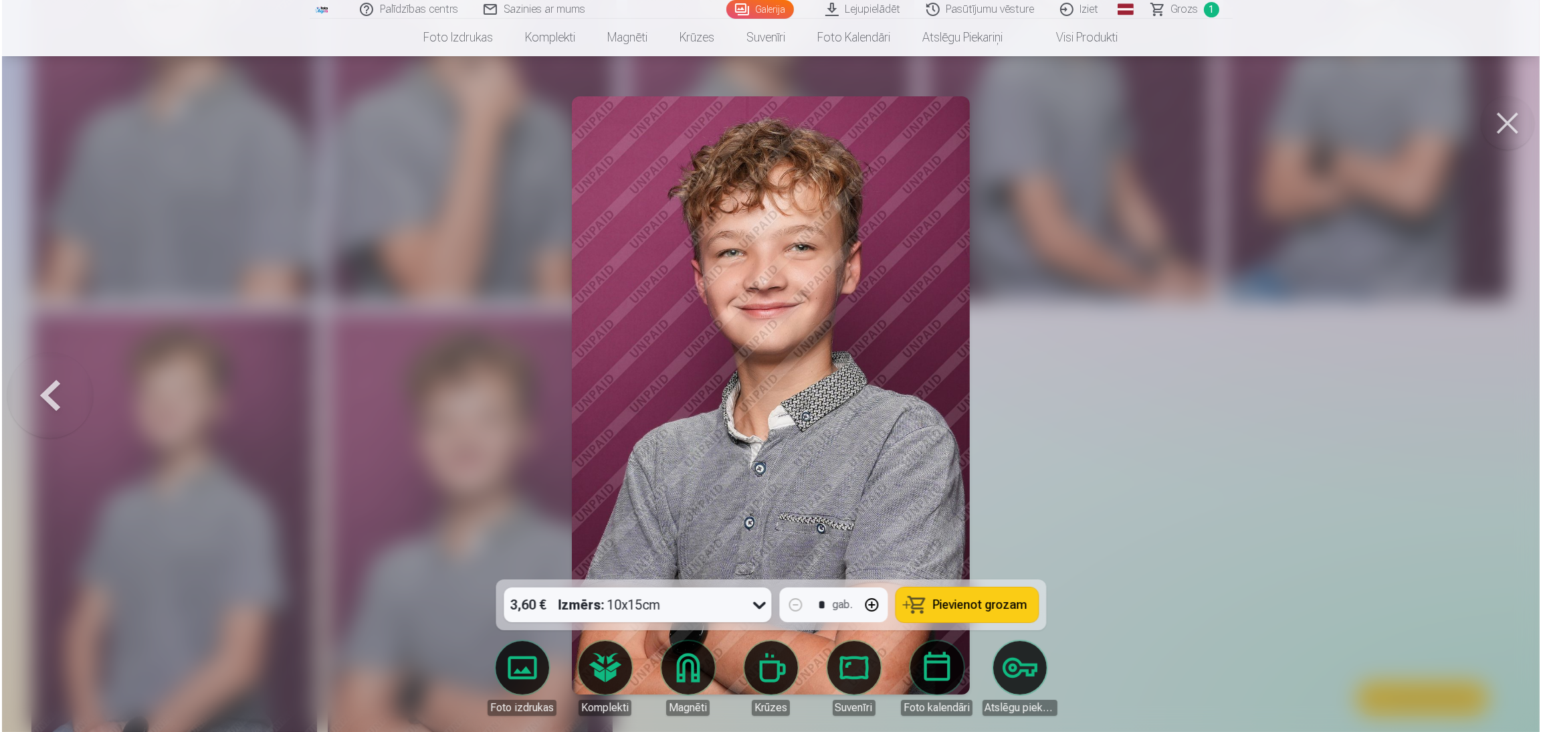
scroll to position [804, 0]
drag, startPoint x: 1120, startPoint y: 475, endPoint x: 1053, endPoint y: 507, distance: 74.8
click at [1023, 475] on div at bounding box center [770, 366] width 1541 height 732
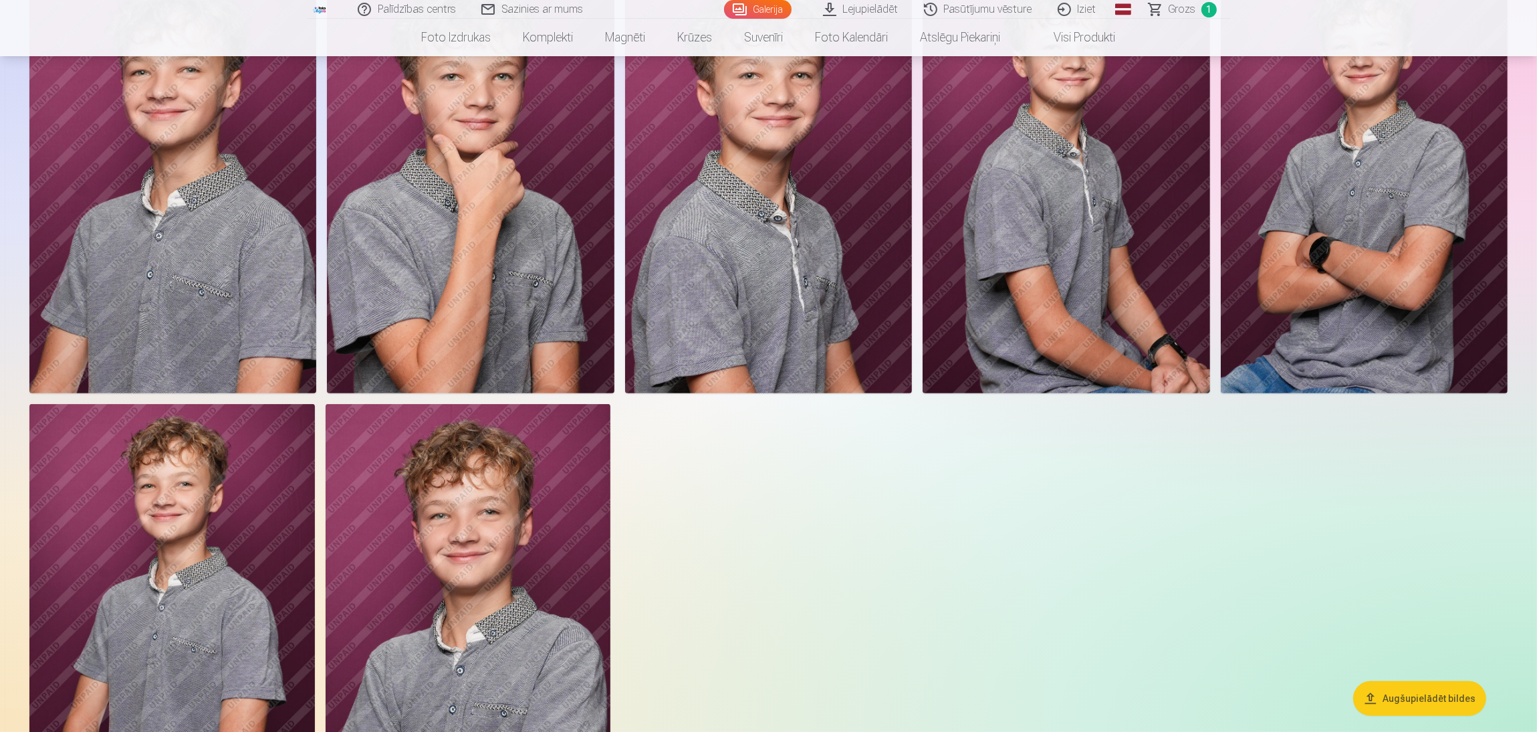
scroll to position [501, 0]
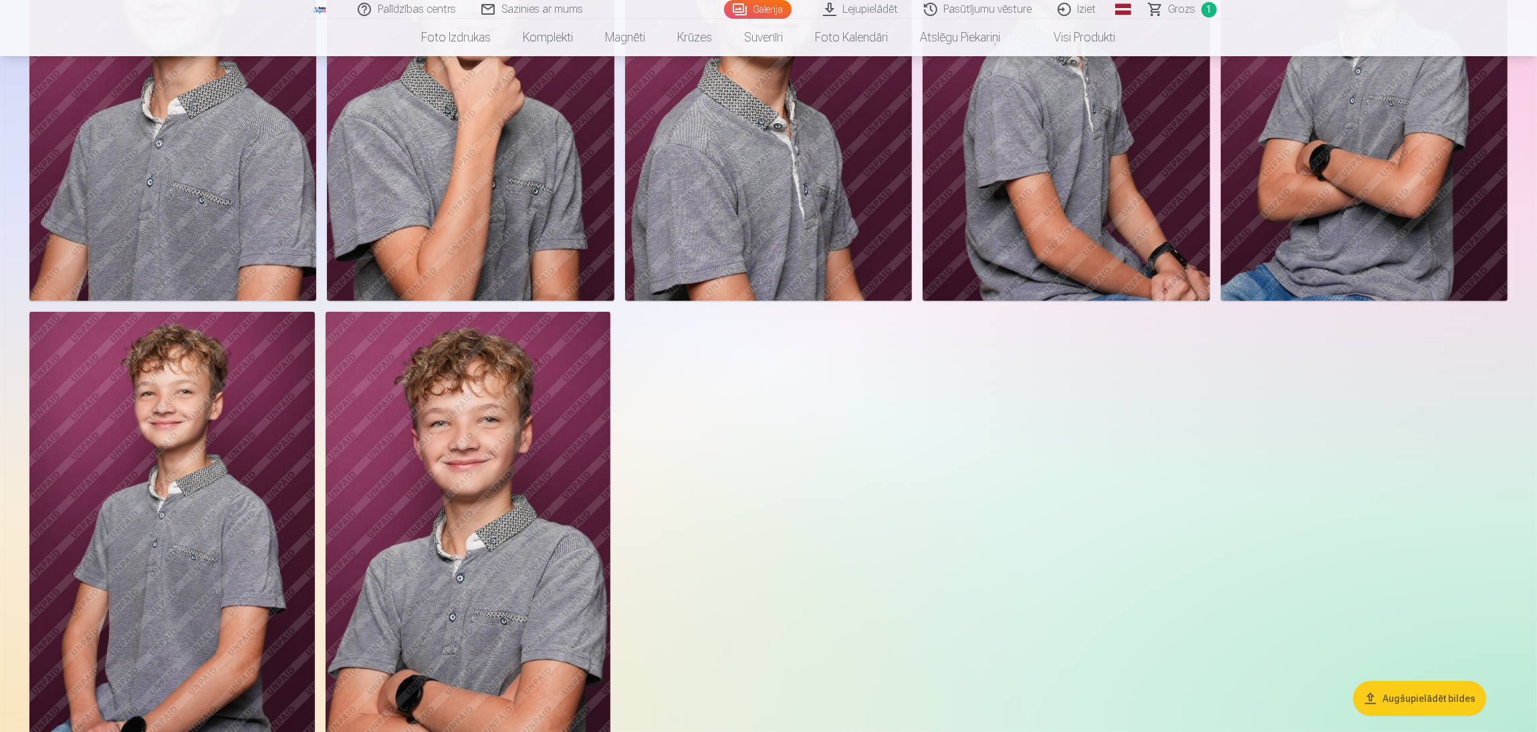
click at [496, 488] on img at bounding box center [469, 526] width 286 height 428
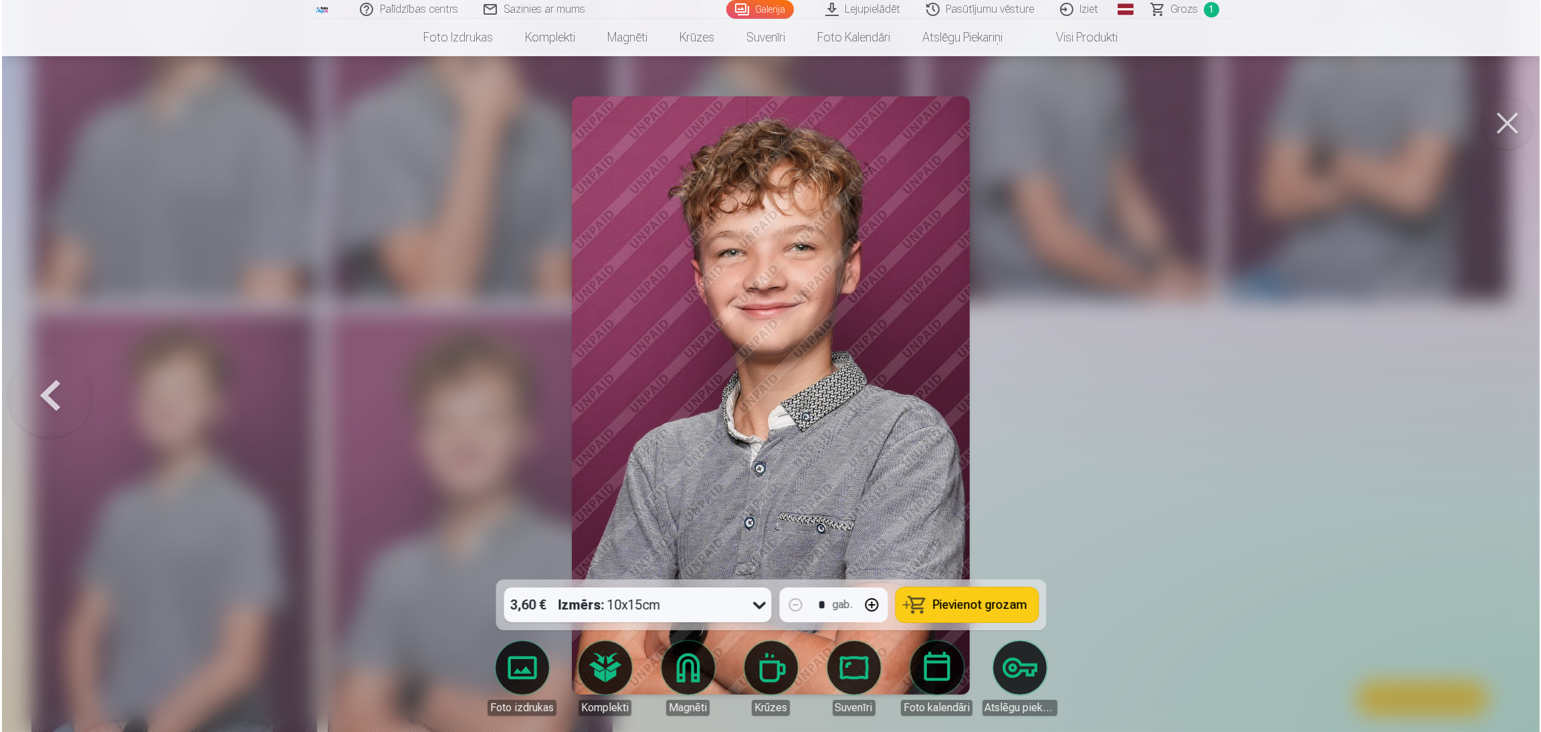
scroll to position [804, 0]
click at [673, 488] on link "Magnēti" at bounding box center [687, 678] width 75 height 75
click at [1023, 488] on div at bounding box center [770, 366] width 1541 height 732
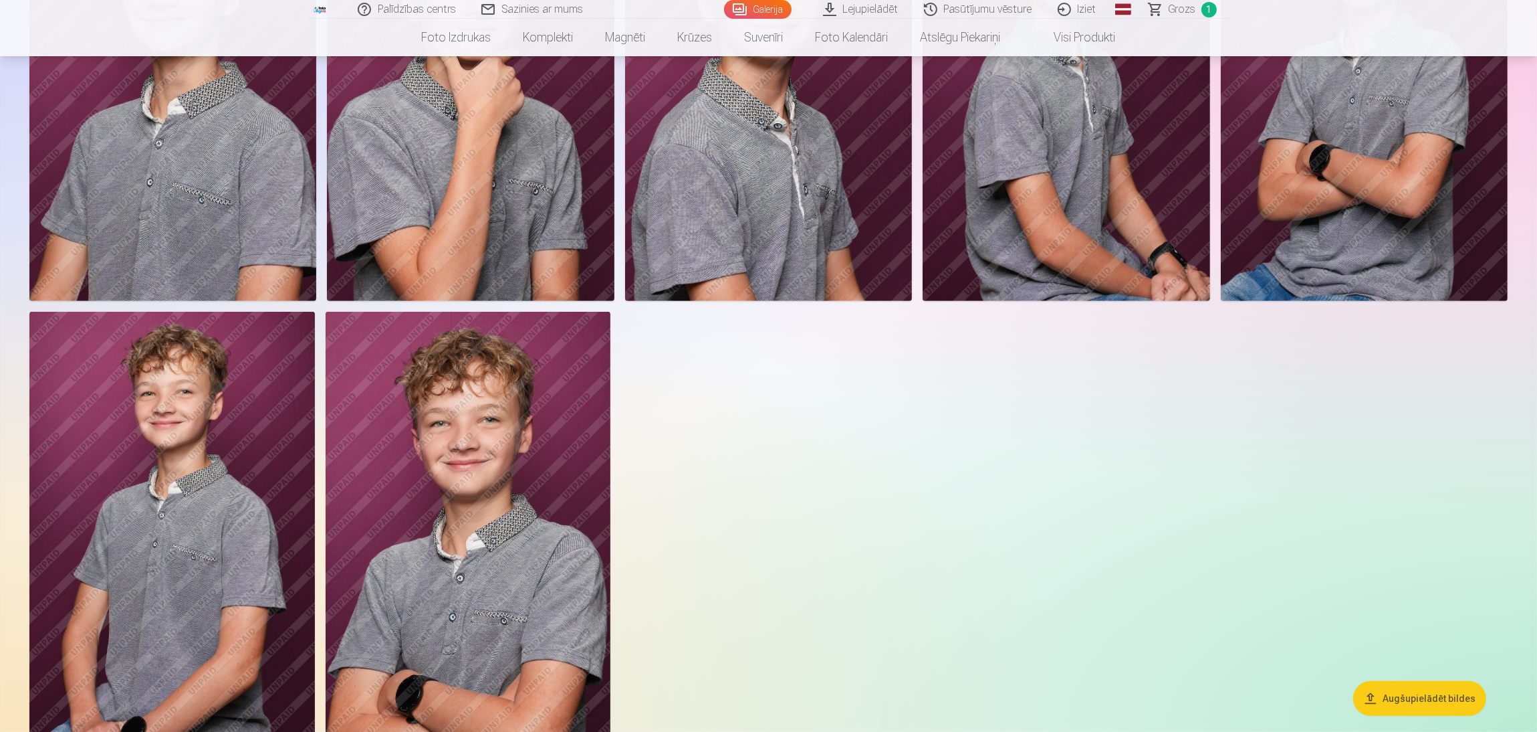
click at [573, 488] on img at bounding box center [469, 526] width 286 height 428
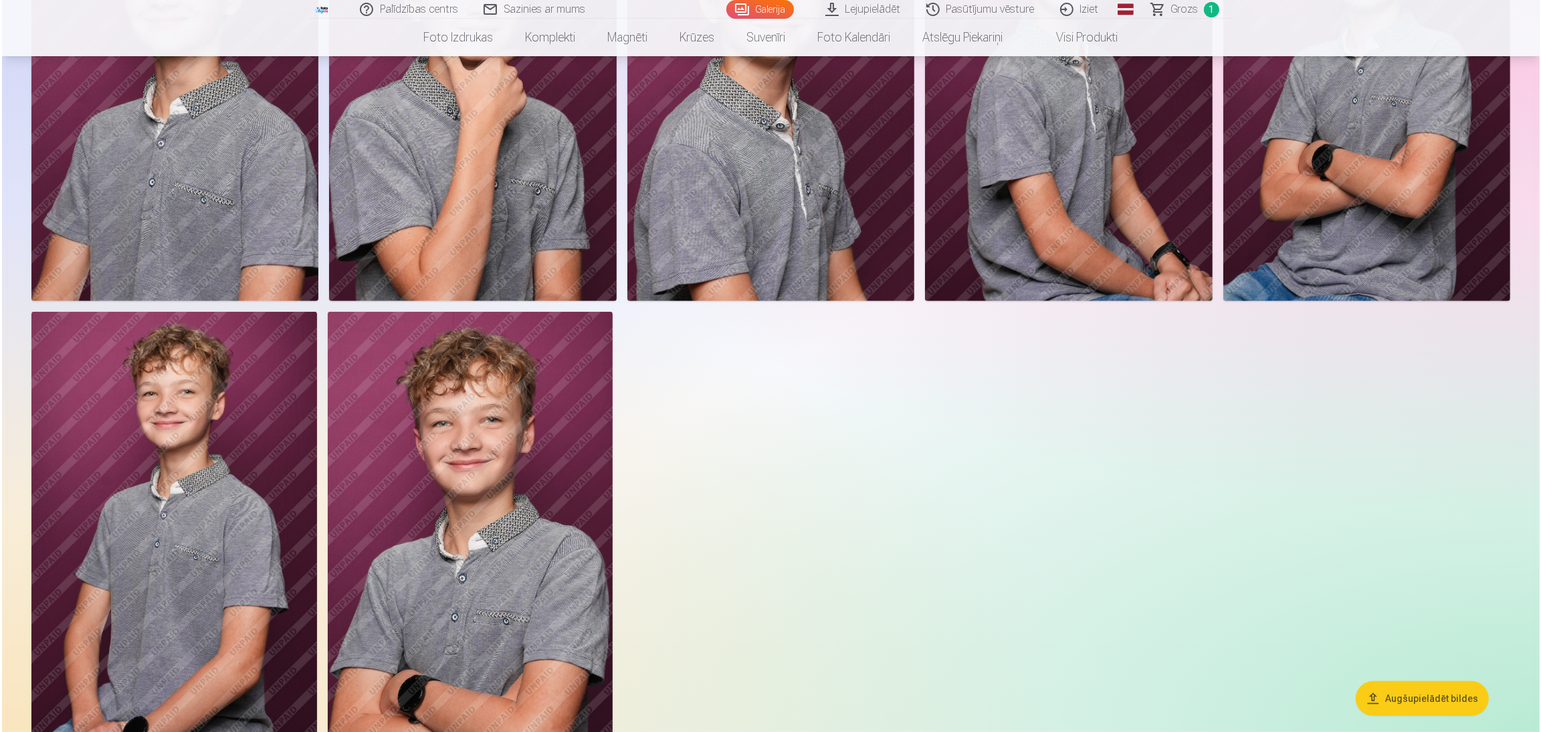
scroll to position [804, 0]
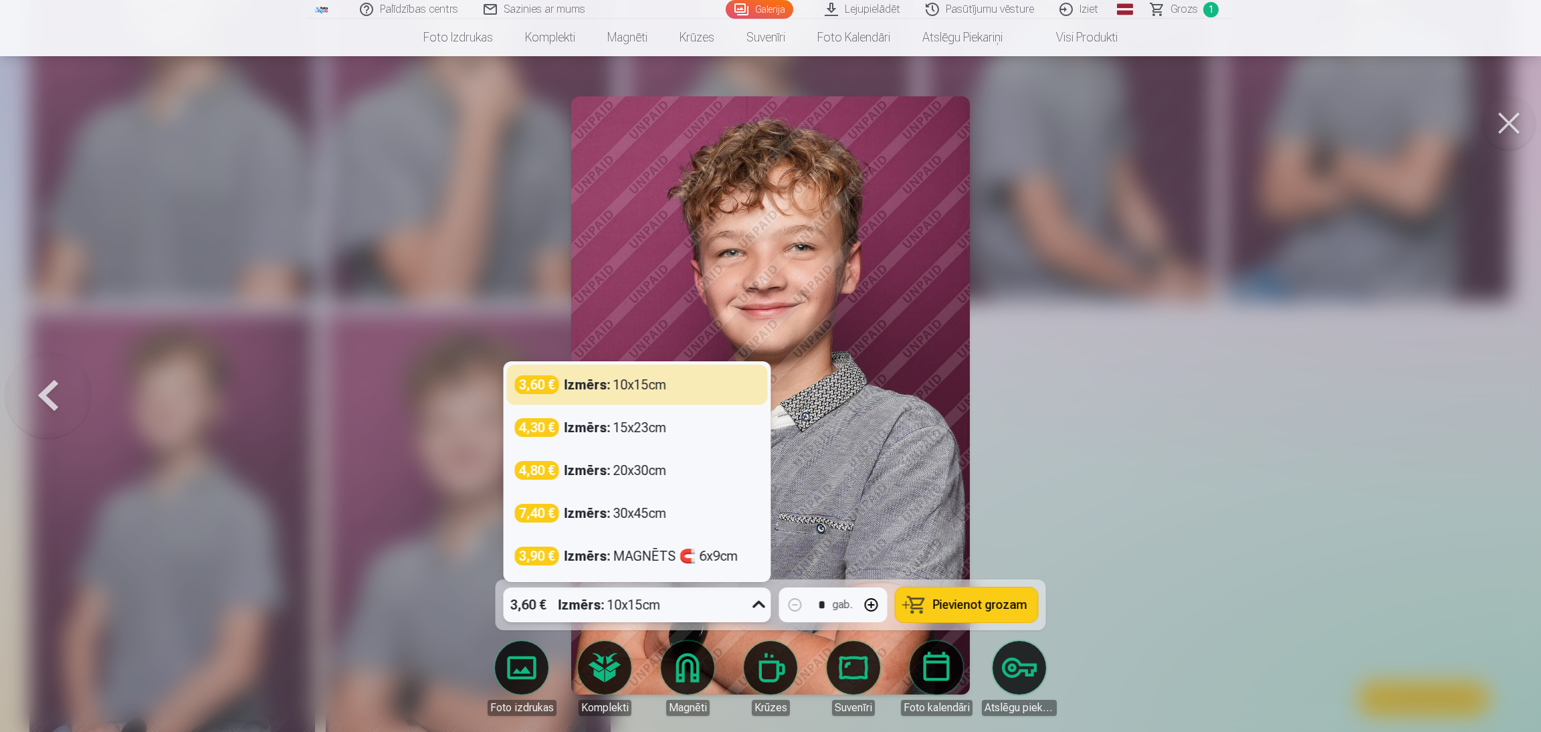
click at [764, 488] on icon at bounding box center [758, 604] width 21 height 21
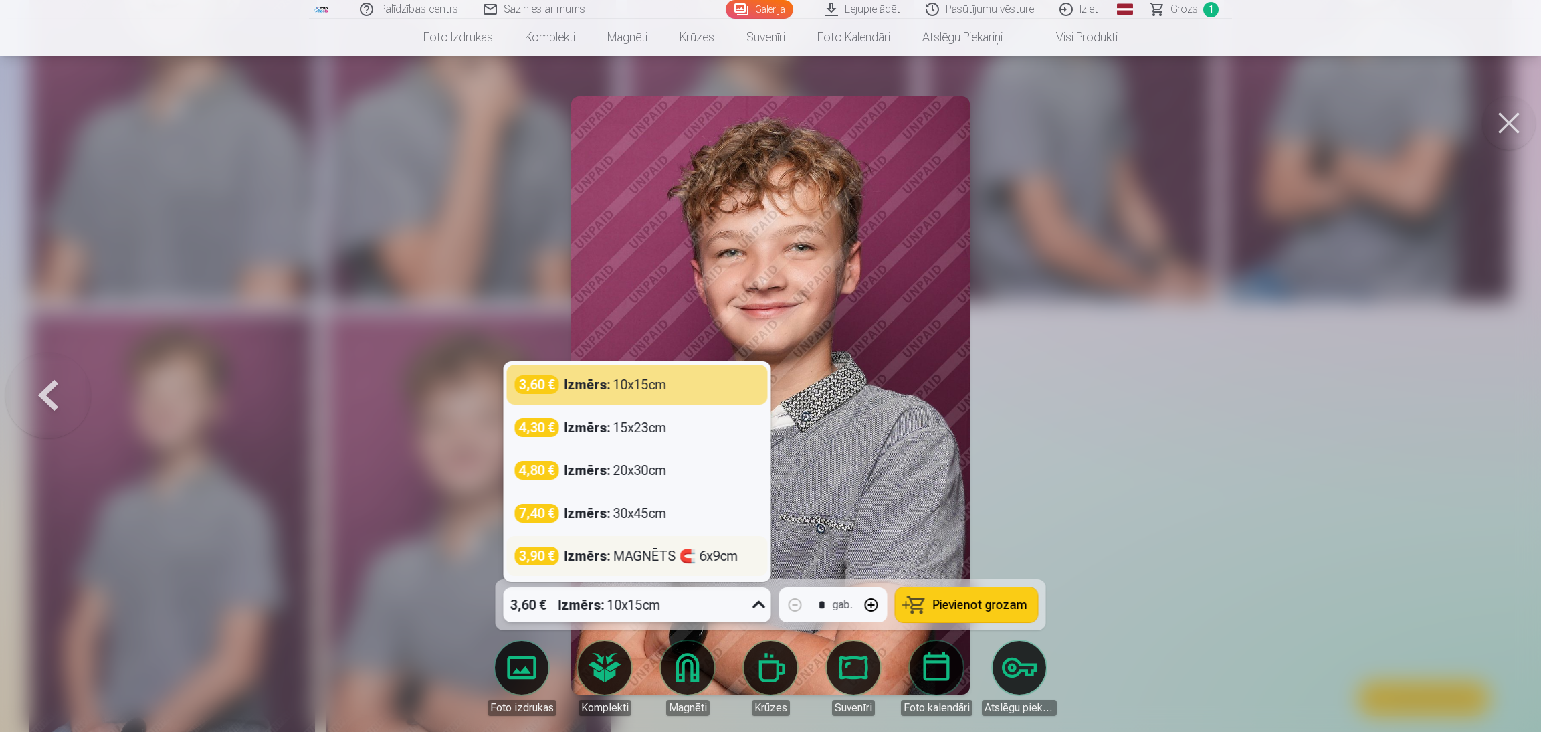
click at [728, 488] on div "Izmērs : MAGNĒTS 🧲 6x9cm" at bounding box center [651, 555] width 174 height 19
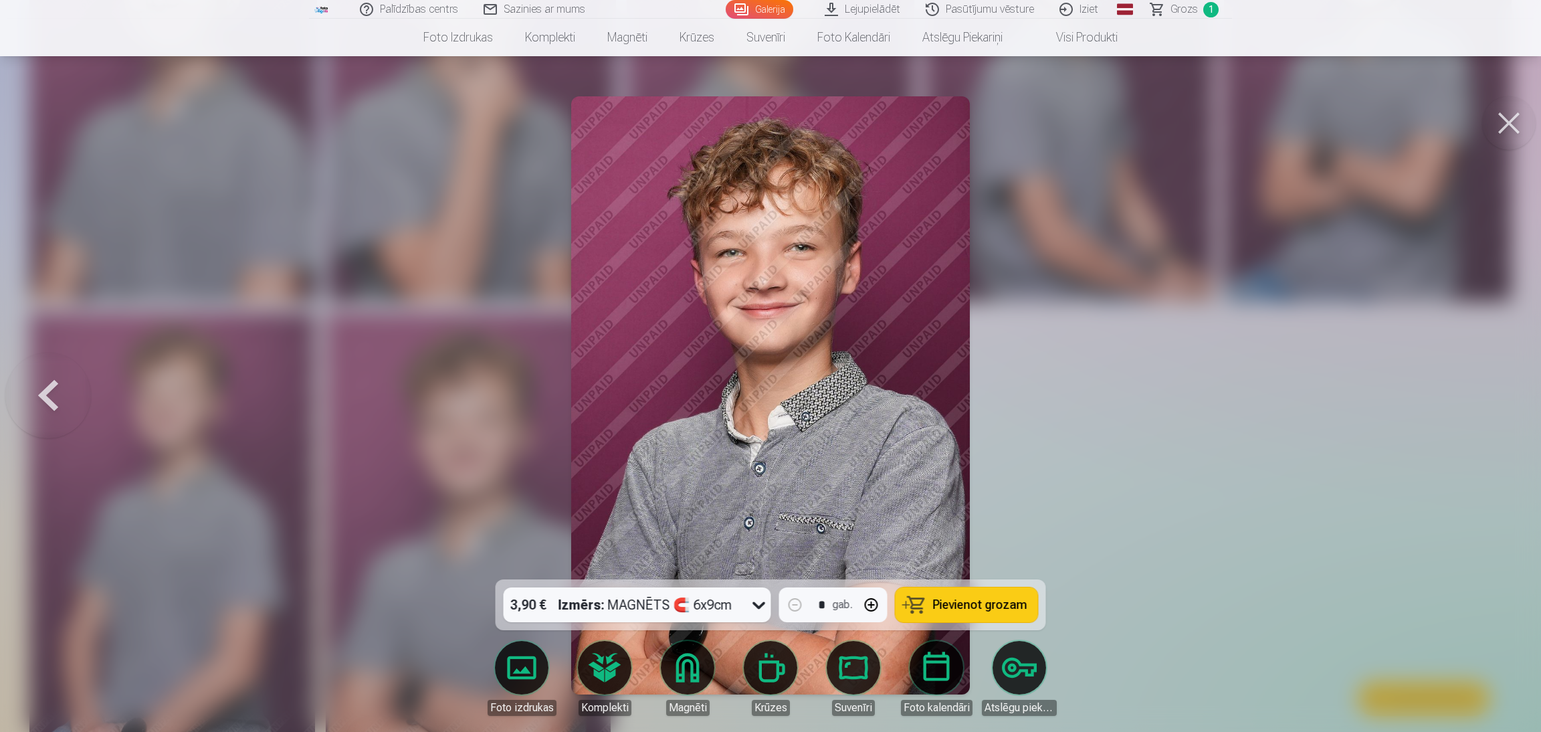
click at [972, 488] on button "Pievienot grozam" at bounding box center [966, 604] width 142 height 35
click at [1023, 469] on div at bounding box center [770, 366] width 1541 height 732
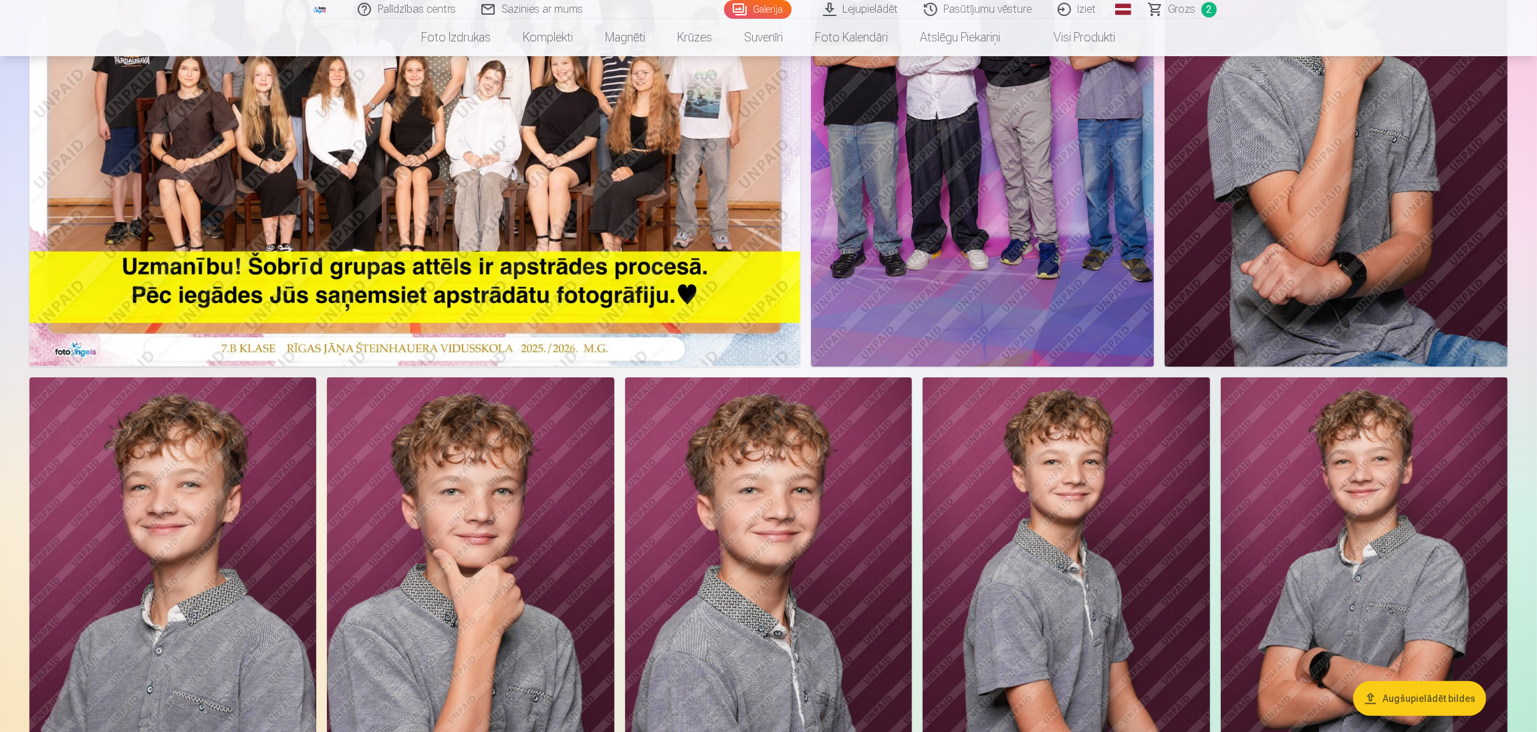
scroll to position [201, 0]
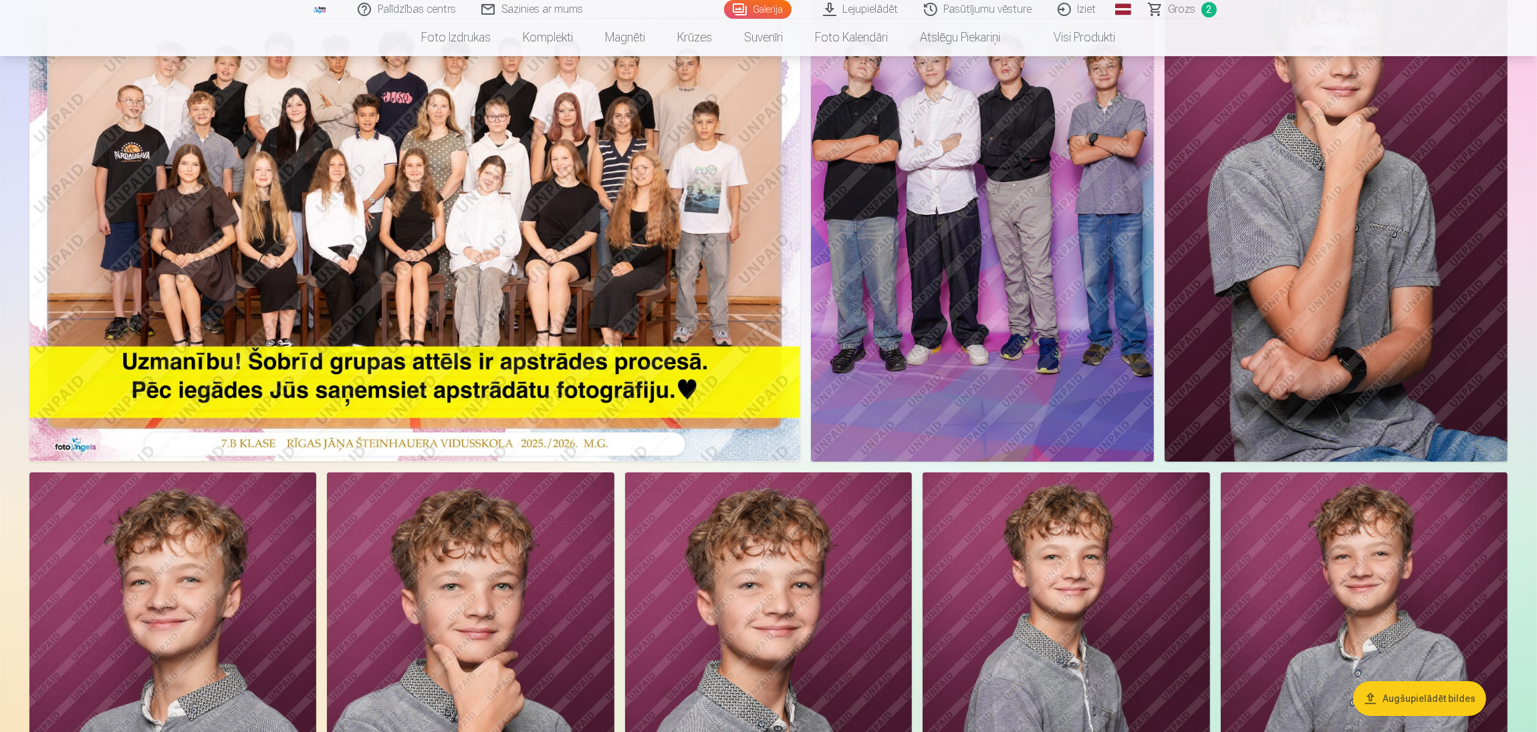
click at [1023, 350] on img at bounding box center [1336, 204] width 343 height 515
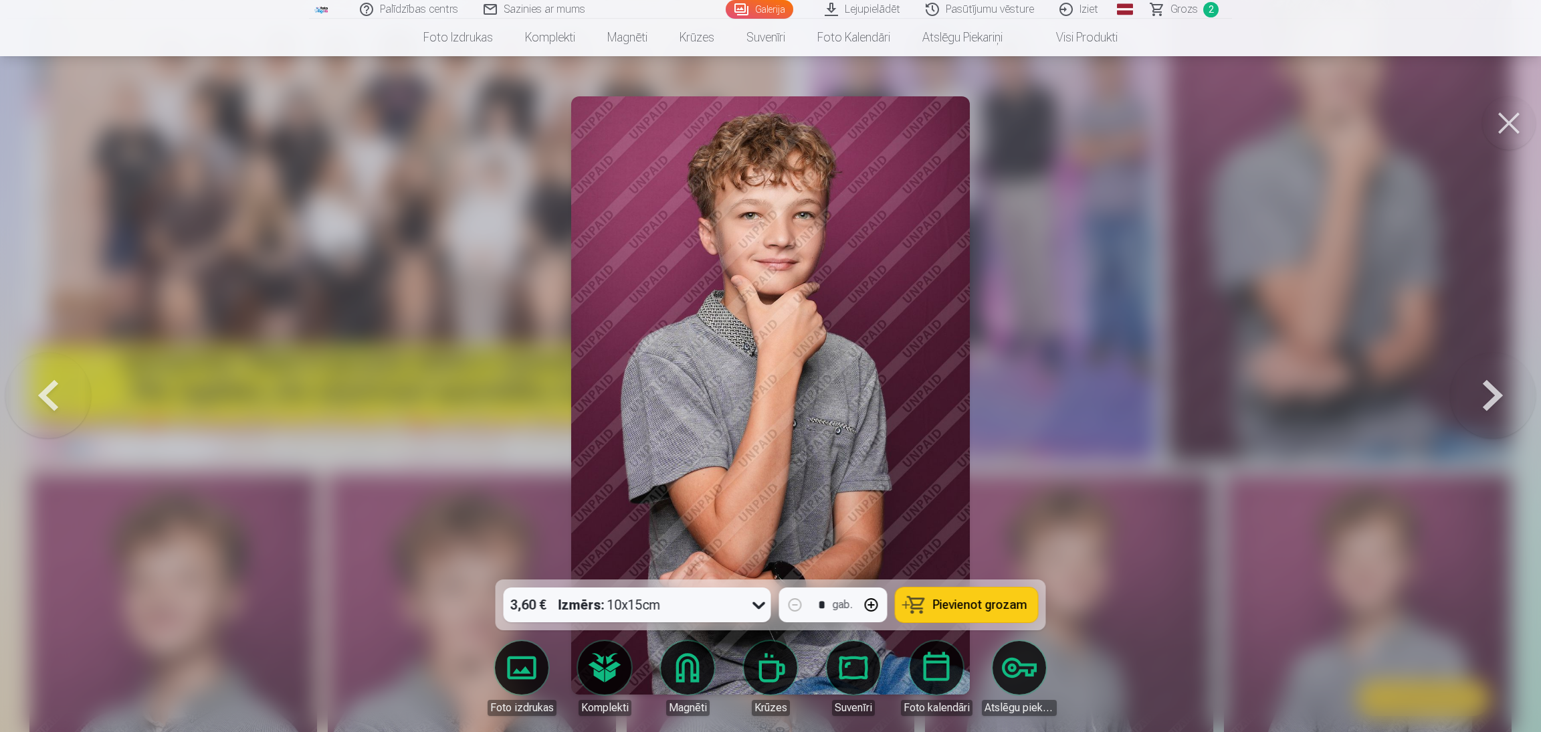
click at [1023, 402] on button at bounding box center [1493, 395] width 86 height 341
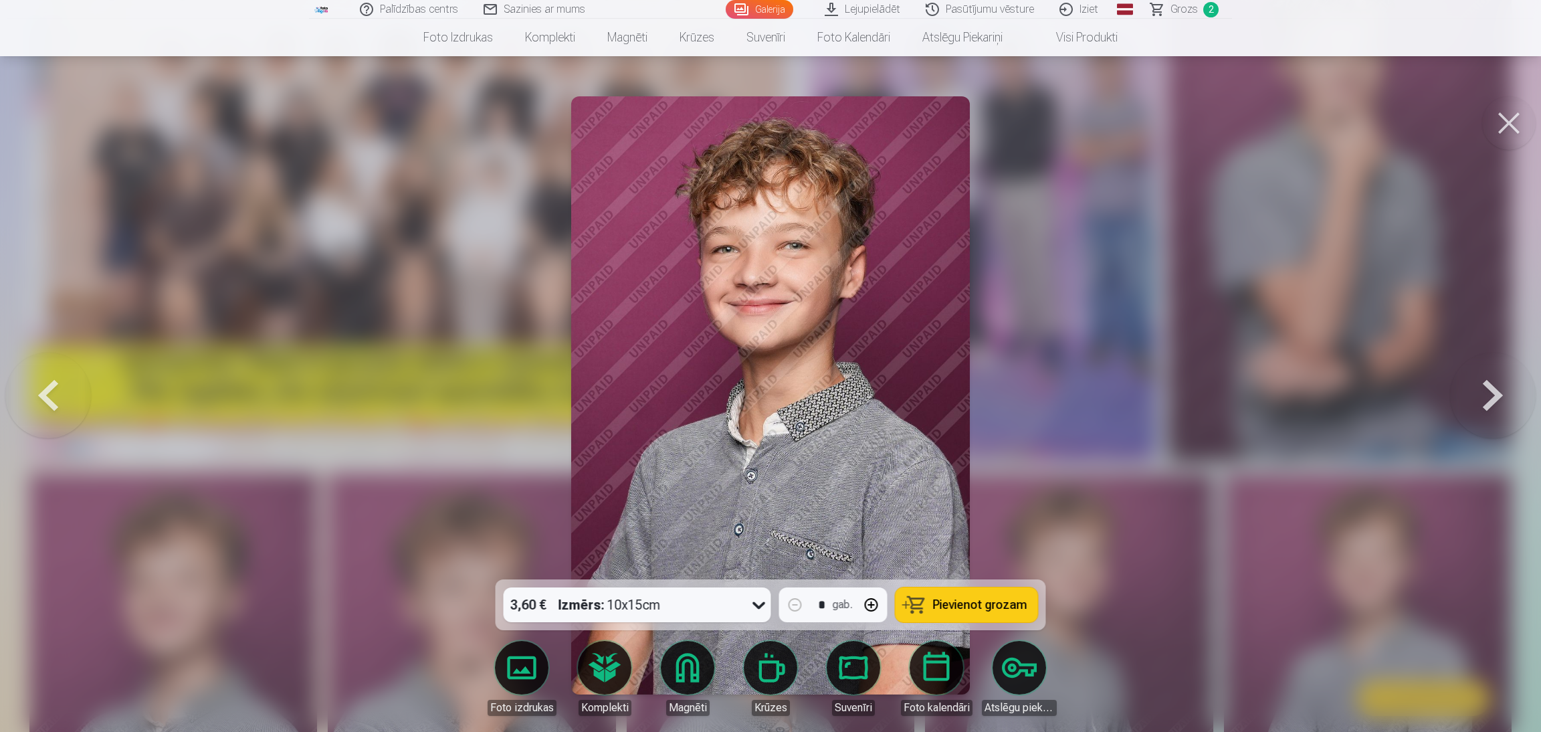
click at [1023, 402] on button at bounding box center [1493, 395] width 86 height 341
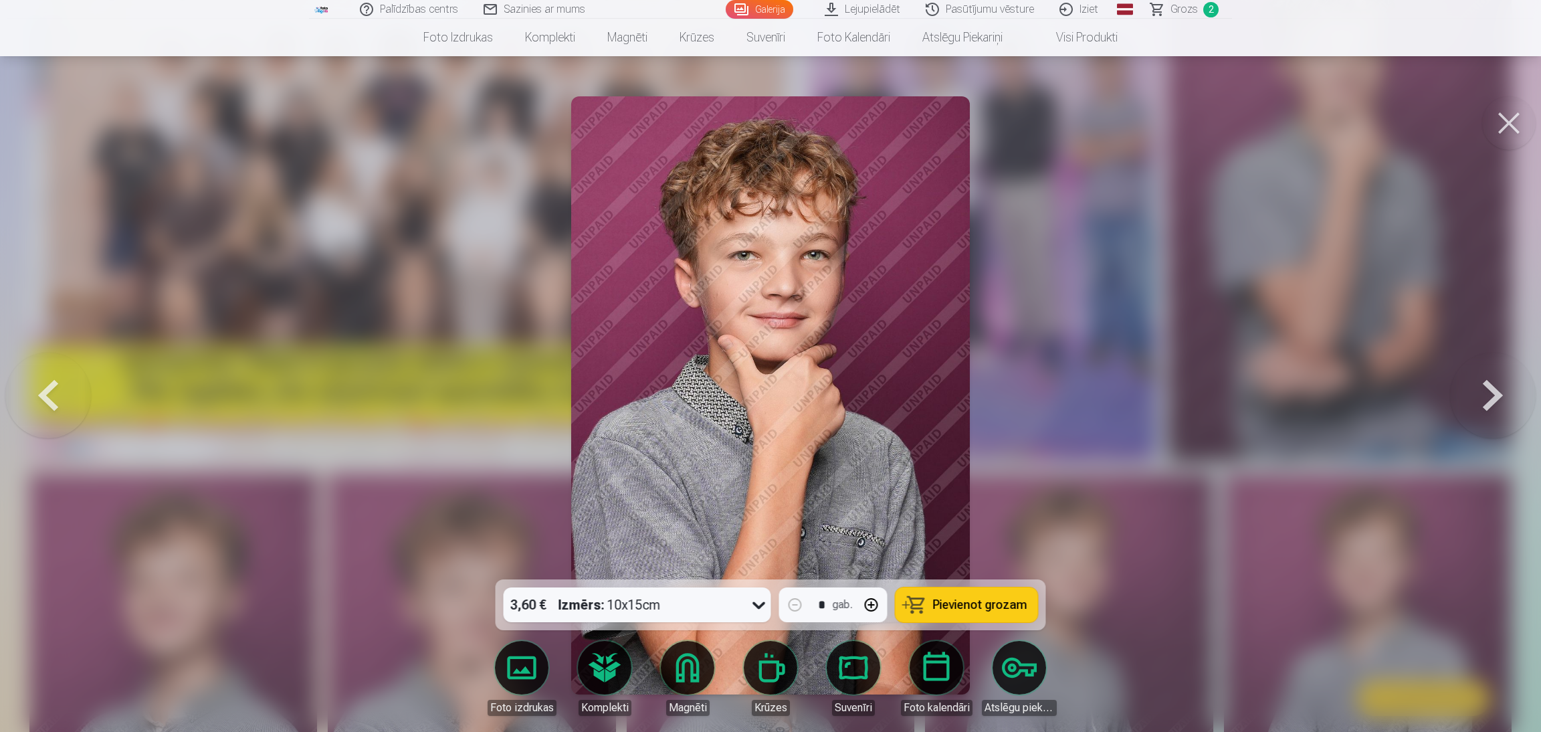
click at [1023, 402] on button at bounding box center [1493, 395] width 86 height 341
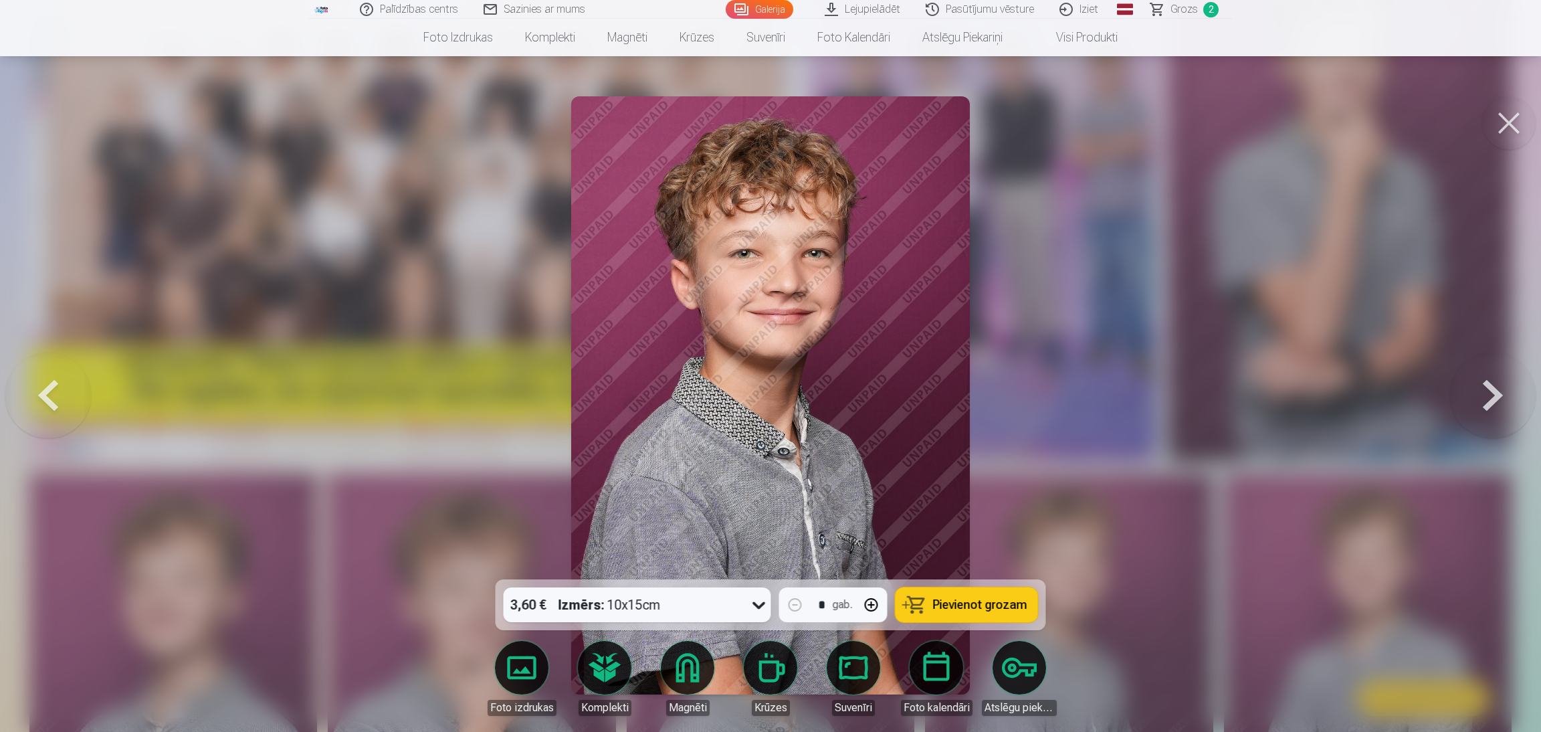
click at [1023, 402] on button at bounding box center [1493, 395] width 86 height 341
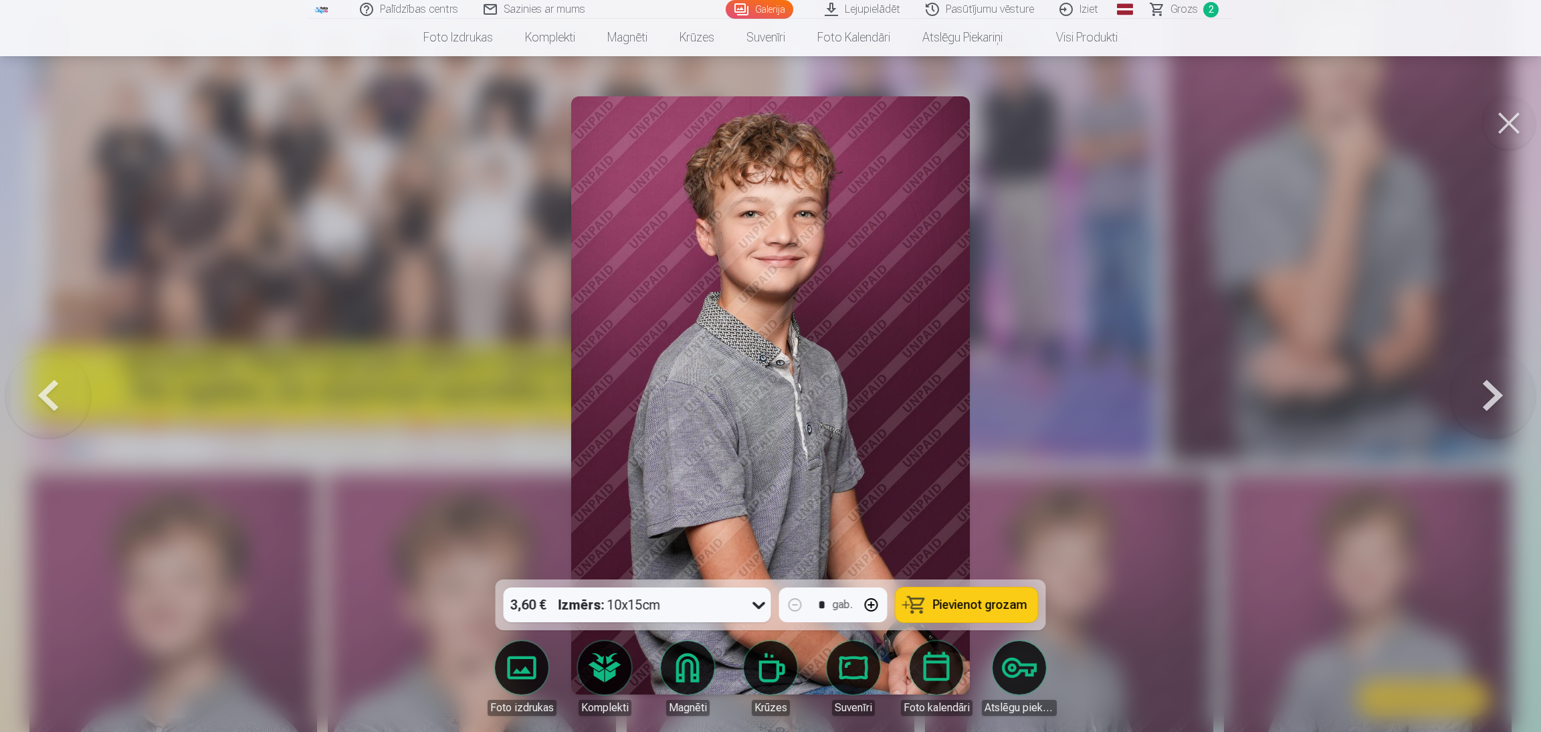
click at [1023, 402] on button at bounding box center [1493, 395] width 86 height 341
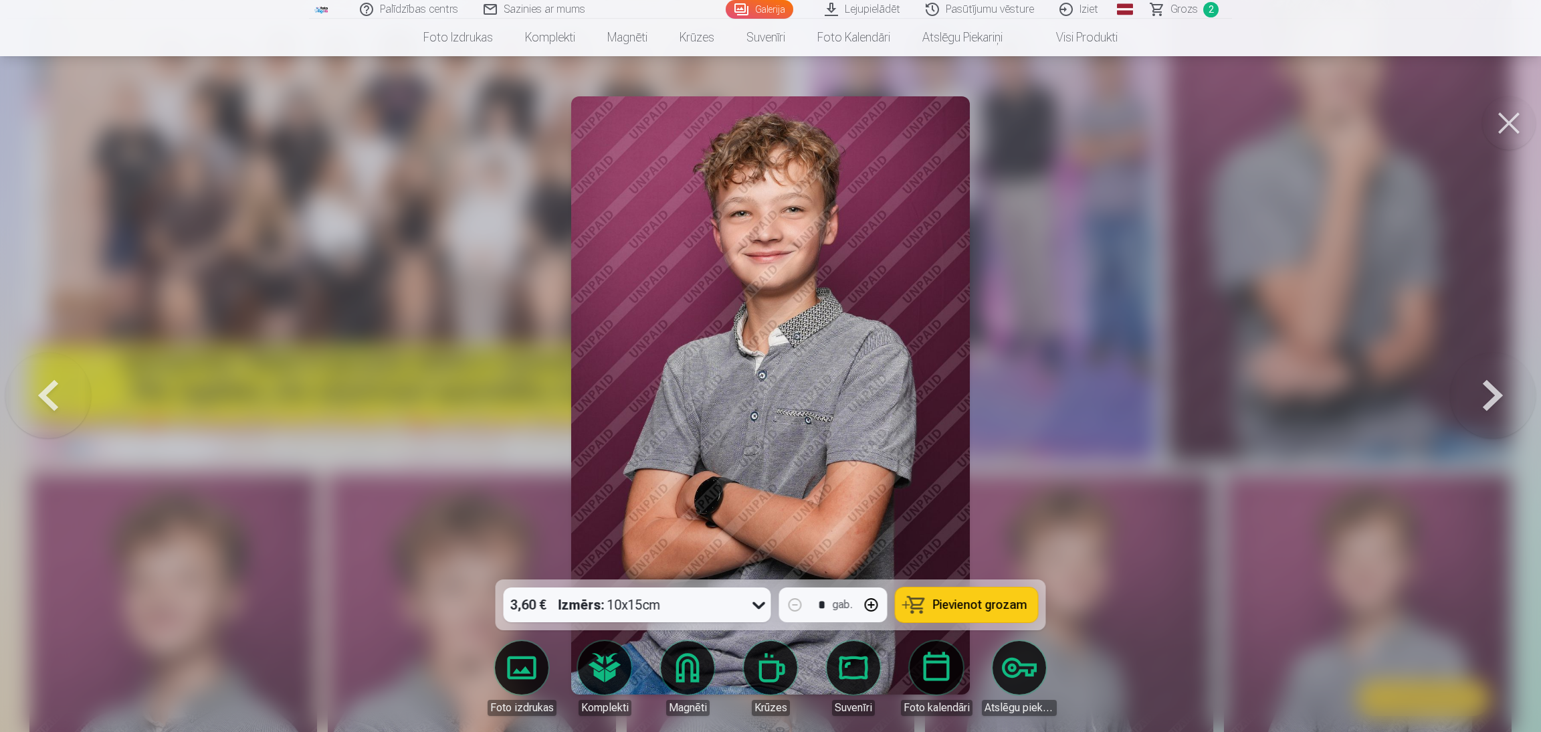
click at [1023, 402] on button at bounding box center [1493, 395] width 86 height 341
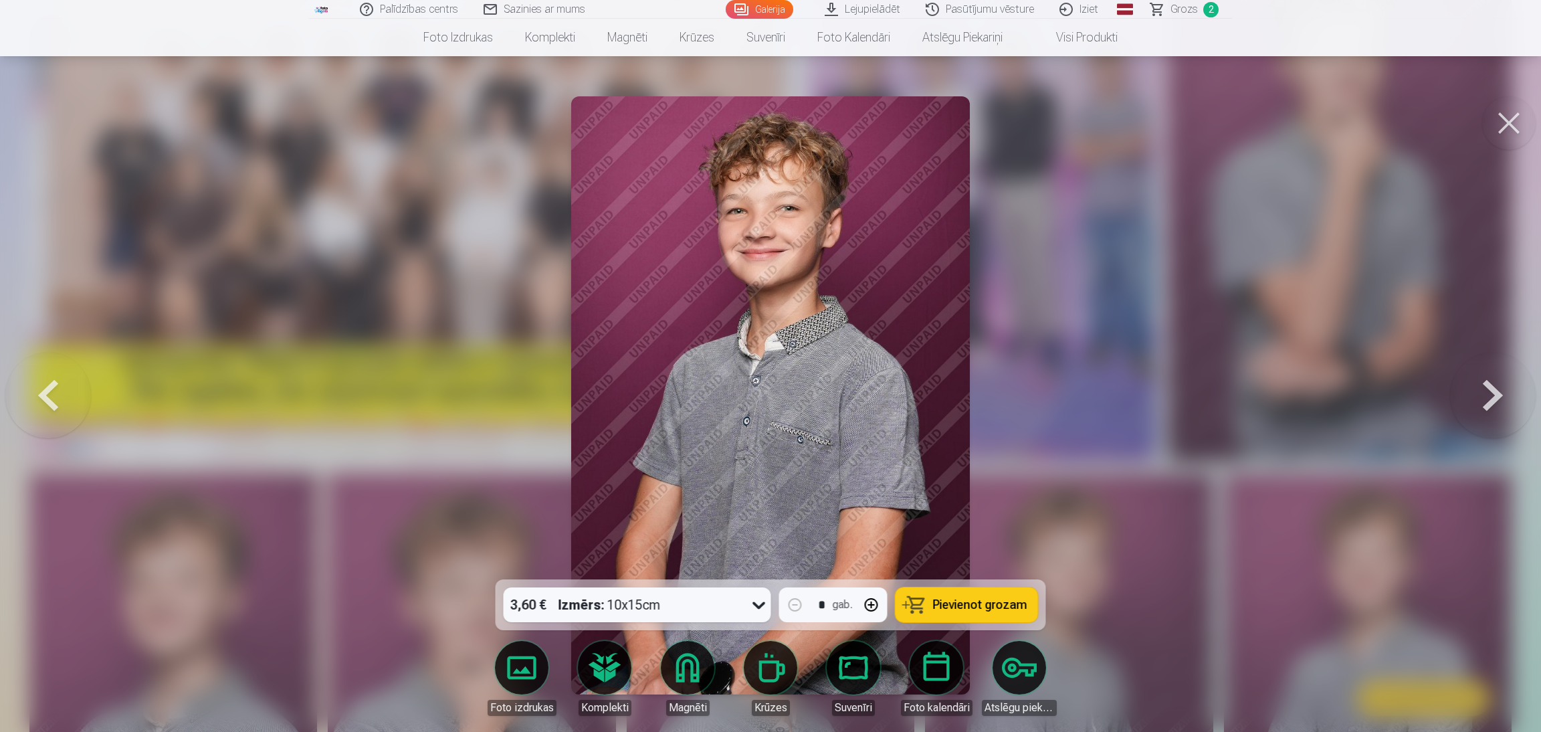
click at [1023, 402] on button at bounding box center [1493, 395] width 86 height 341
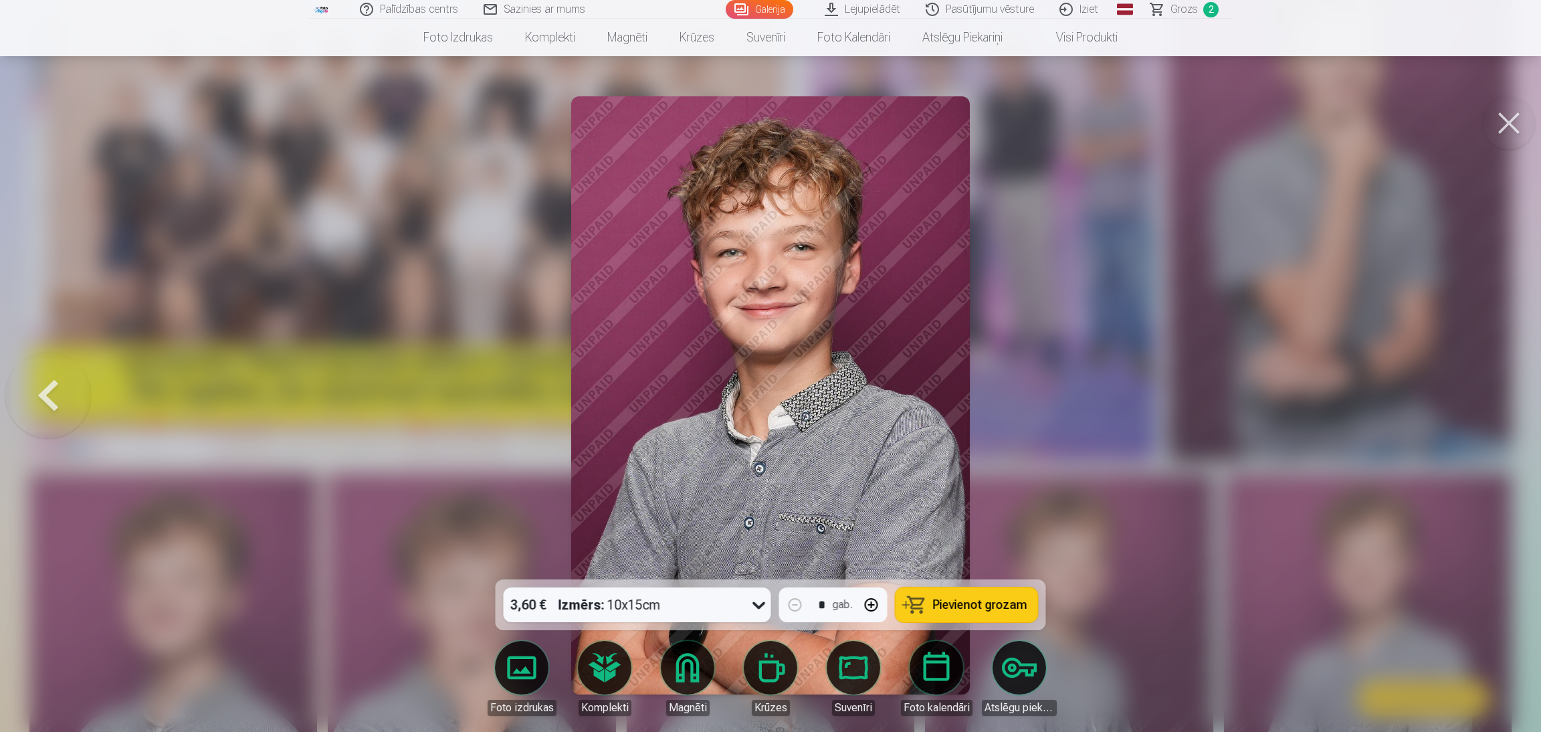
click at [1023, 132] on button at bounding box center [1508, 122] width 53 height 53
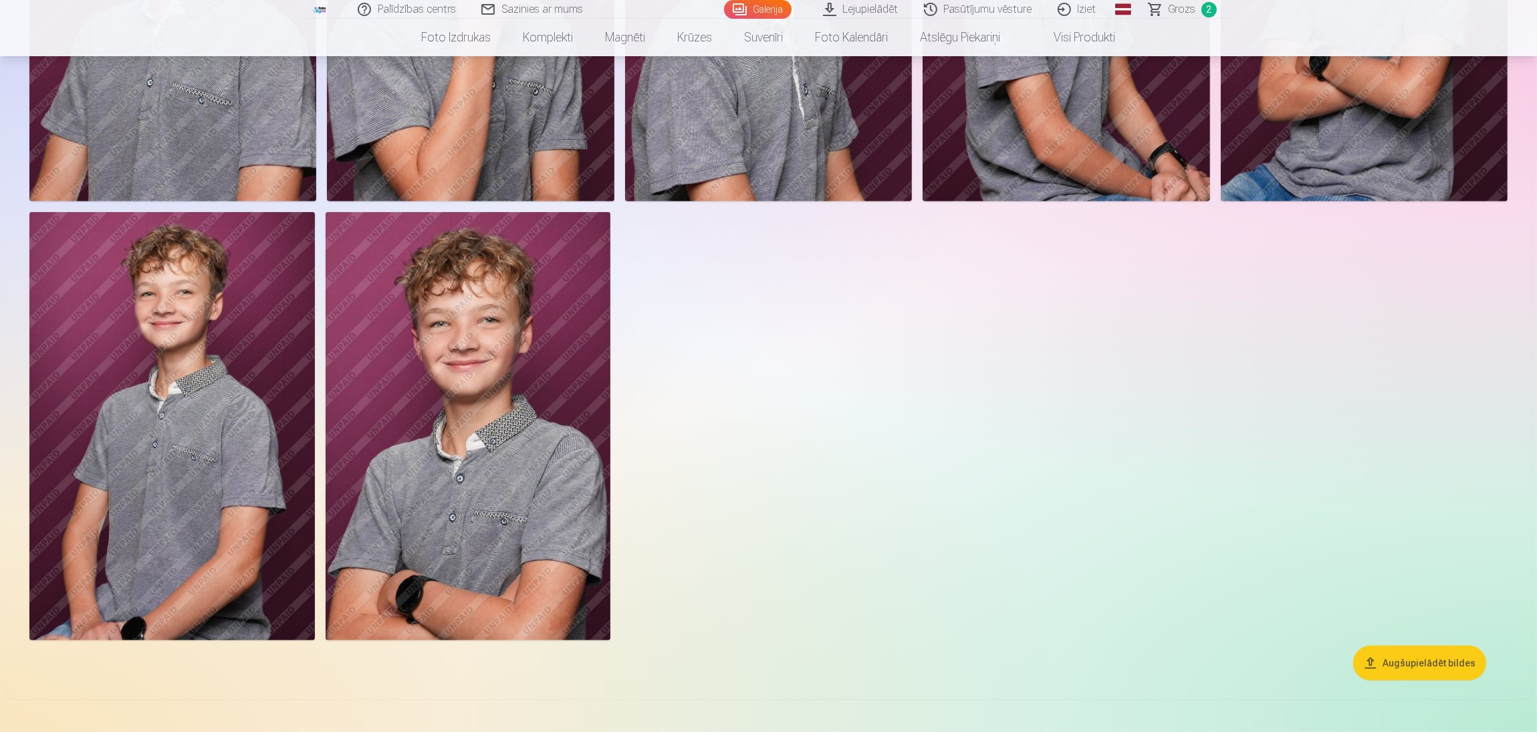
scroll to position [501, 0]
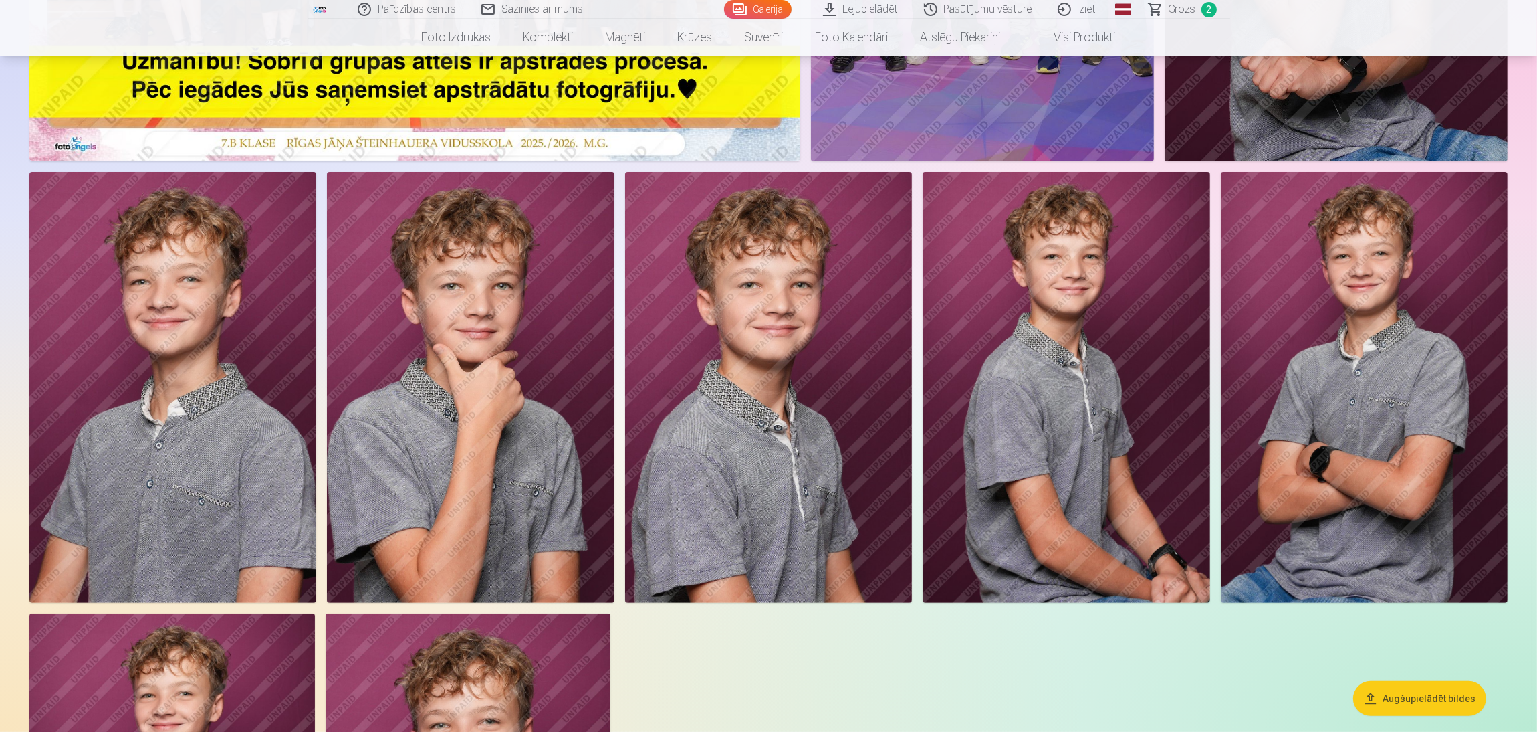
click at [1023, 426] on img at bounding box center [1364, 387] width 287 height 431
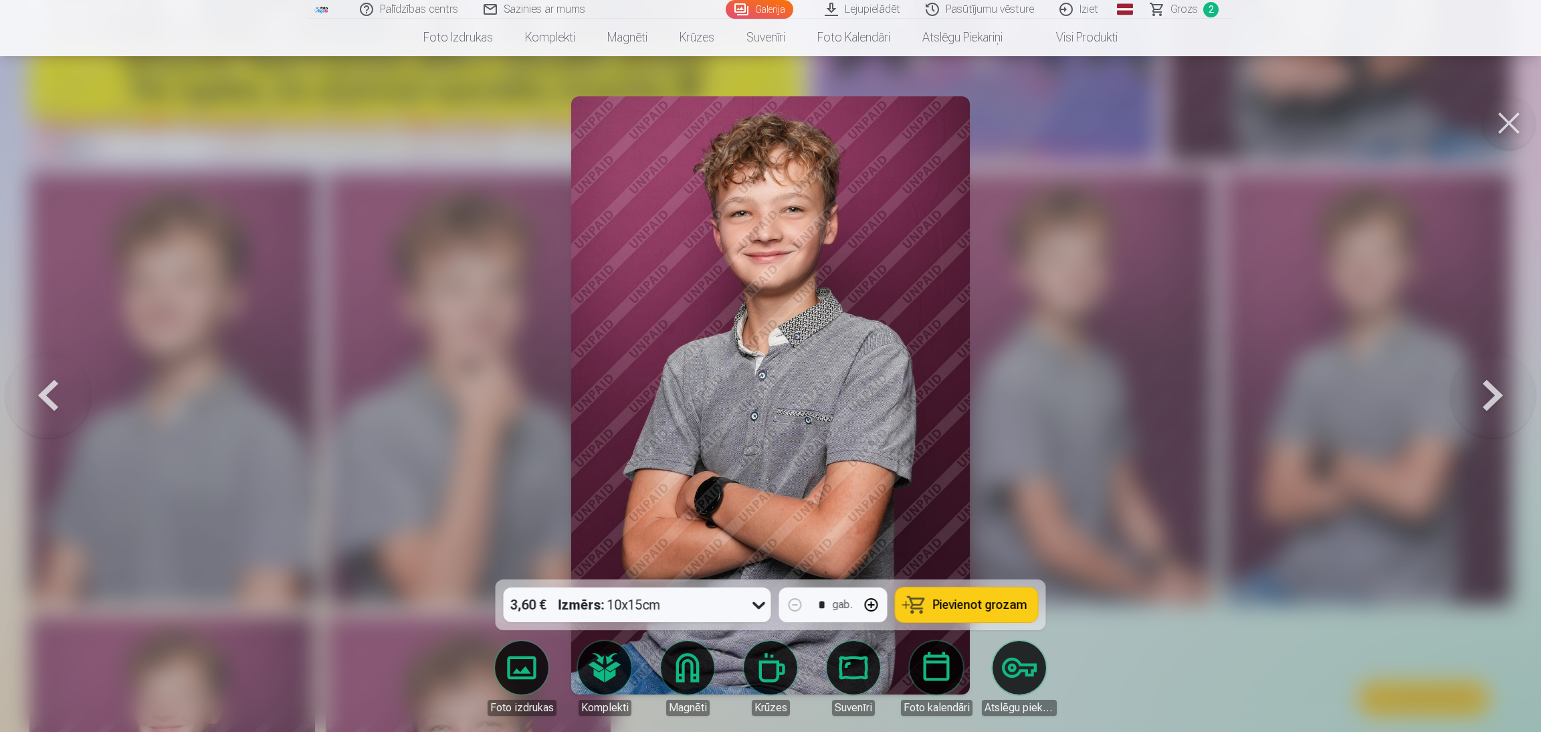
click at [758, 488] on icon at bounding box center [758, 604] width 21 height 21
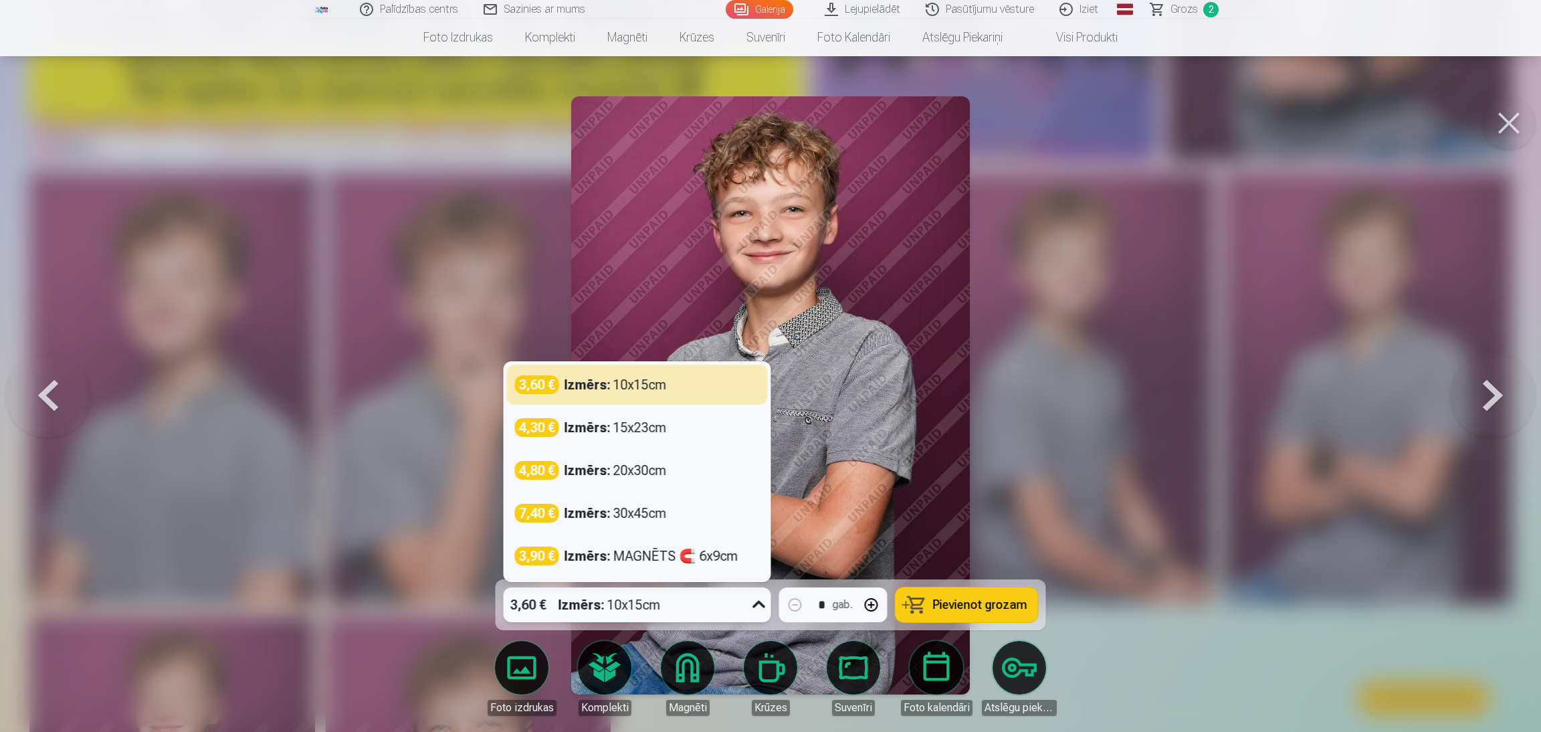
click at [758, 488] on icon at bounding box center [758, 604] width 21 height 21
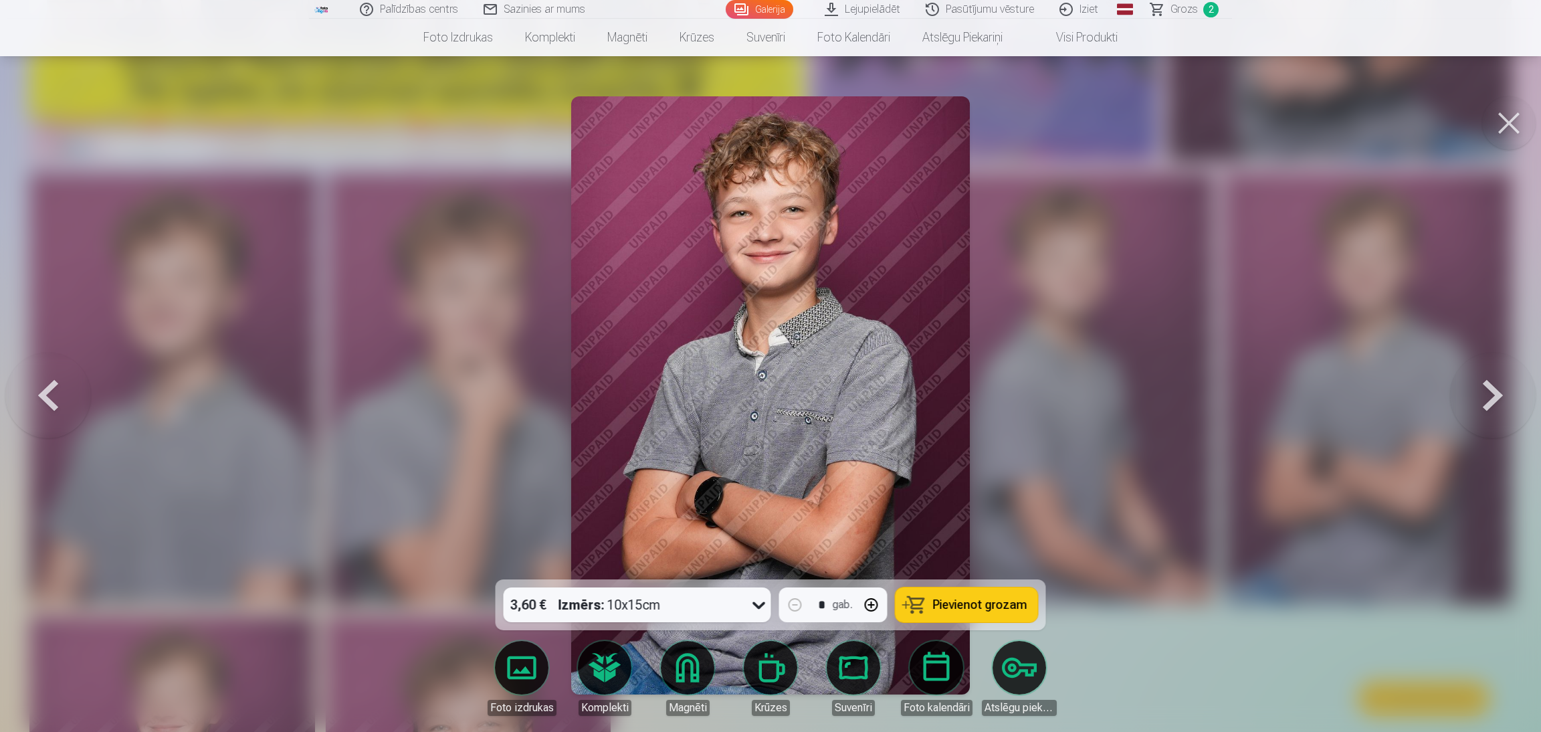
click at [957, 488] on span "Pievienot grozam" at bounding box center [980, 605] width 94 height 12
click at [764, 6] on link "Galerija" at bounding box center [760, 9] width 68 height 19
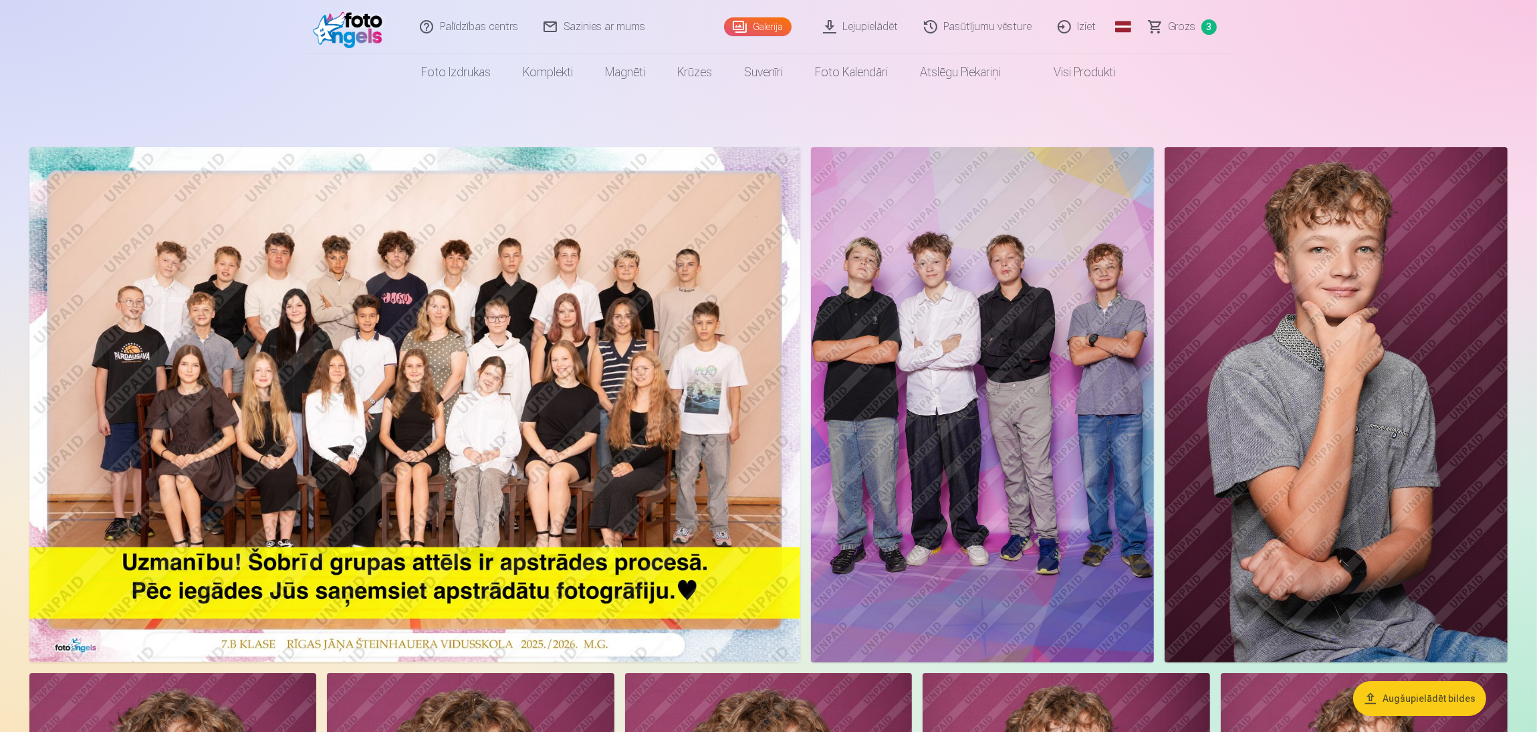
click at [531, 324] on img at bounding box center [414, 404] width 771 height 514
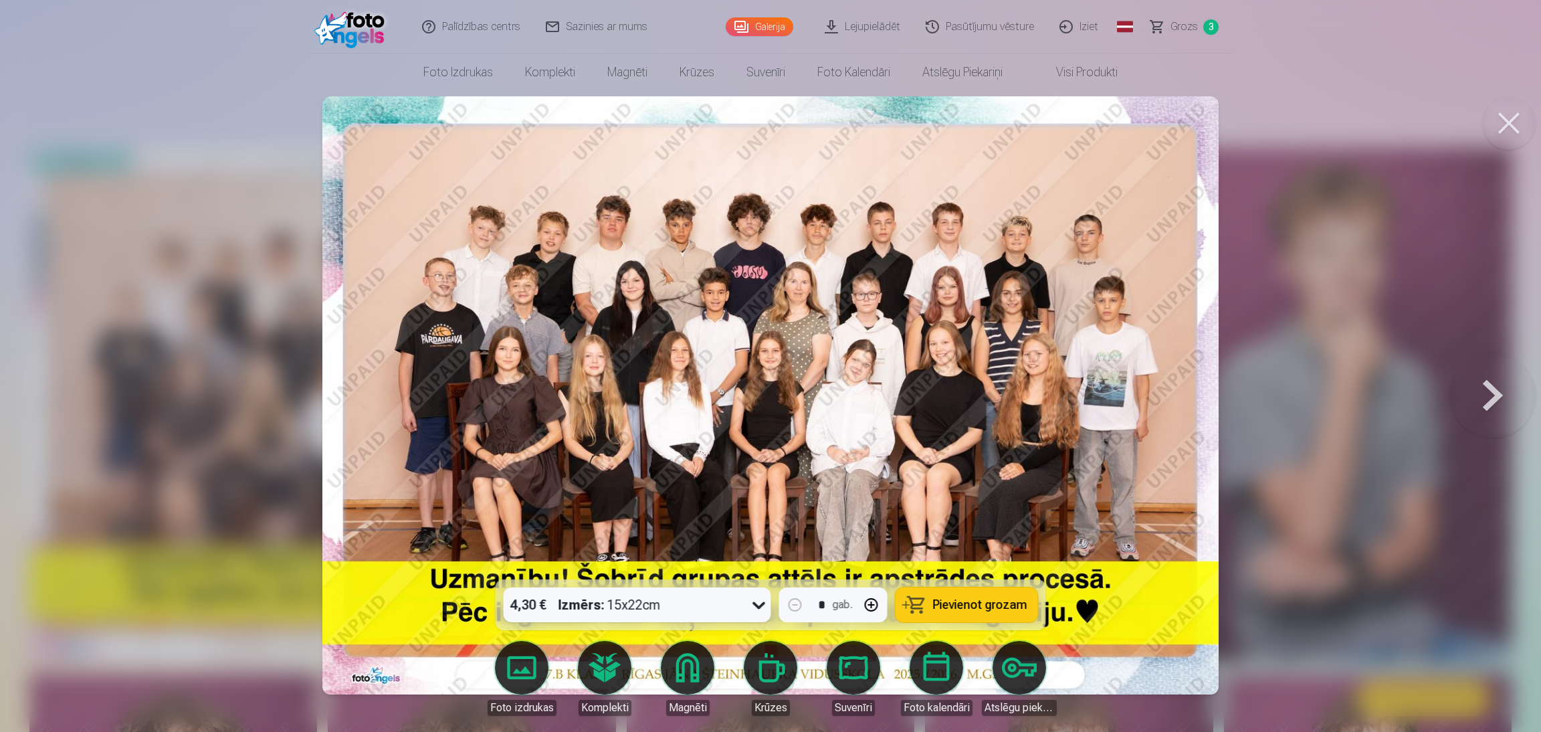
click at [992, 488] on span "Pievienot grozam" at bounding box center [980, 605] width 94 height 12
click at [1023, 124] on button at bounding box center [1508, 122] width 53 height 53
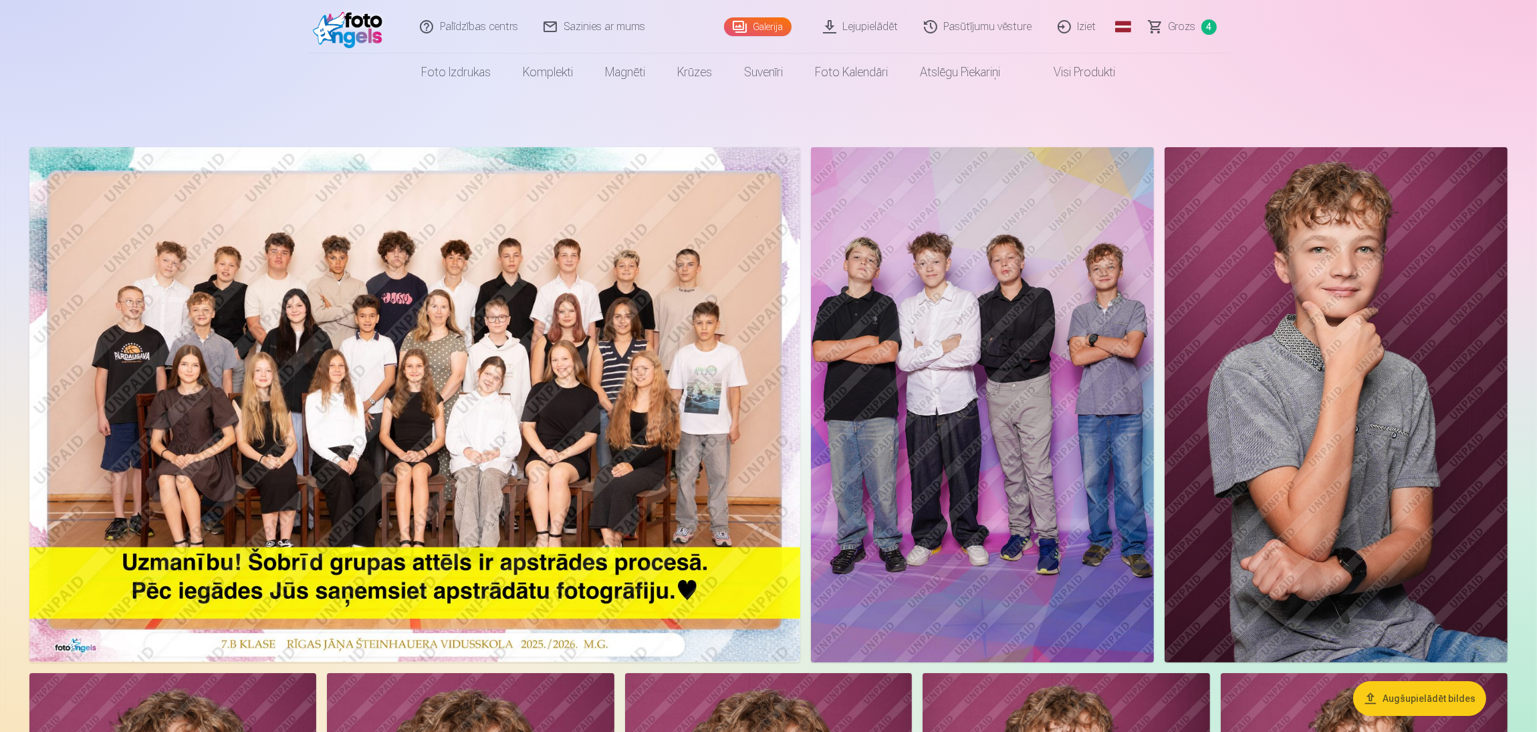
click at [1023, 23] on span "Grozs" at bounding box center [1182, 27] width 27 height 16
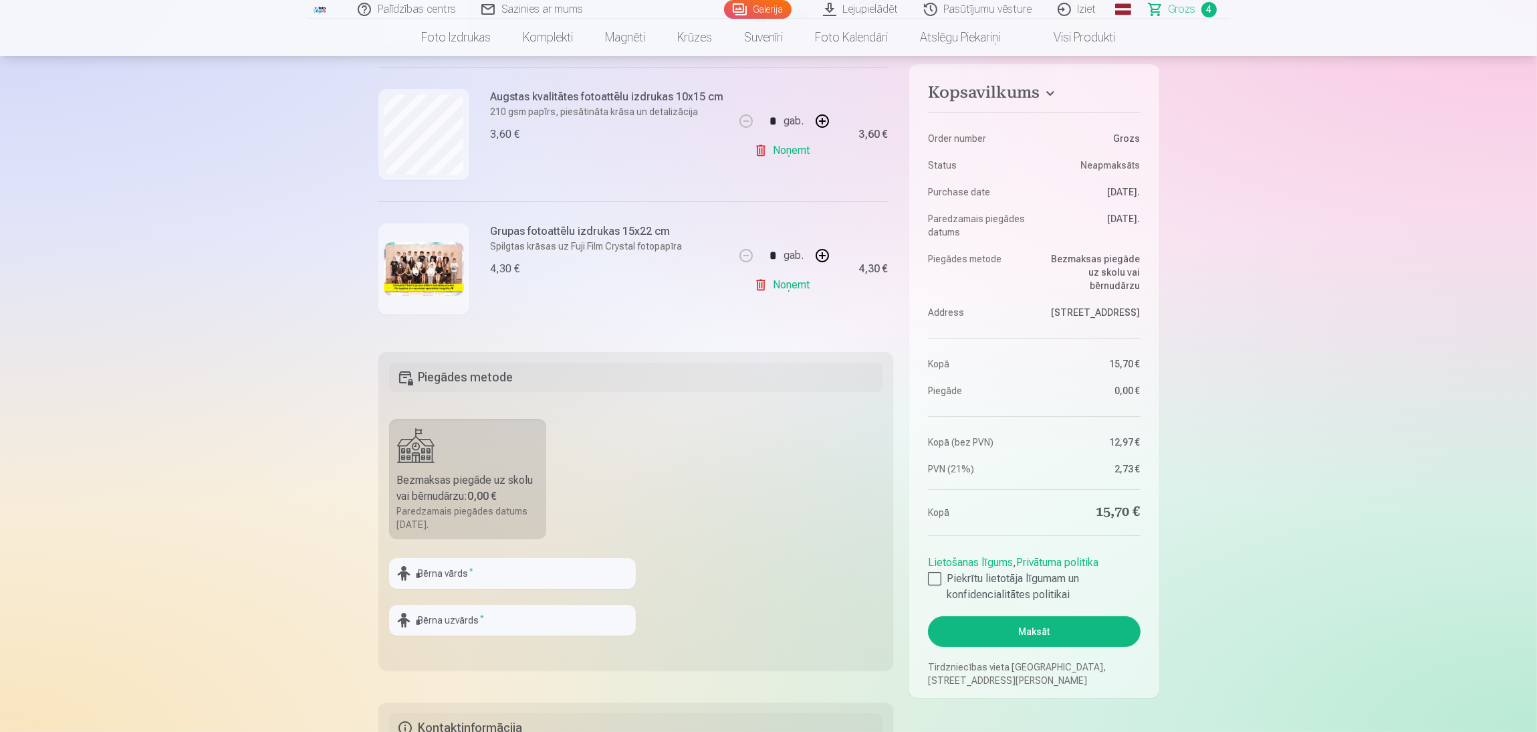
scroll to position [100, 0]
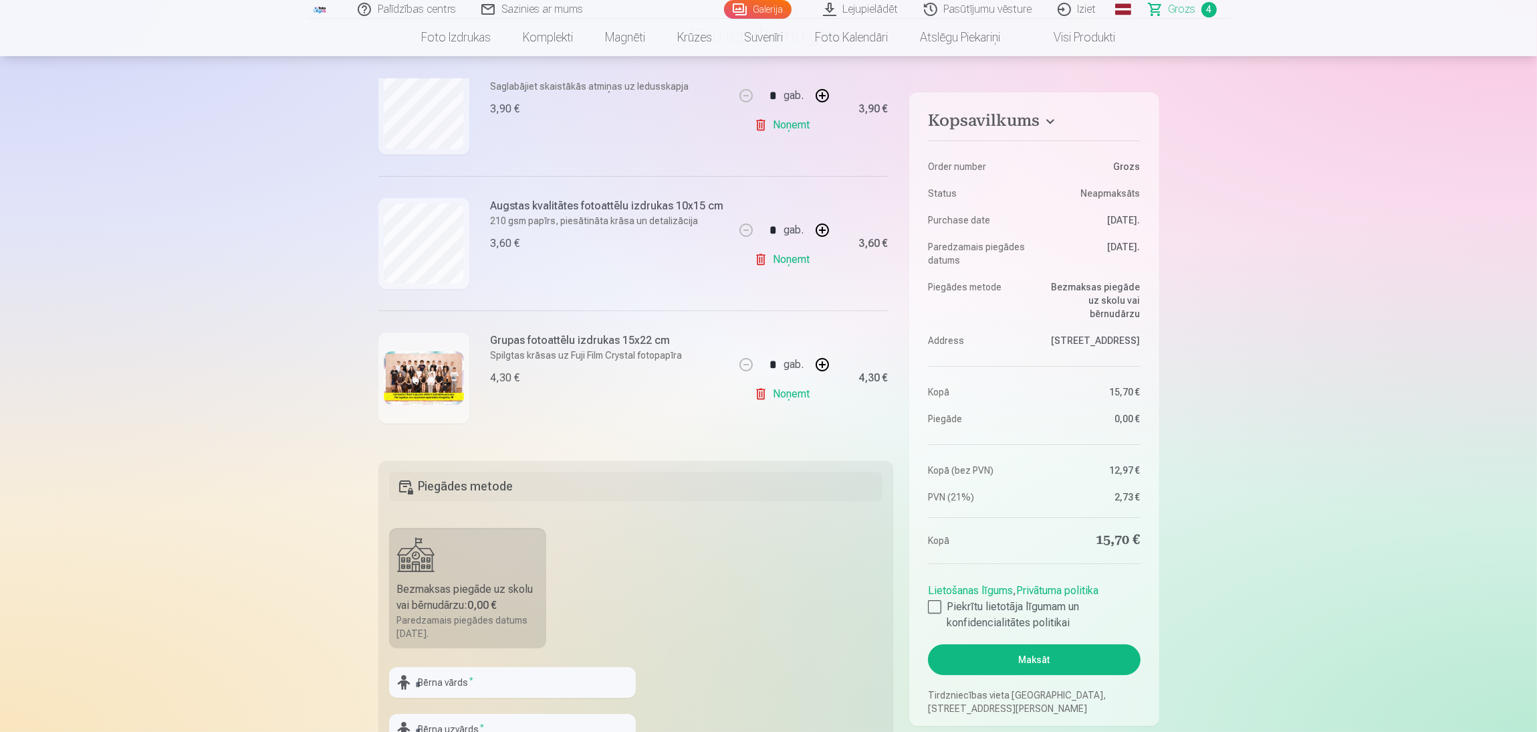
click at [778, 395] on link "Noņemt" at bounding box center [784, 394] width 61 height 27
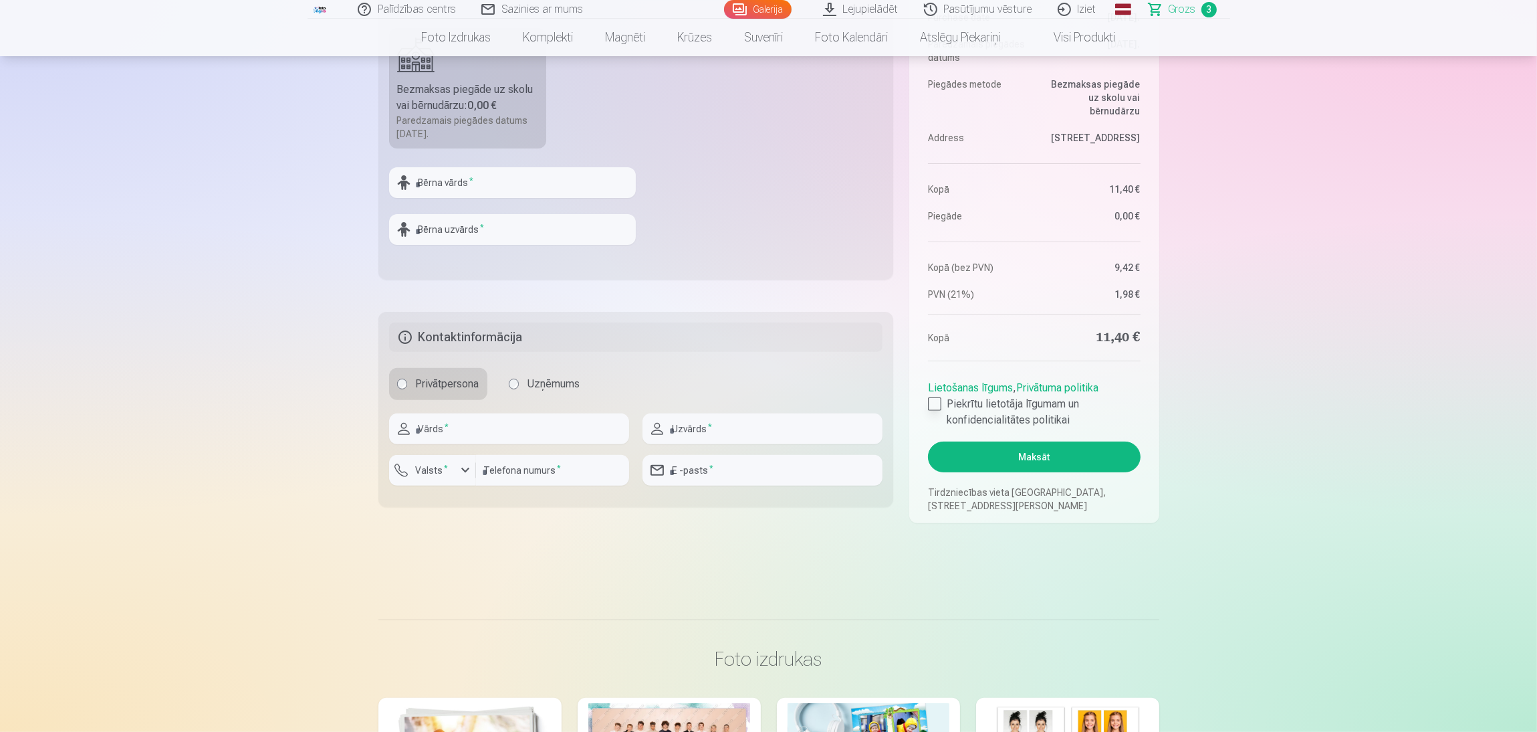
scroll to position [601, 0]
click at [933, 399] on div at bounding box center [934, 402] width 13 height 13
click at [1008, 455] on button "Maksāt" at bounding box center [1034, 455] width 212 height 31
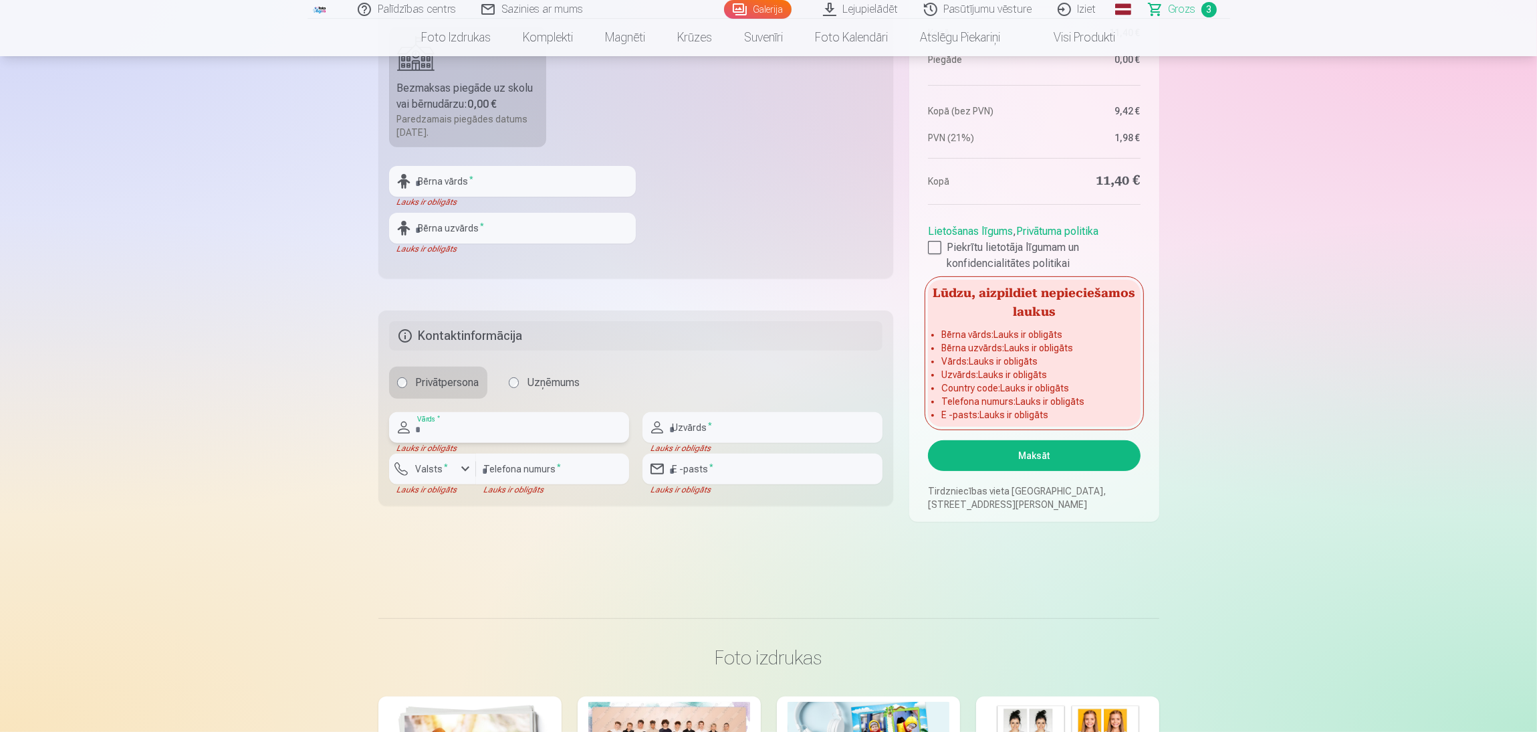
click at [545, 430] on input "text" at bounding box center [509, 427] width 240 height 31
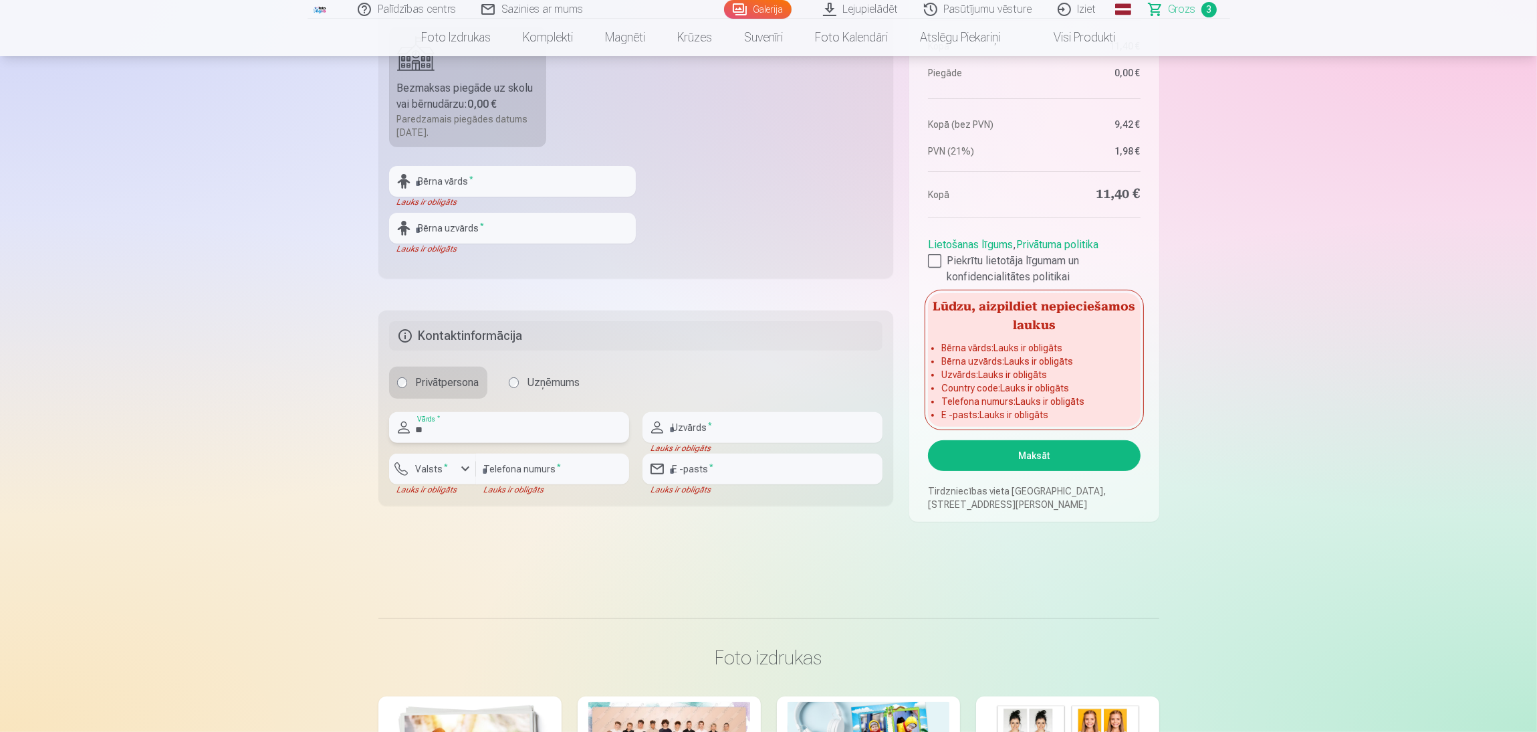
type input "*"
type input "*****"
click at [763, 434] on input "text" at bounding box center [763, 427] width 240 height 31
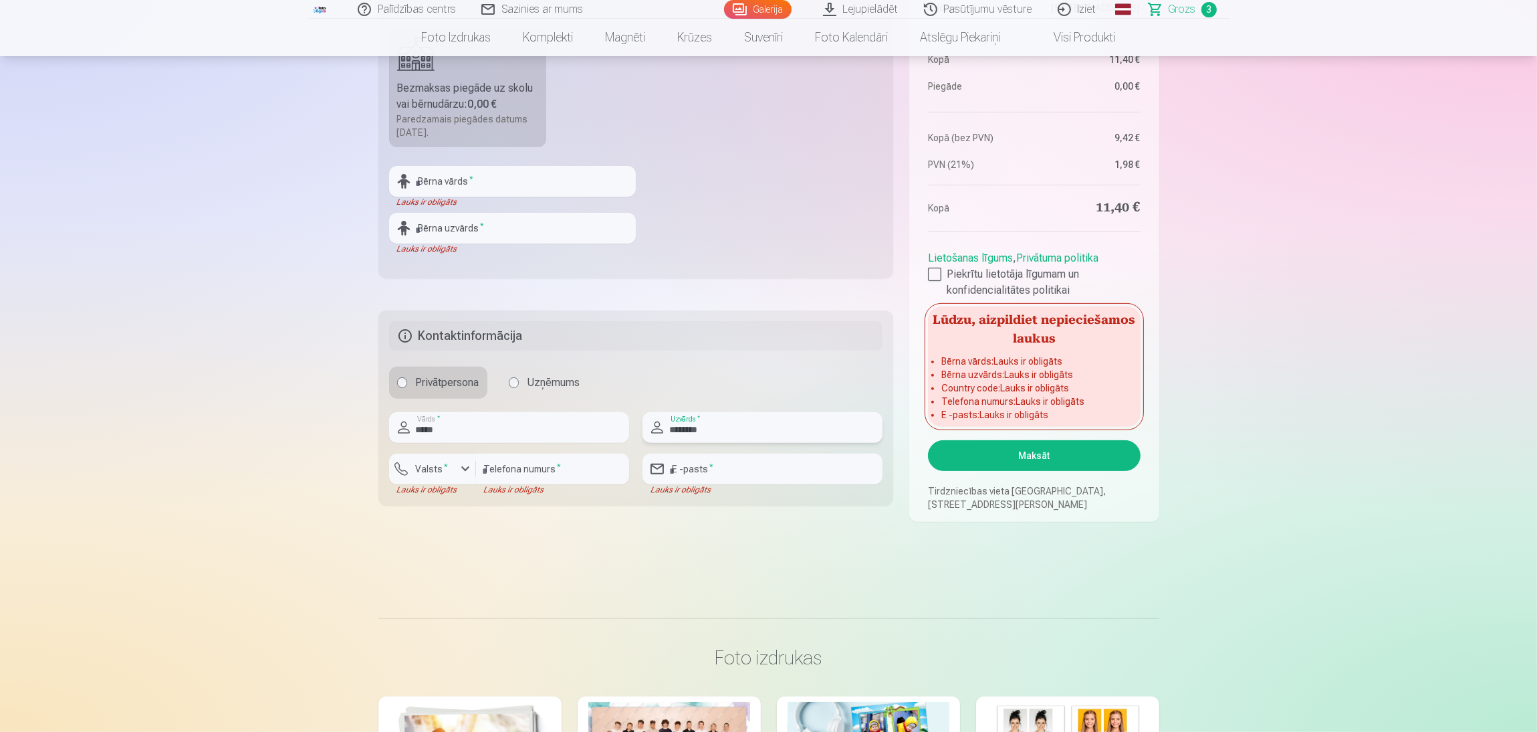
type input "********"
click at [561, 459] on input "number" at bounding box center [552, 468] width 153 height 31
type input "********"
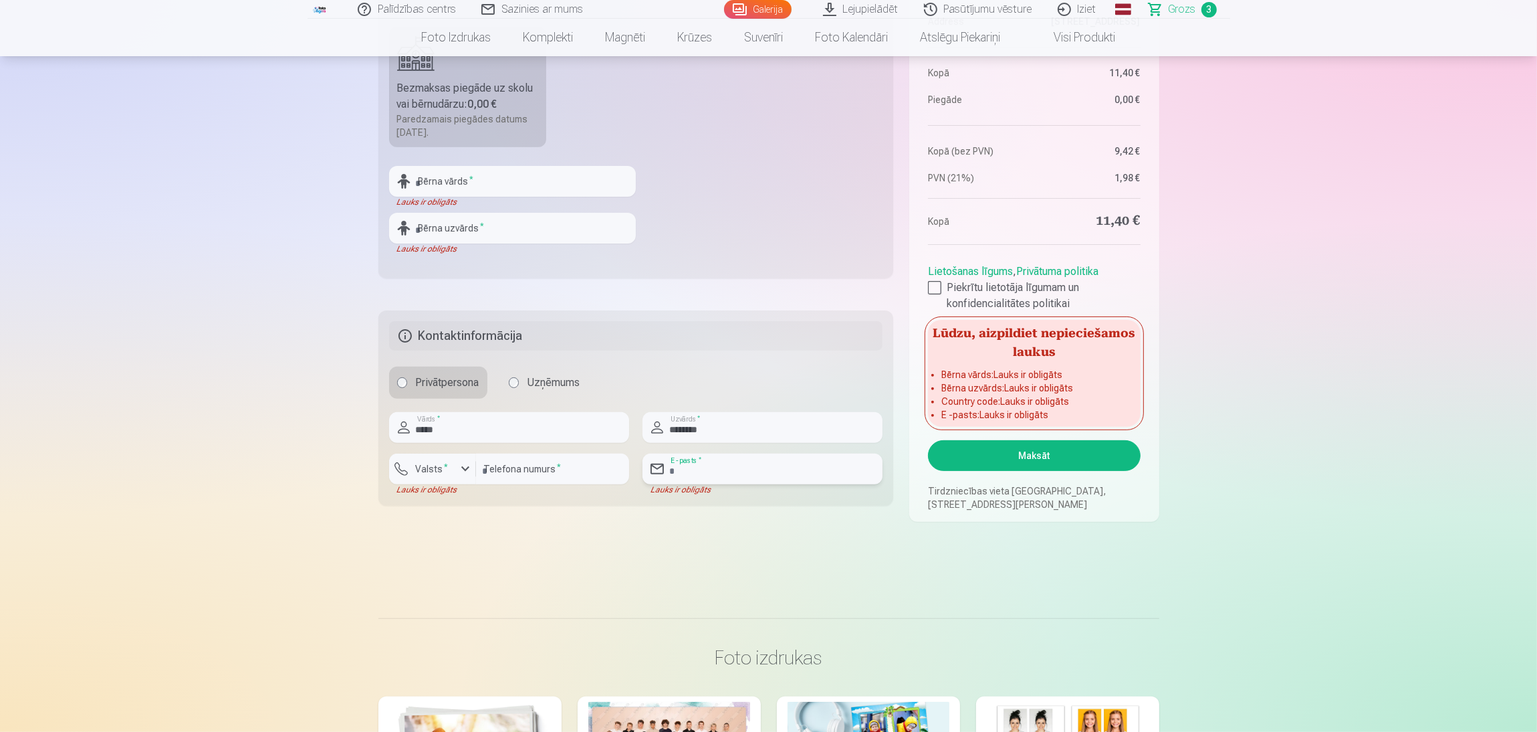
click at [728, 469] on input "email" at bounding box center [763, 468] width 240 height 31
type input "**********"
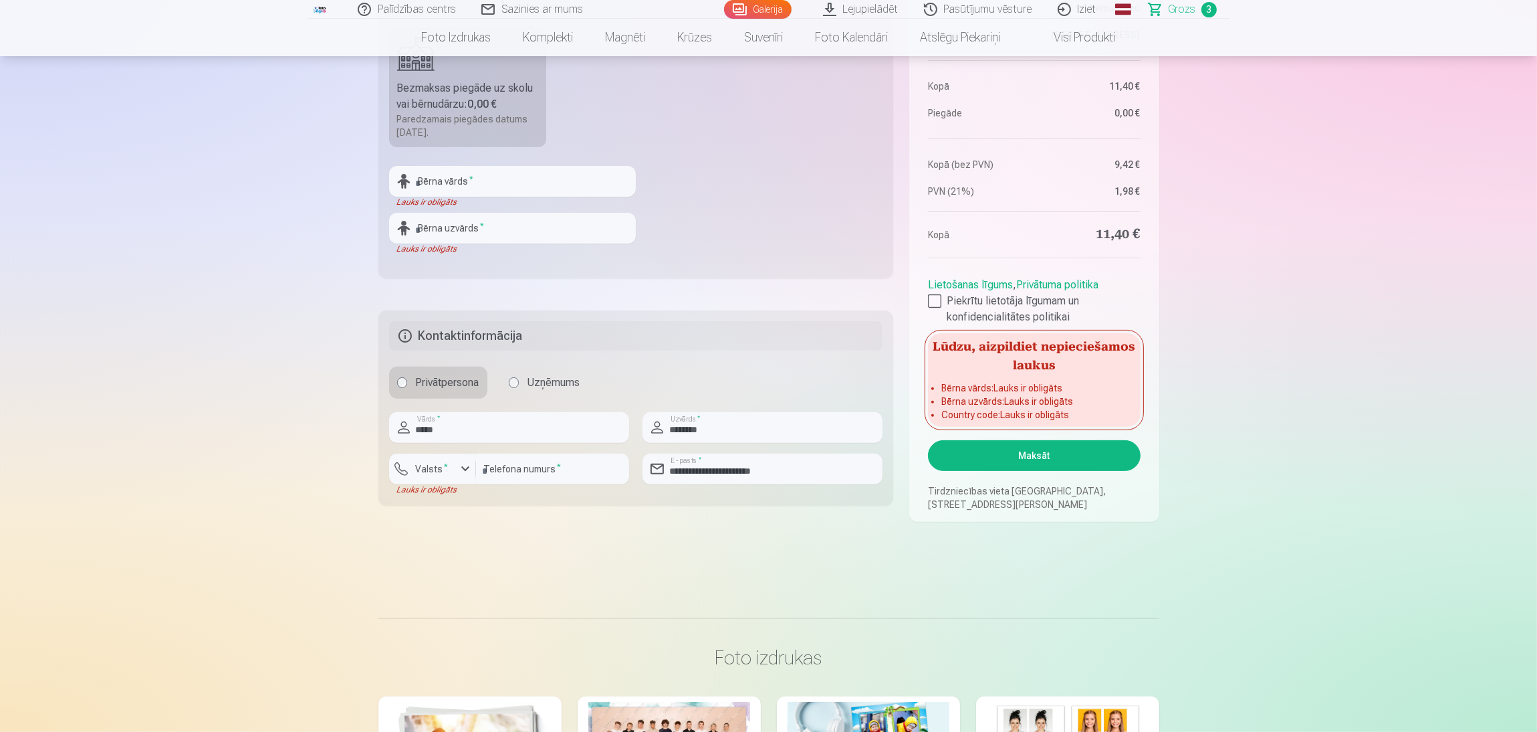
click at [1023, 447] on button "Maksāt" at bounding box center [1034, 455] width 212 height 31
click at [467, 471] on div "button" at bounding box center [465, 469] width 16 height 16
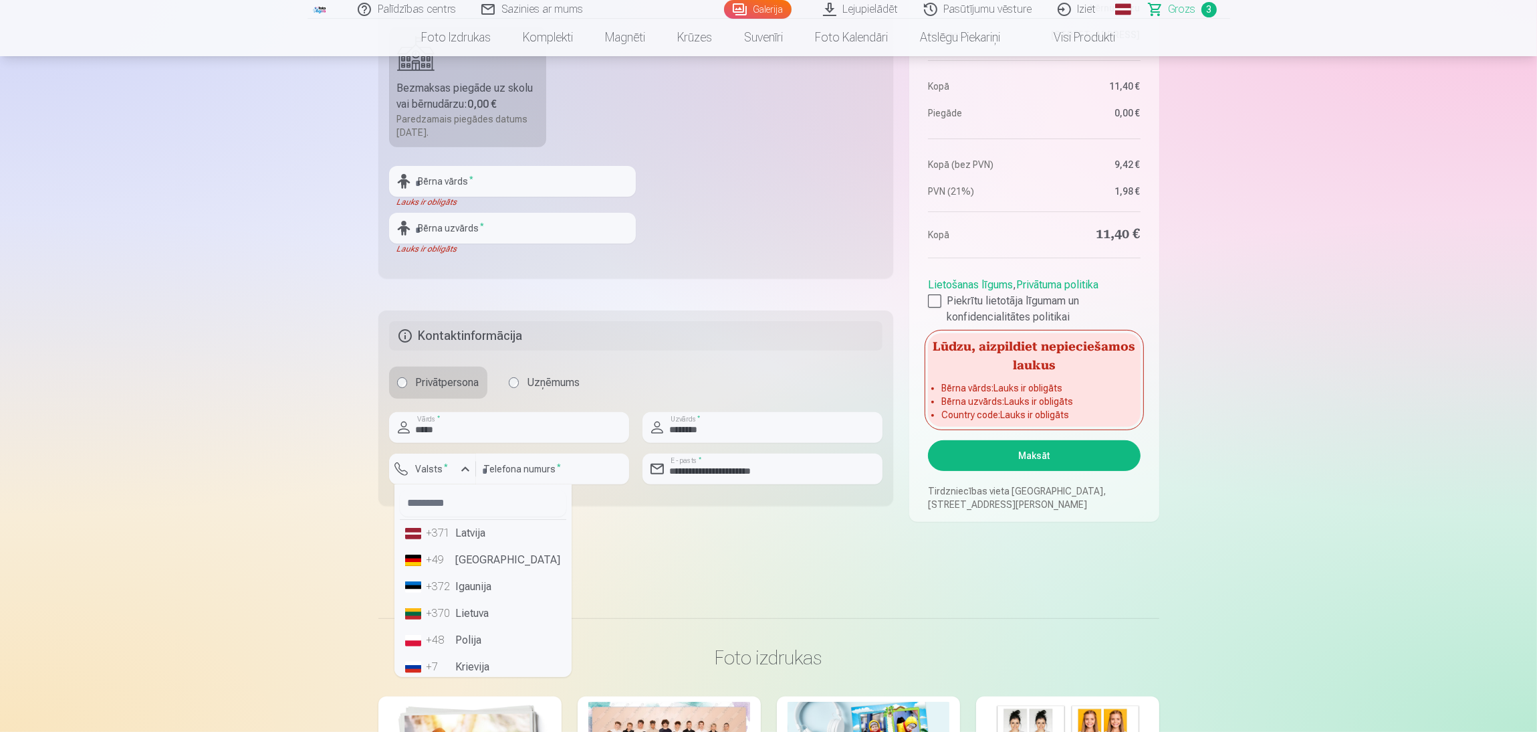
click at [470, 488] on li "+371 Latvija" at bounding box center [483, 533] width 167 height 27
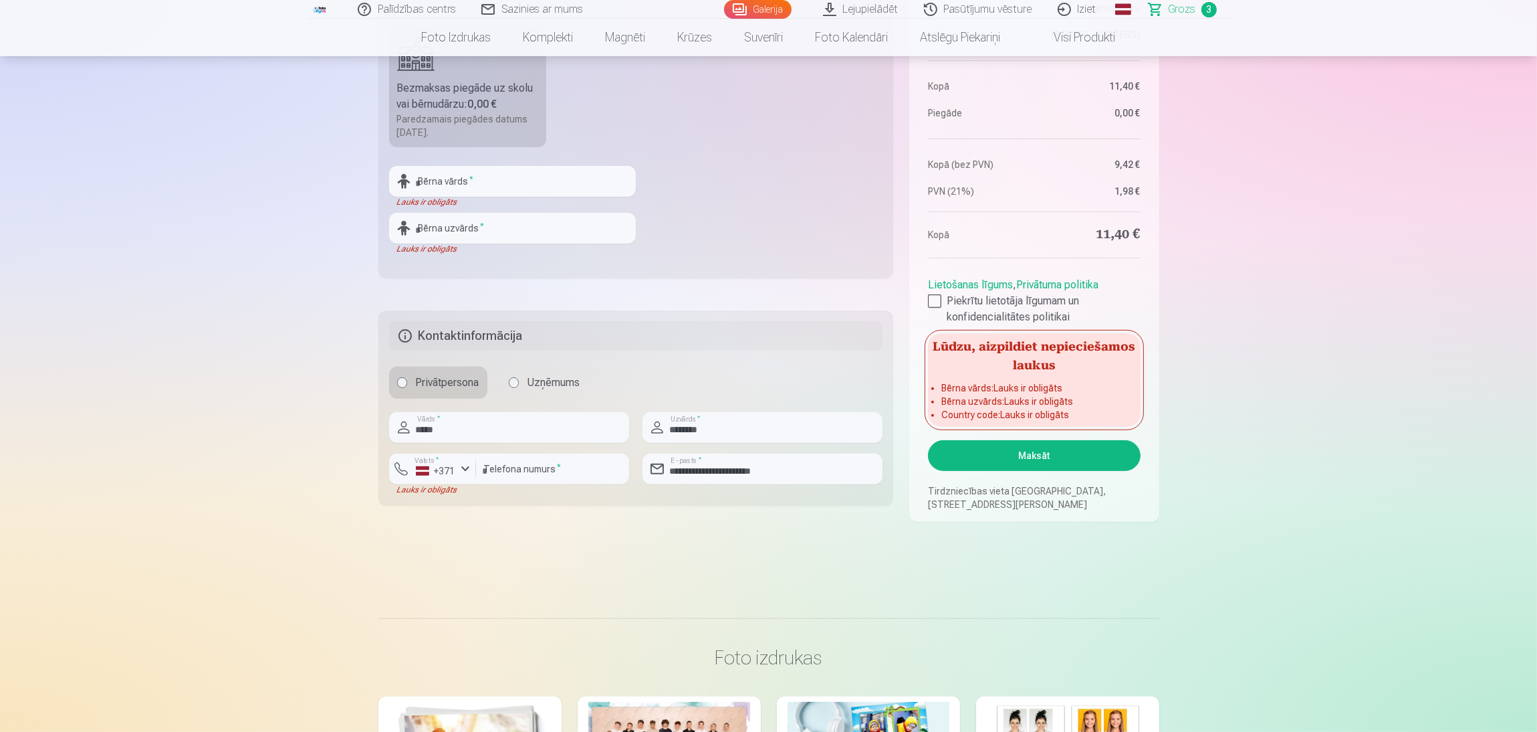
click at [1023, 447] on button "Maksāt" at bounding box center [1034, 455] width 212 height 31
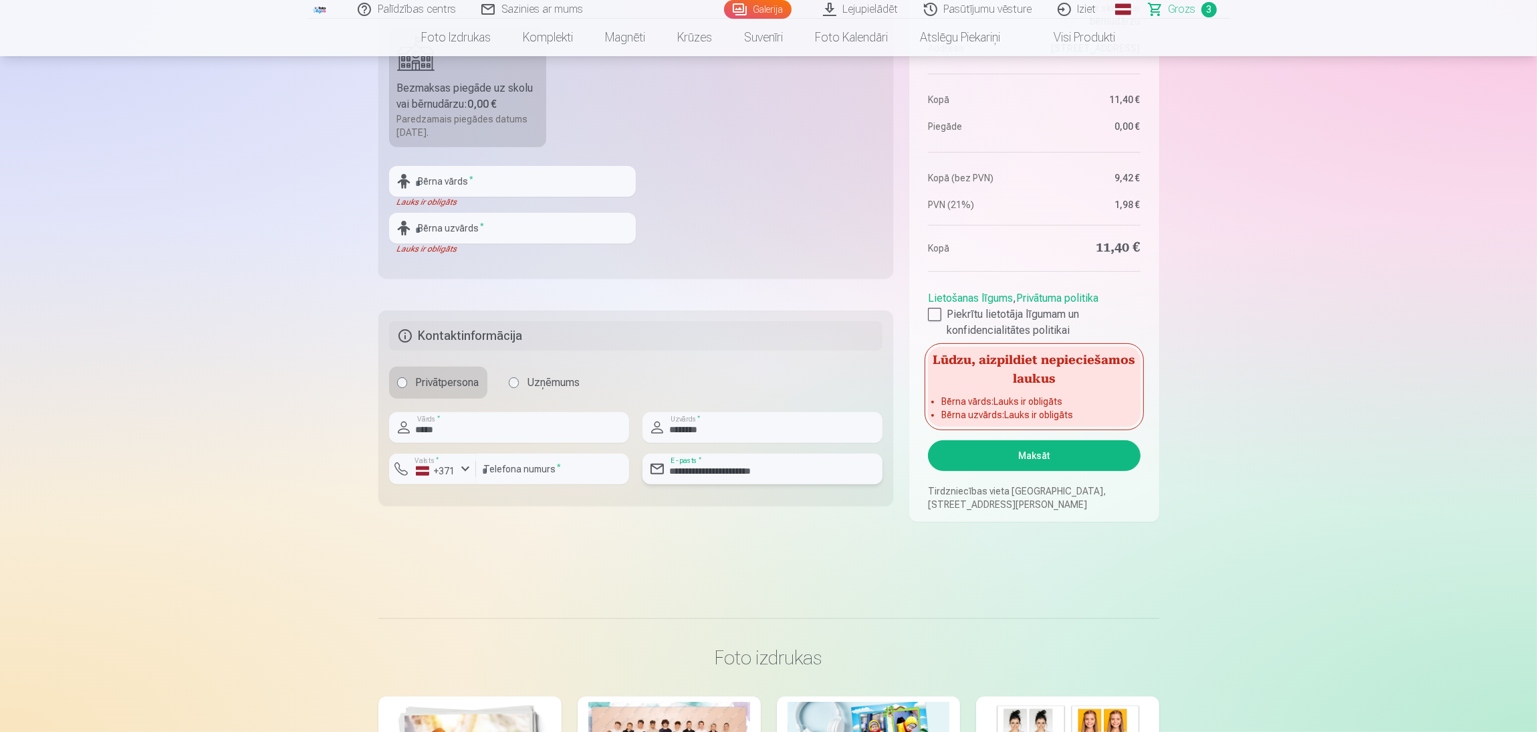
click at [813, 469] on input "**********" at bounding box center [763, 468] width 240 height 31
click at [582, 475] on input "********" at bounding box center [552, 468] width 153 height 31
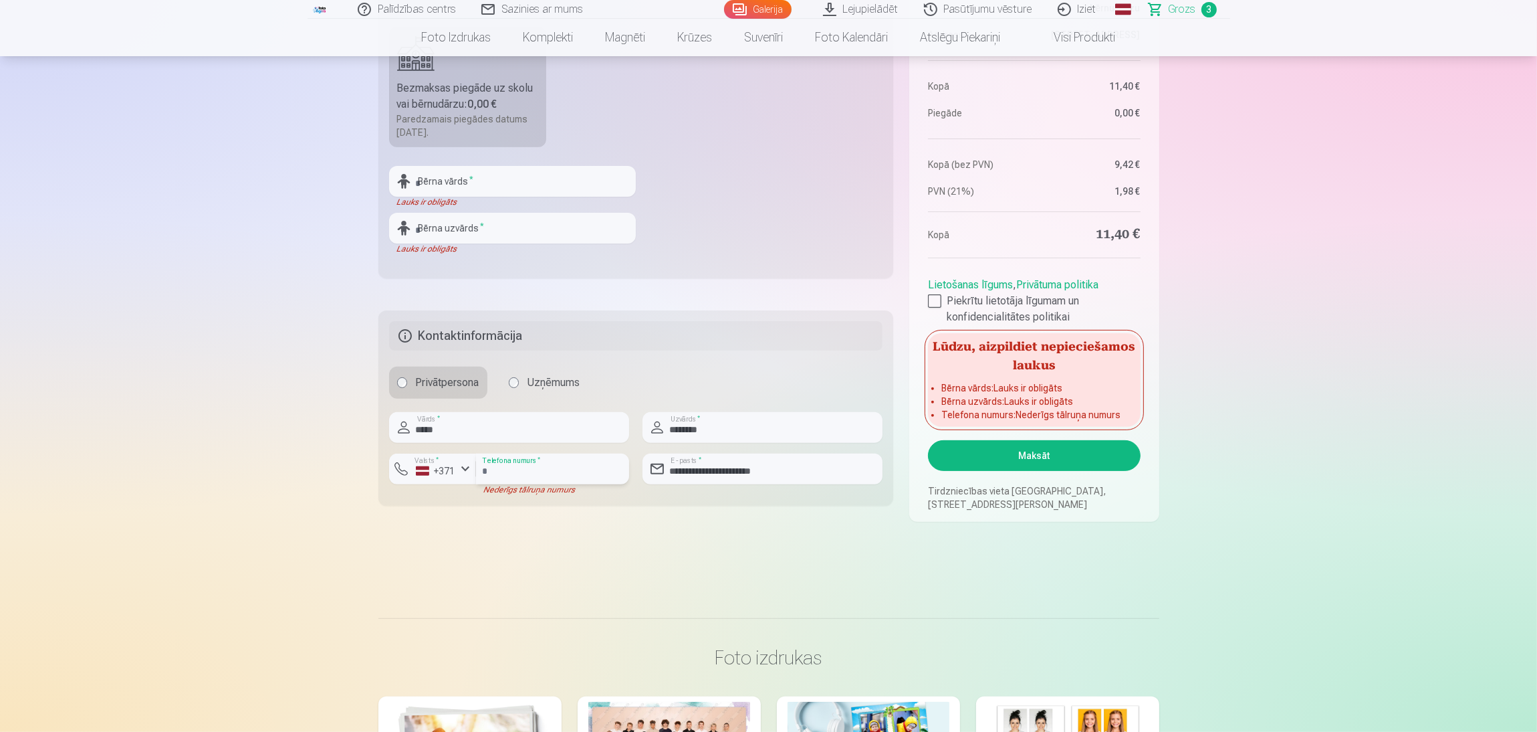
type input "*"
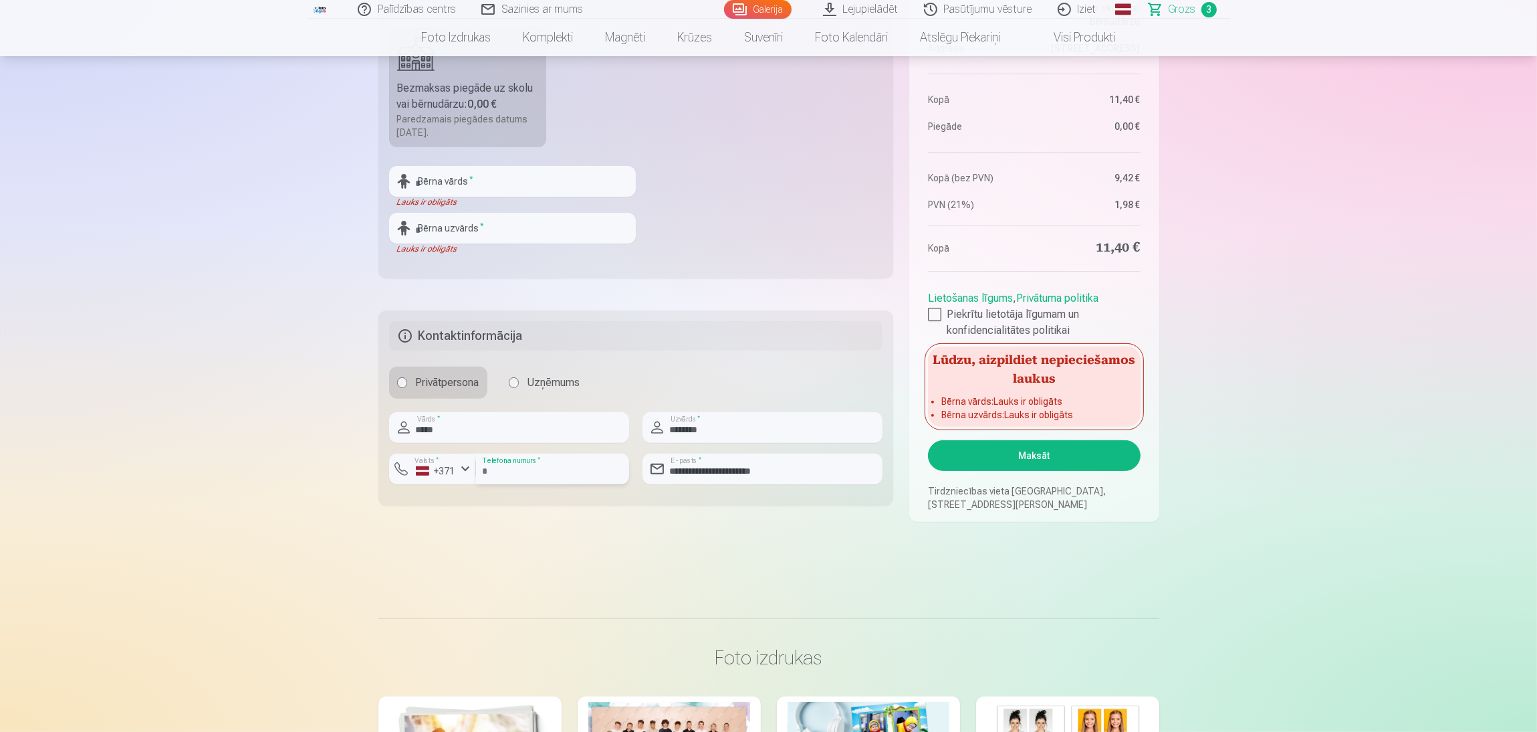
type input "********"
click at [811, 473] on input "**********" at bounding box center [763, 468] width 240 height 31
type input "**********"
click at [992, 465] on button "Maksāt" at bounding box center [1034, 455] width 212 height 31
click at [798, 488] on main "Jūsu iepirkumu grozs Kopsavilkums Order number Grozs Status Neapmaksāts Purchas…" at bounding box center [768, 38] width 781 height 1096
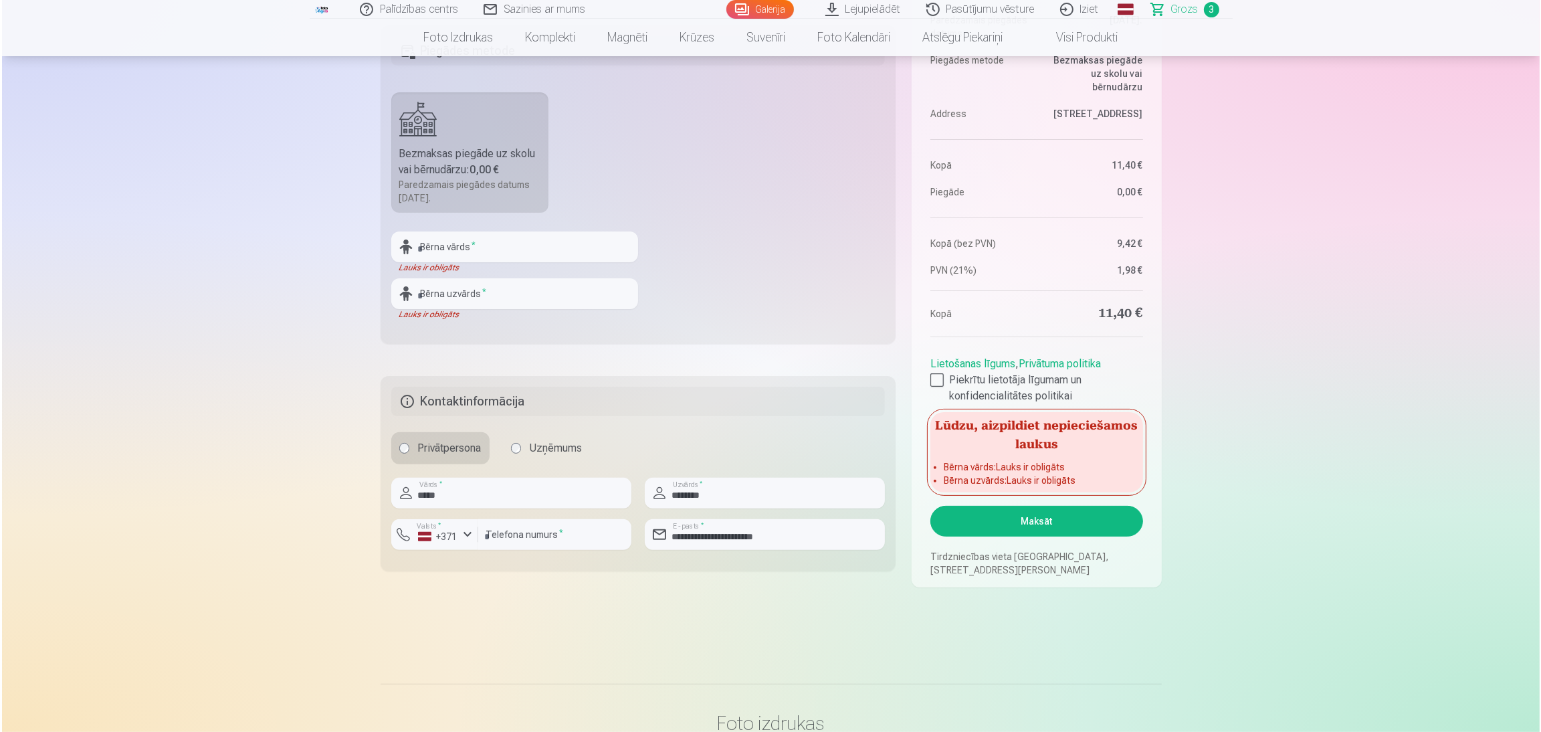
scroll to position [501, 0]
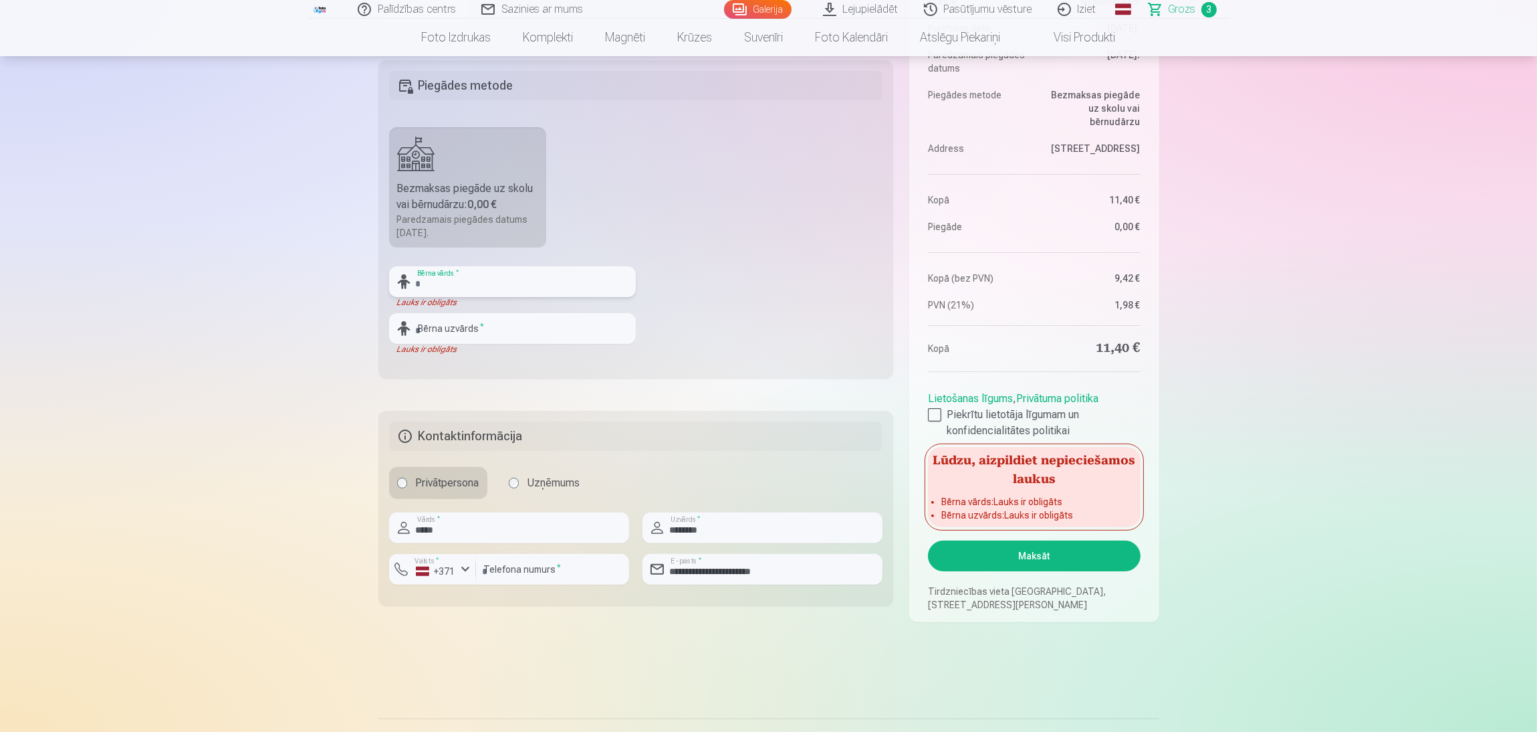
click at [520, 272] on input "text" at bounding box center [512, 281] width 247 height 31
type input "*"
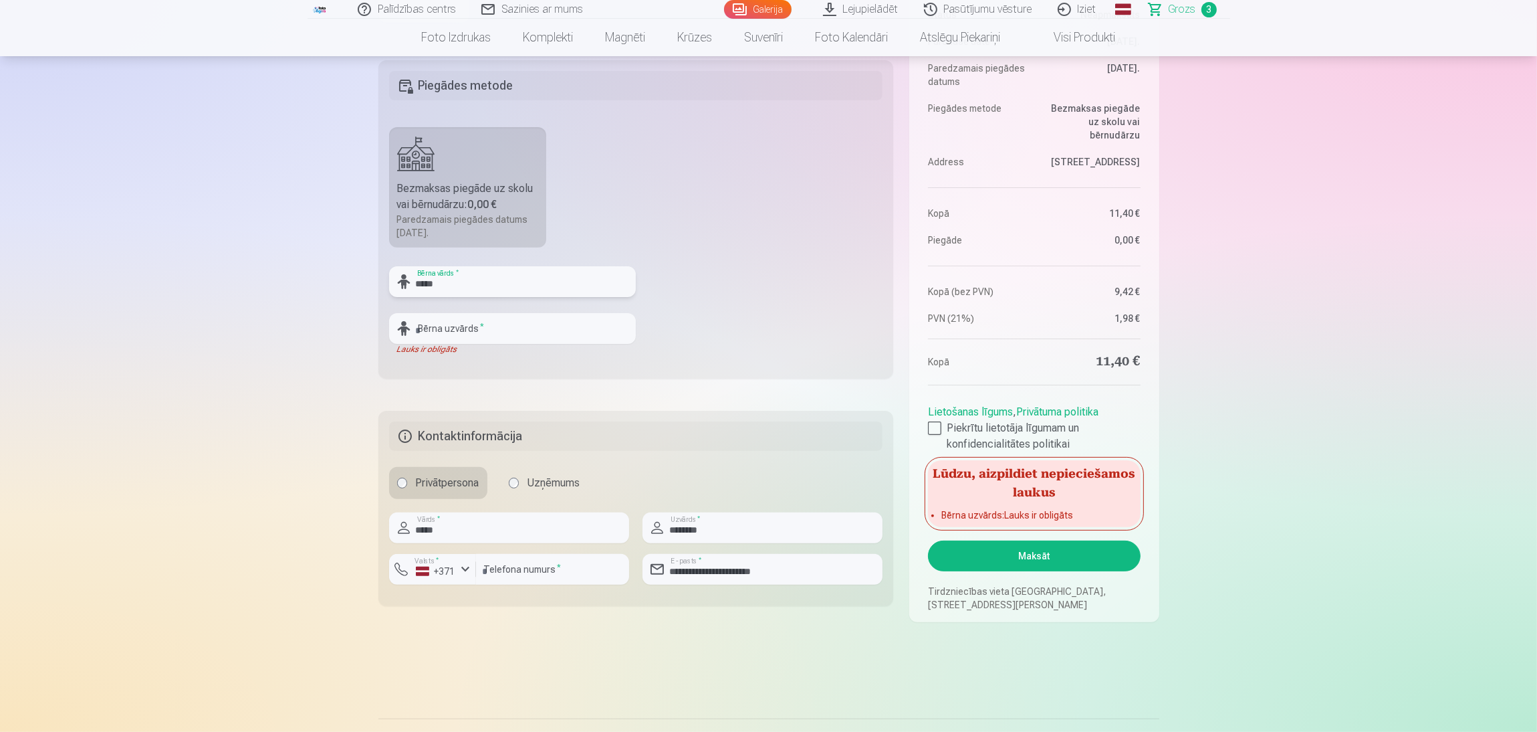
type input "*****"
click at [544, 327] on input "text" at bounding box center [512, 328] width 247 height 31
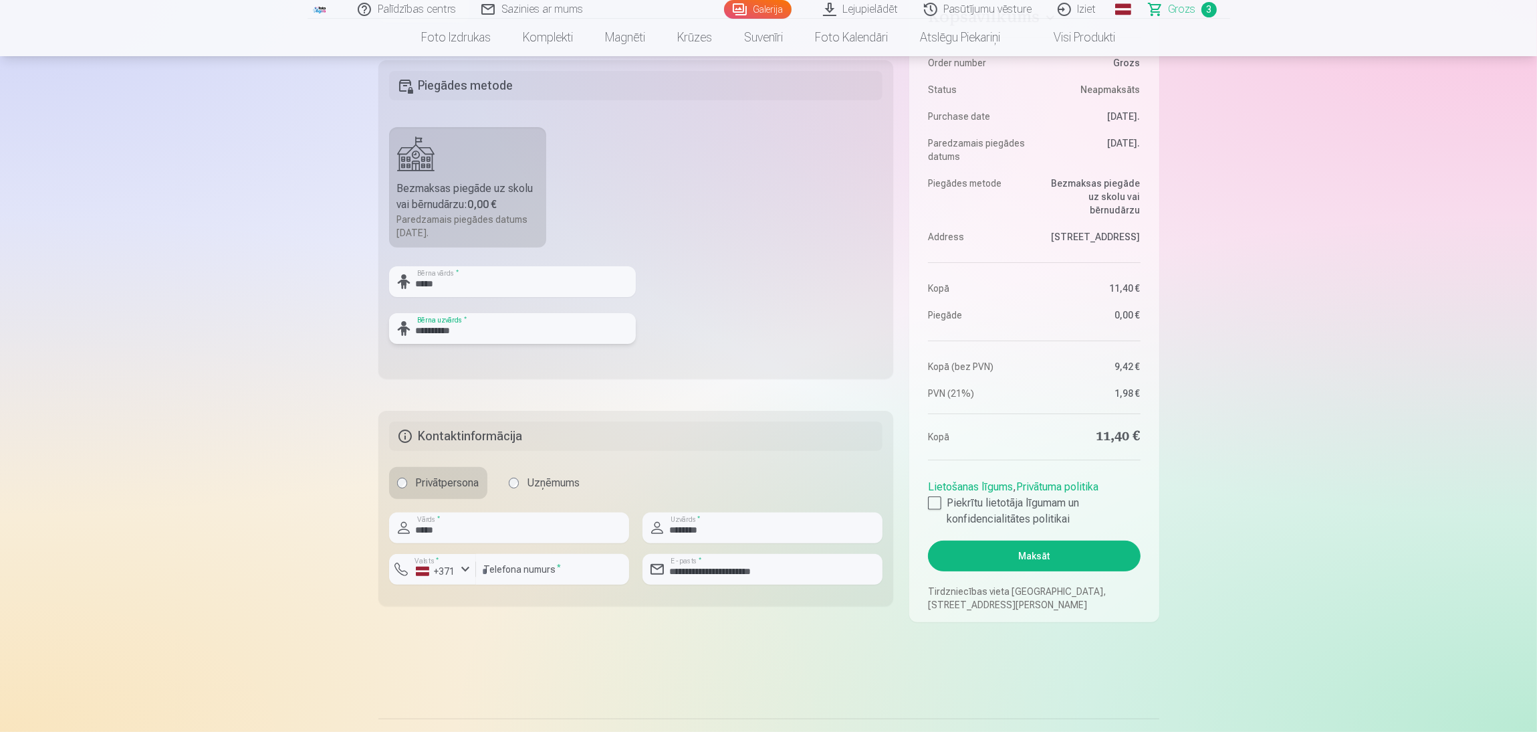
type input "**********"
click at [976, 488] on button "Maksāt" at bounding box center [1034, 555] width 212 height 31
